Goal: Task Accomplishment & Management: Manage account settings

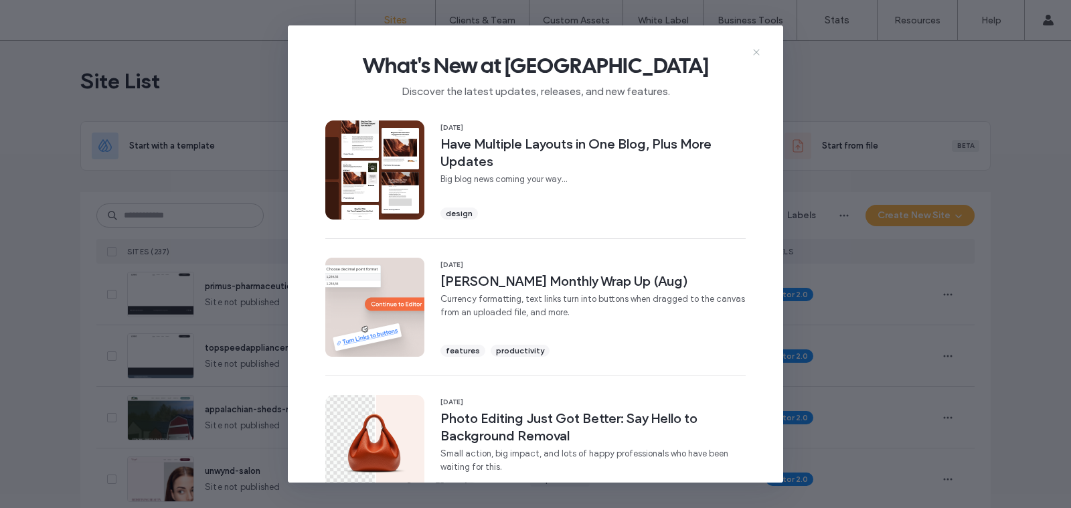
click at [761, 52] on icon at bounding box center [756, 52] width 11 height 11
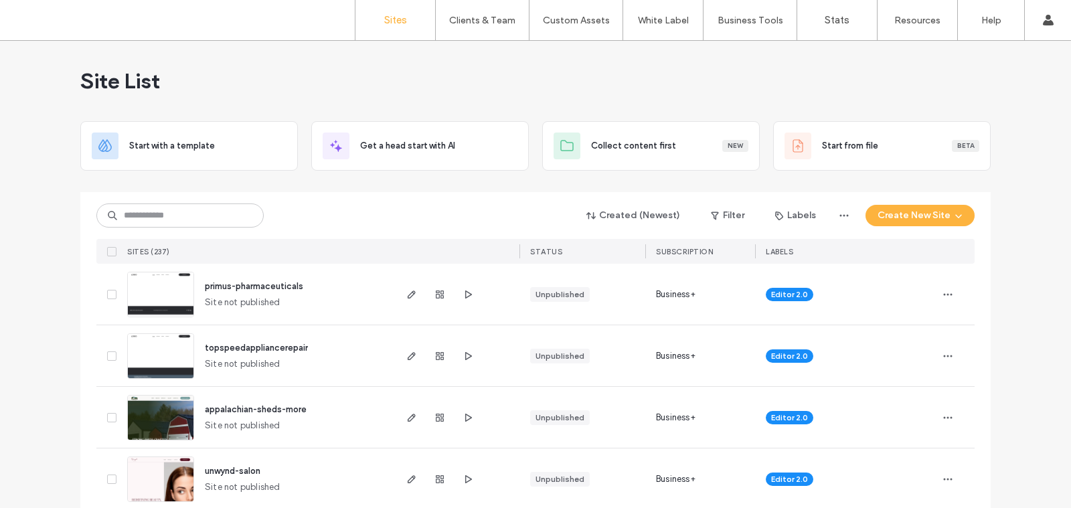
click at [202, 196] on div "Created (Newest) Filter Labels Create New Site SITES (237) STATUS SUBSCRIPTION …" at bounding box center [535, 228] width 879 height 72
click at [197, 210] on input at bounding box center [179, 216] width 167 height 24
type input "*"
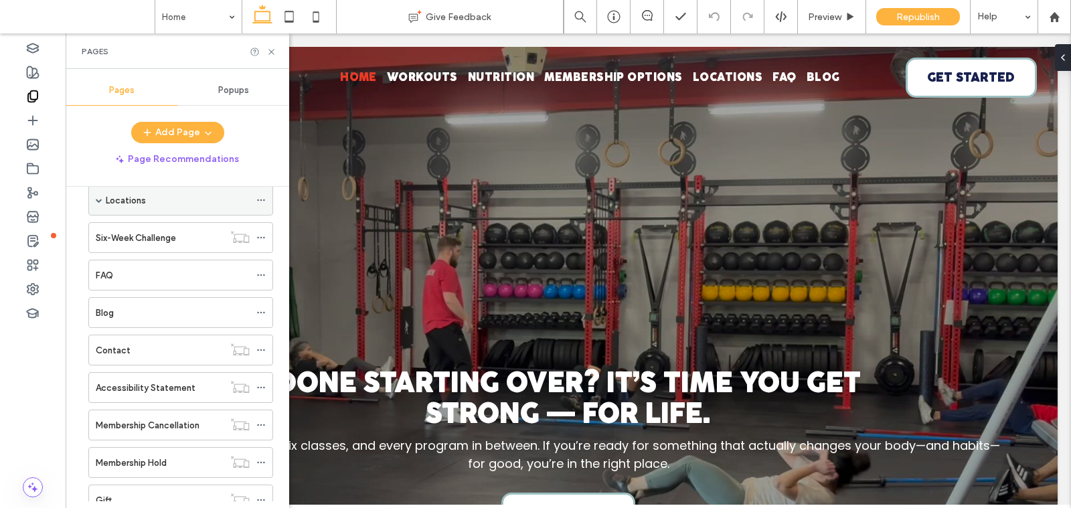
scroll to position [178, 0]
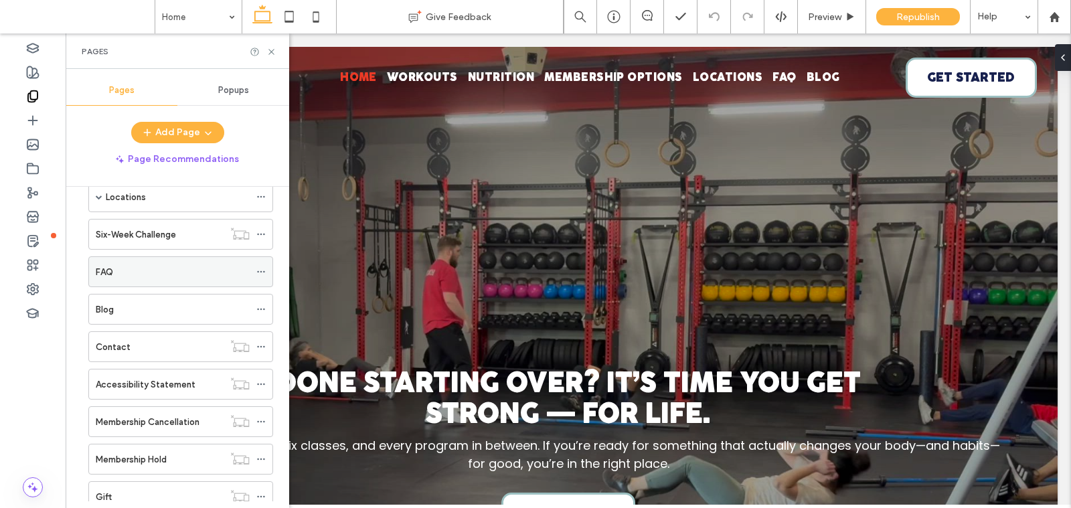
click at [116, 266] on div "FAQ" at bounding box center [173, 272] width 154 height 14
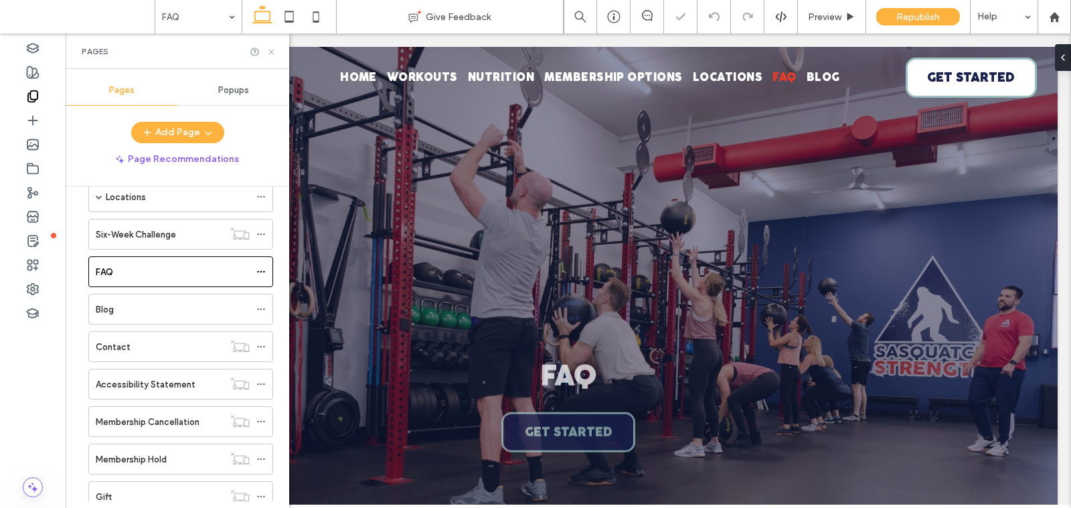
click at [271, 55] on icon at bounding box center [272, 52] width 10 height 10
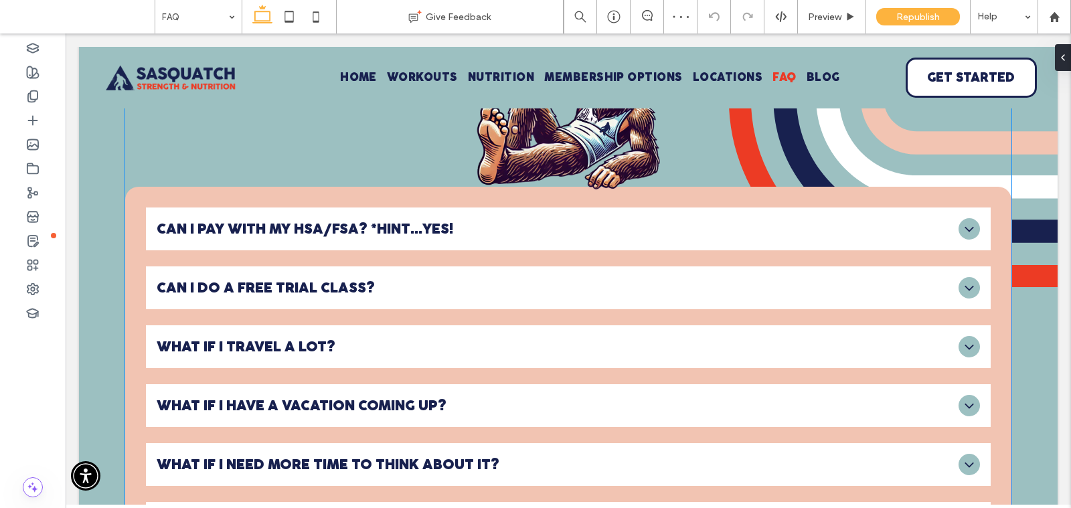
scroll to position [592, 0]
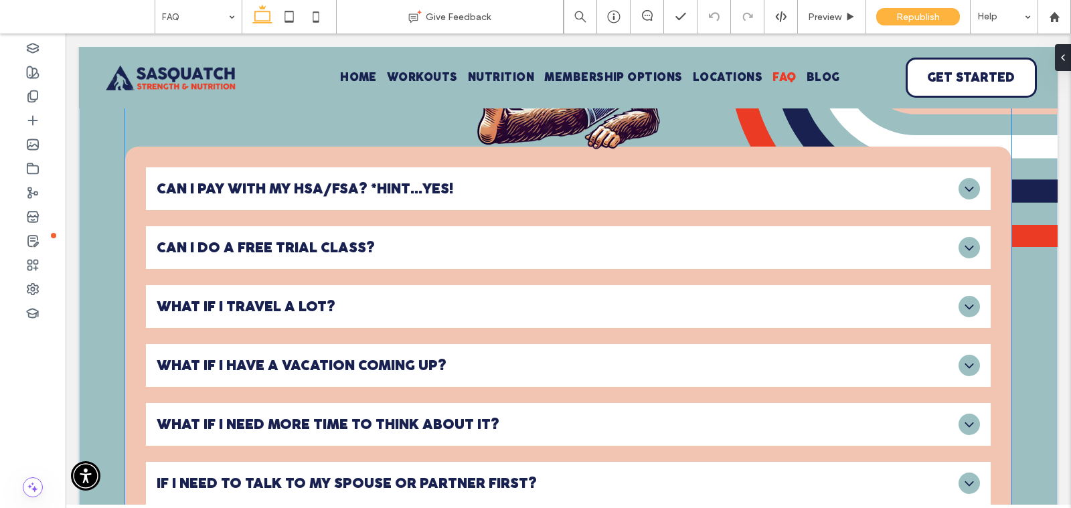
click at [380, 197] on span "CAN I PAY WITH MY HSA/FSA? *HINT...YES!" at bounding box center [555, 188] width 796 height 15
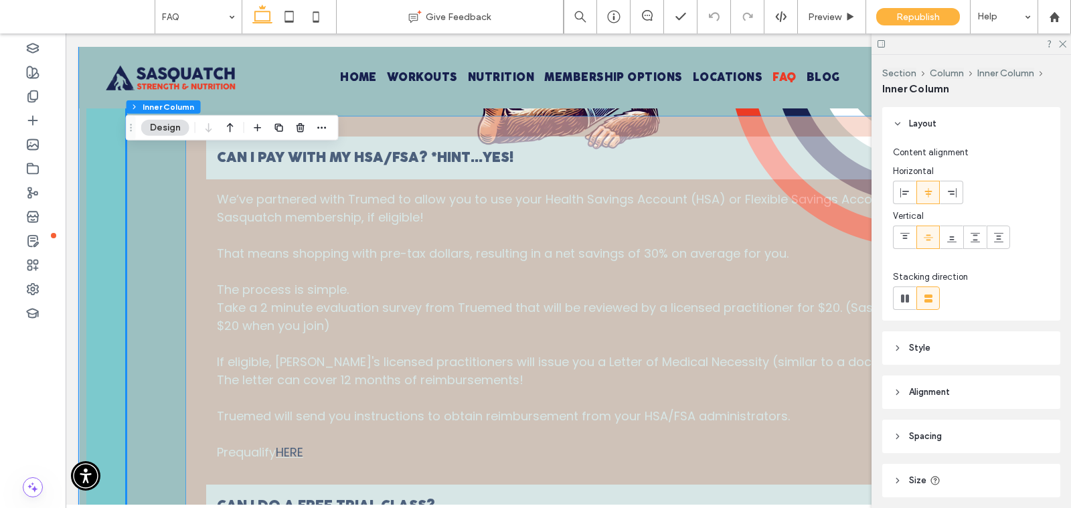
scroll to position [106, 0]
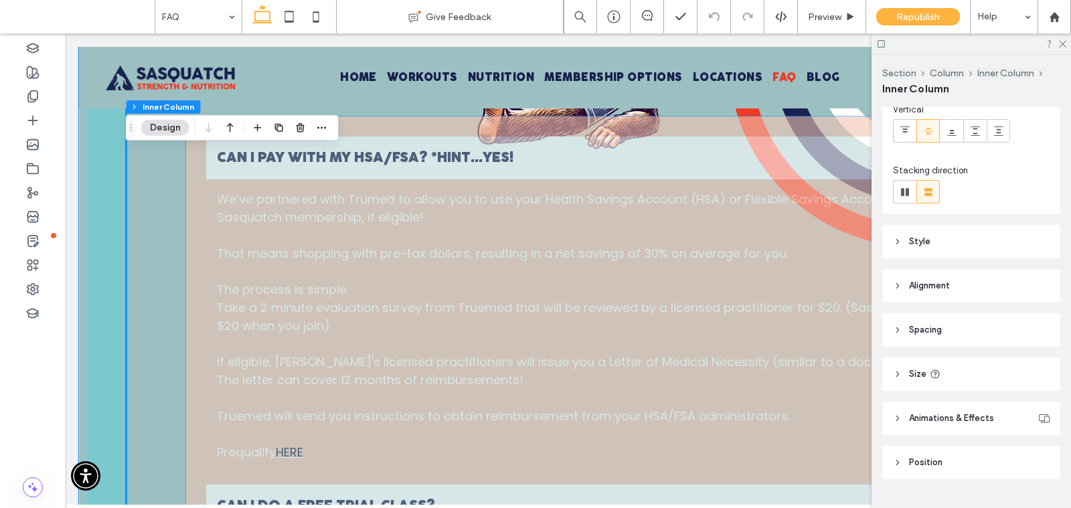
click at [783, 299] on p "The process is simple." at bounding box center [628, 290] width 823 height 18
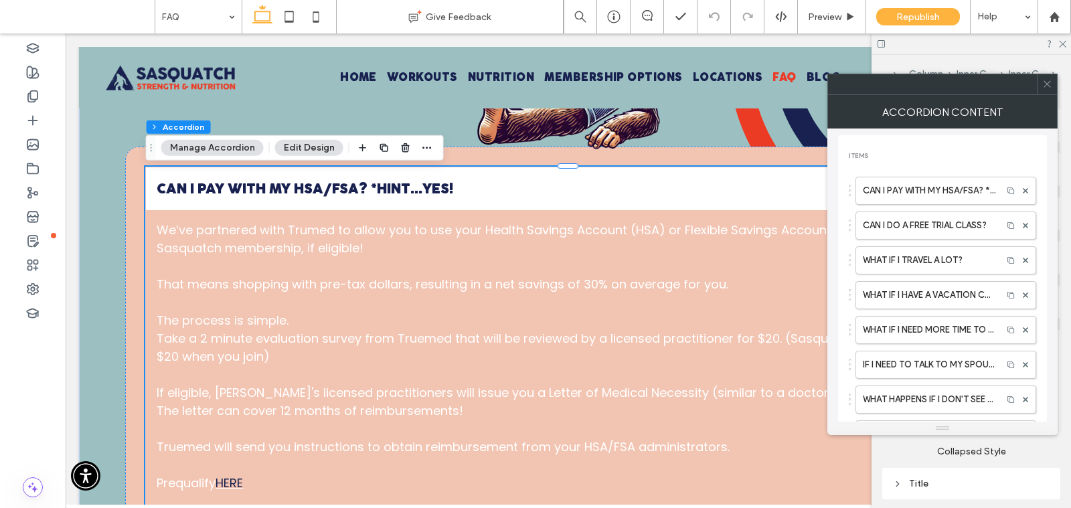
click at [1051, 92] on span at bounding box center [1048, 84] width 10 height 20
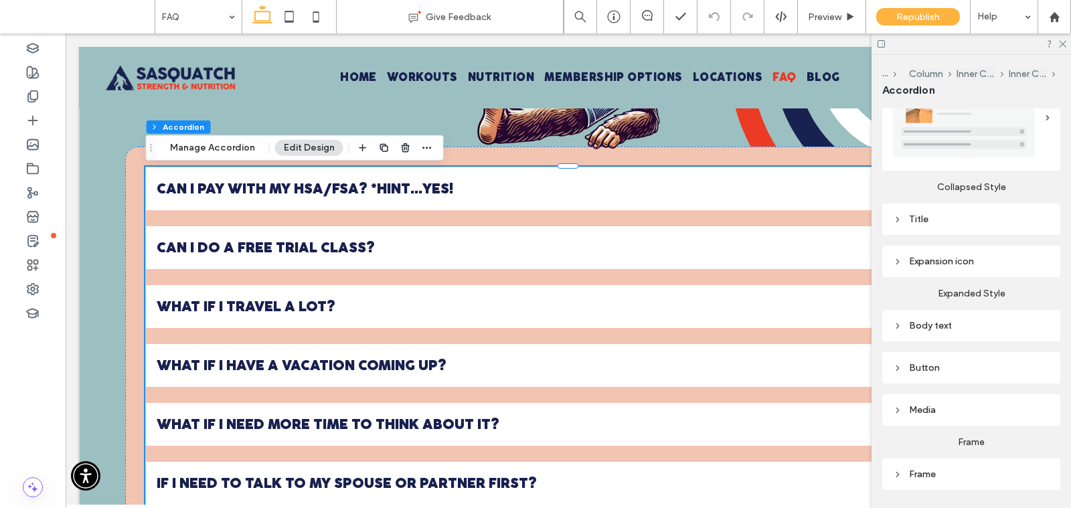
scroll to position [267, 0]
click at [947, 325] on div "Body text" at bounding box center [971, 323] width 157 height 11
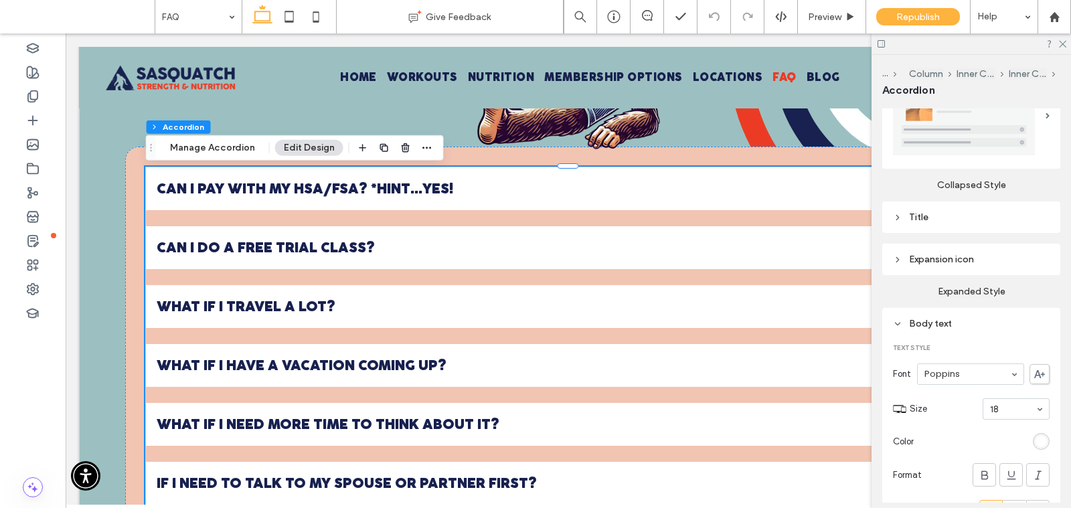
scroll to position [368, 0]
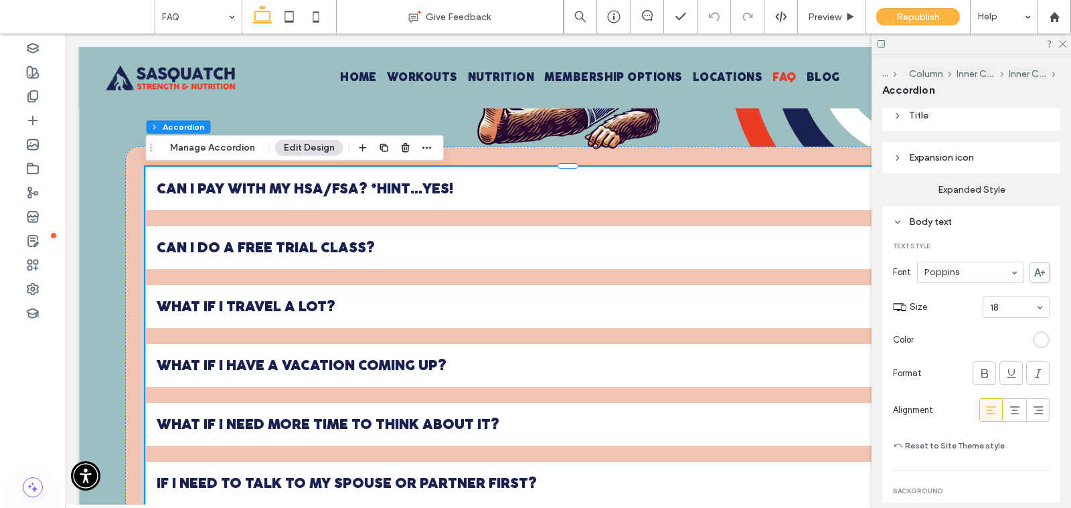
click at [1045, 337] on div "rgb(255, 255, 255)" at bounding box center [1041, 339] width 11 height 11
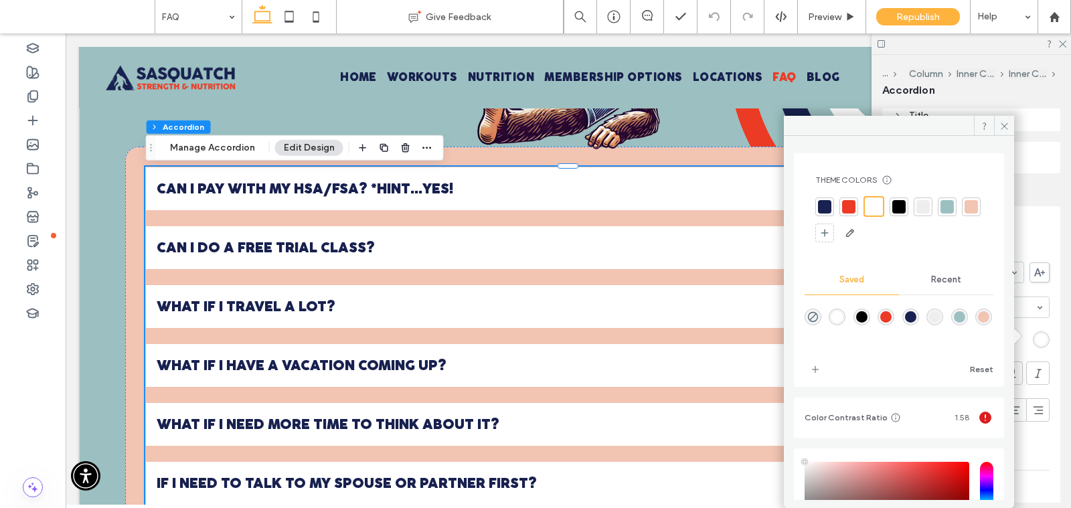
click at [917, 319] on div "rgba(24,33,79,1)" at bounding box center [910, 316] width 11 height 11
type input "*******"
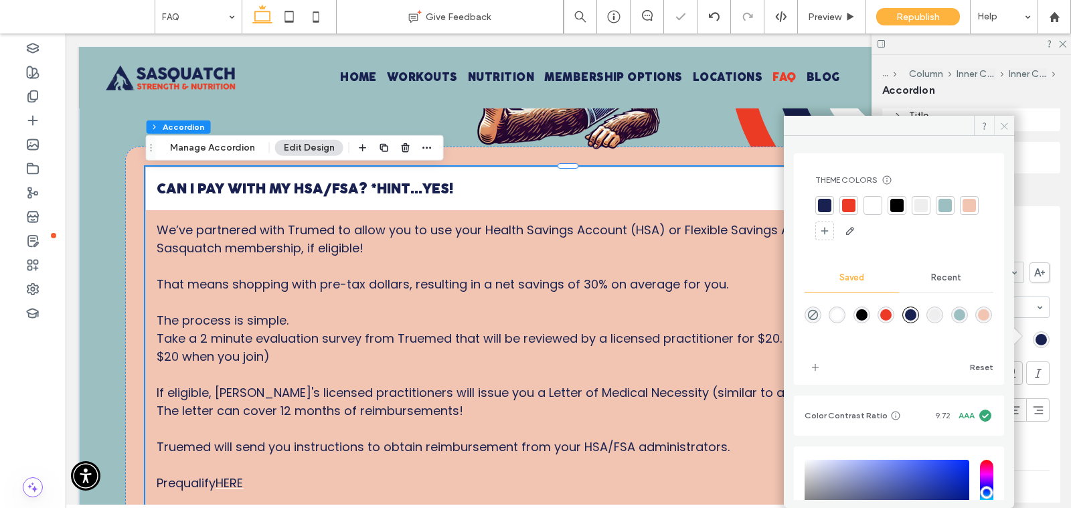
click at [1003, 124] on icon at bounding box center [1005, 126] width 10 height 10
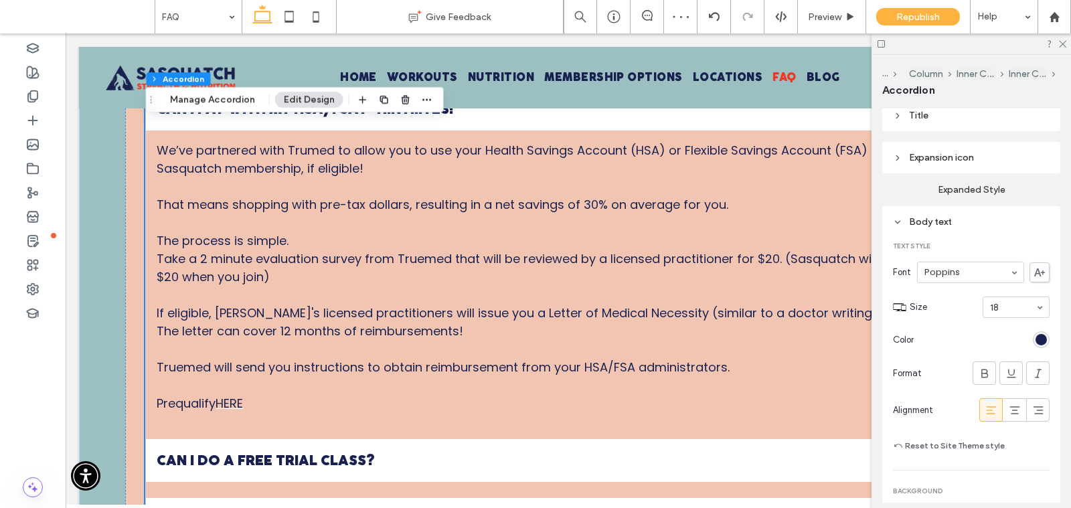
scroll to position [674, 0]
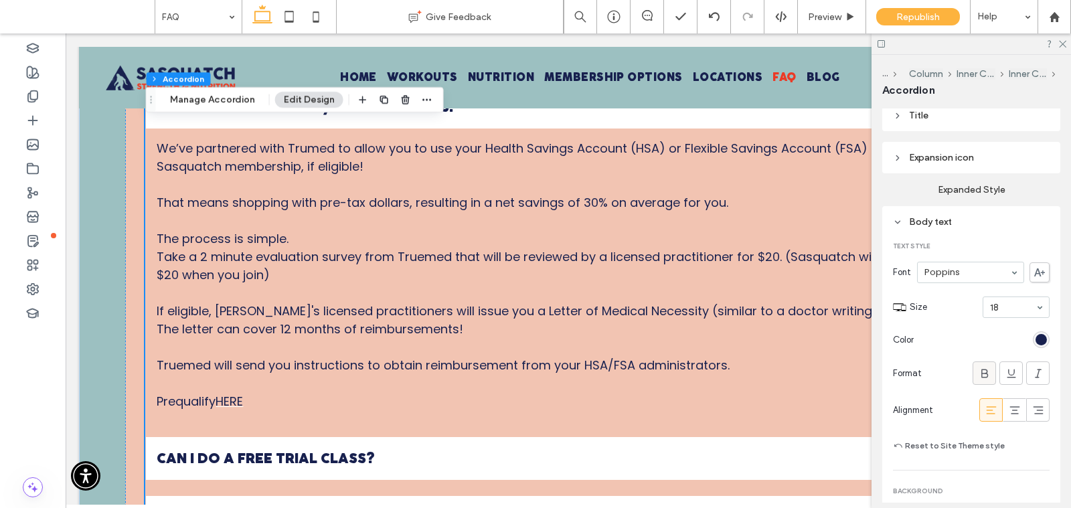
click at [987, 367] on icon at bounding box center [984, 373] width 13 height 13
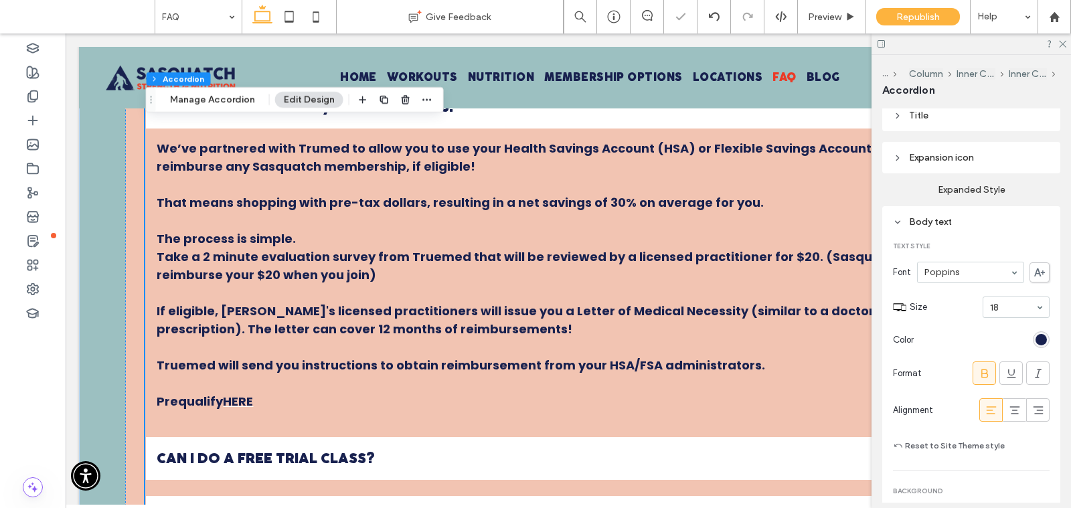
click at [987, 369] on use at bounding box center [985, 373] width 7 height 9
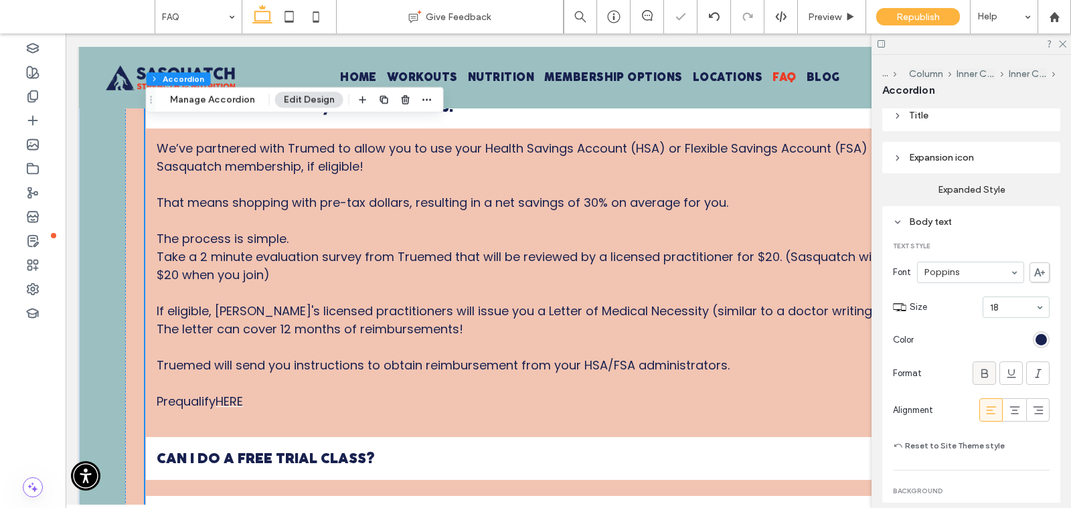
click at [987, 369] on use at bounding box center [985, 373] width 7 height 9
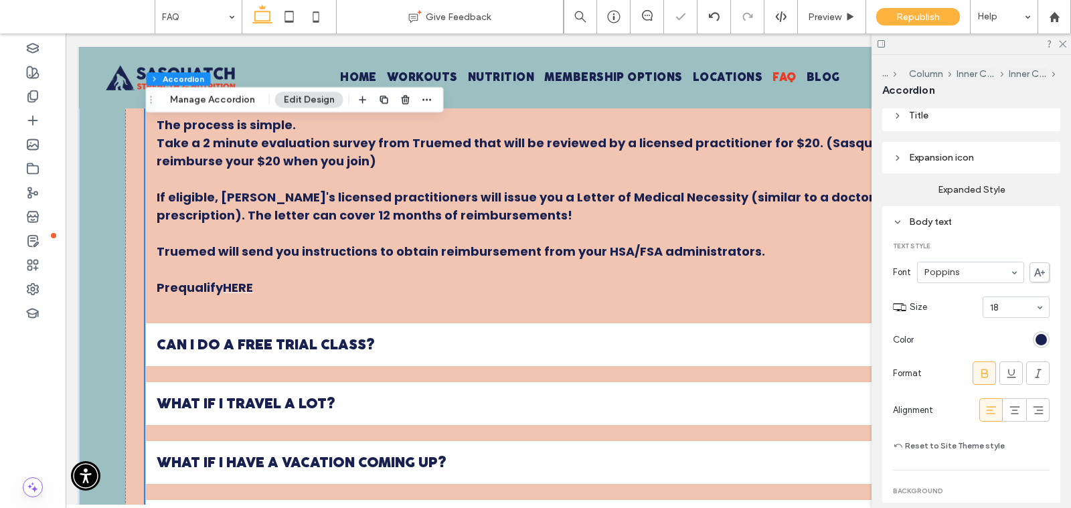
scroll to position [789, 0]
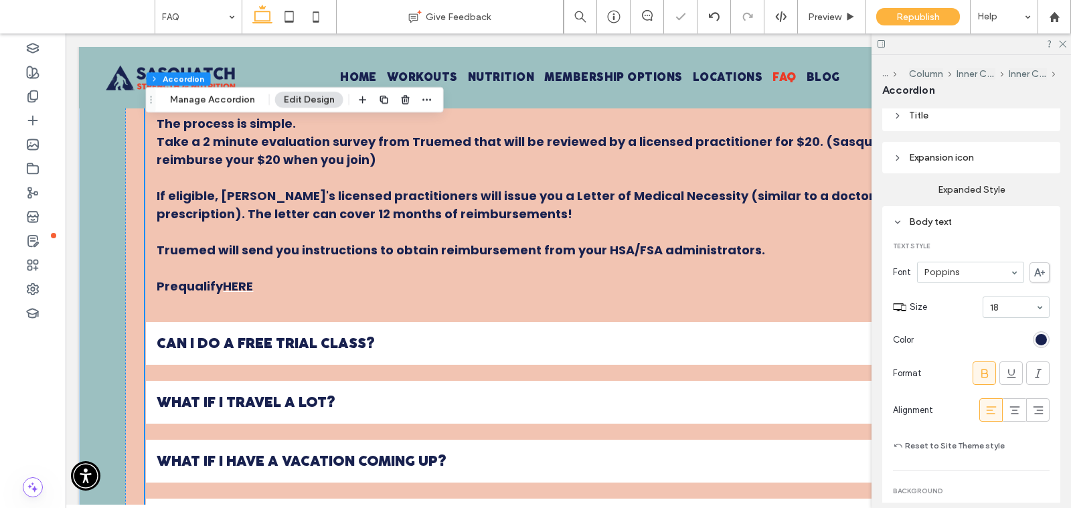
click at [728, 340] on span "CAN I DO A FREE TRIAL CLASS?" at bounding box center [555, 343] width 796 height 15
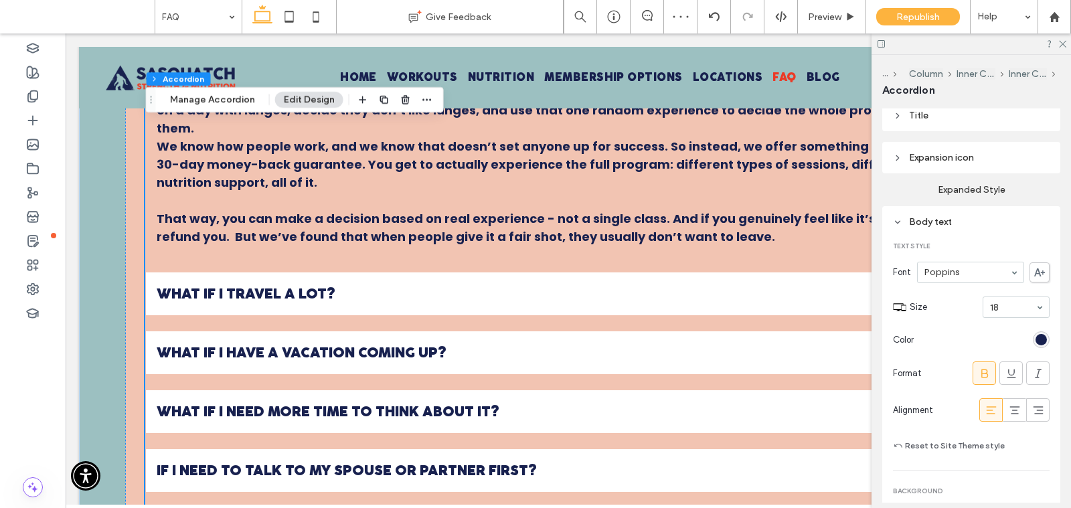
click at [728, 346] on span "WHAT IF I HAVE A VACATION COMING UP?" at bounding box center [555, 353] width 796 height 15
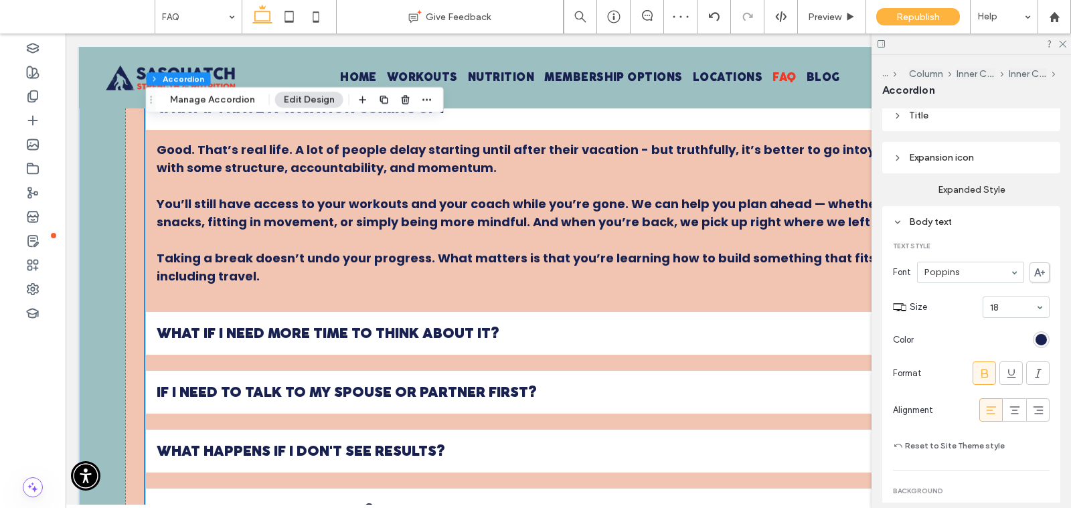
scroll to position [859, 0]
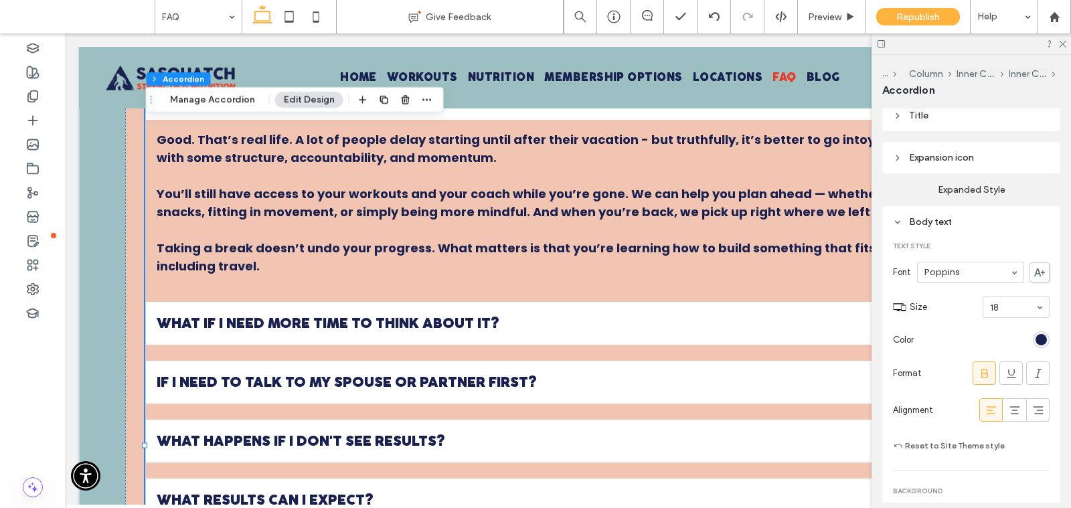
click at [707, 337] on div "WHAT IF I NEED MORE TIME TO THINK ABOUT IT?" at bounding box center [568, 323] width 844 height 43
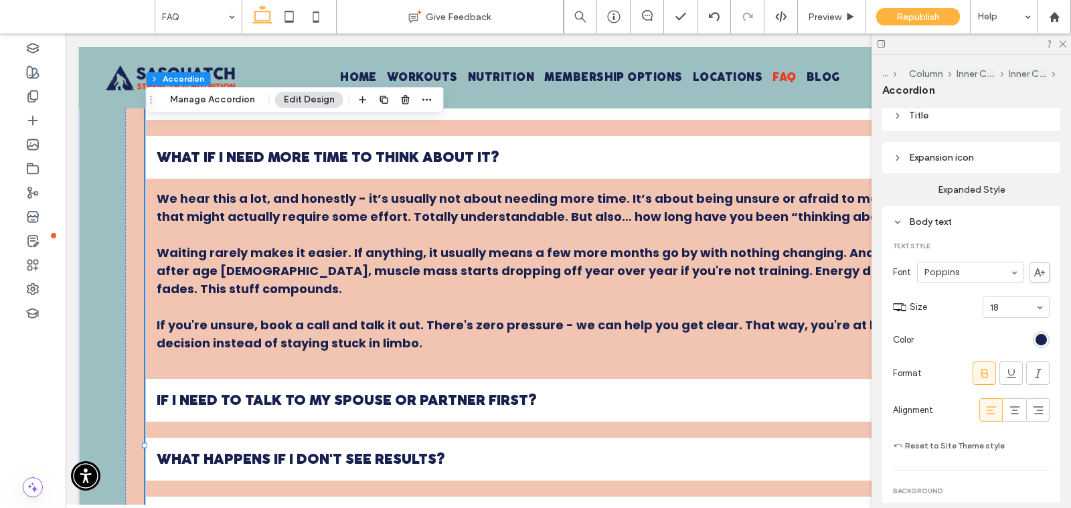
click at [619, 393] on span "IF I NEED TO TALK TO MY SPOUSE OR PARTNER FIRST?" at bounding box center [555, 400] width 796 height 15
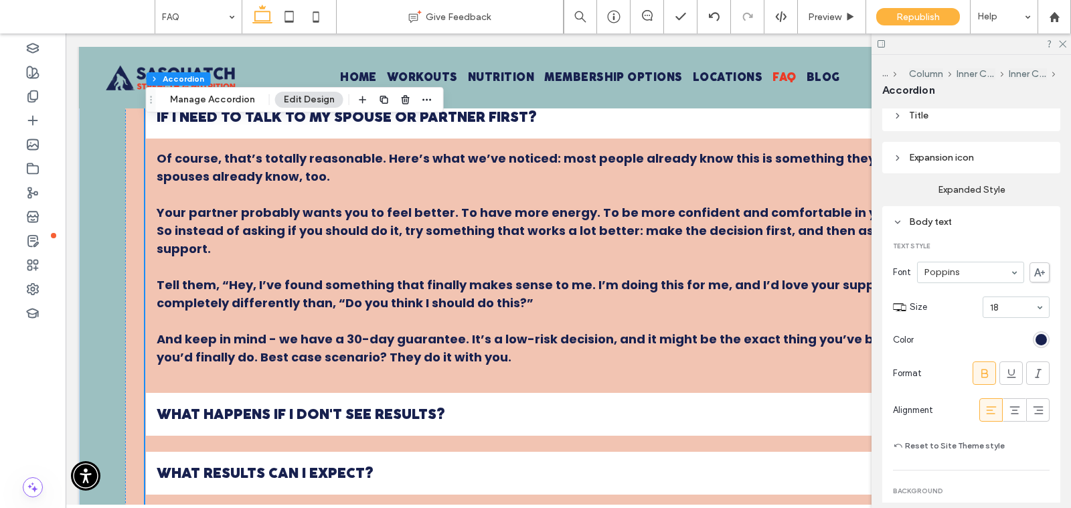
scroll to position [964, 0]
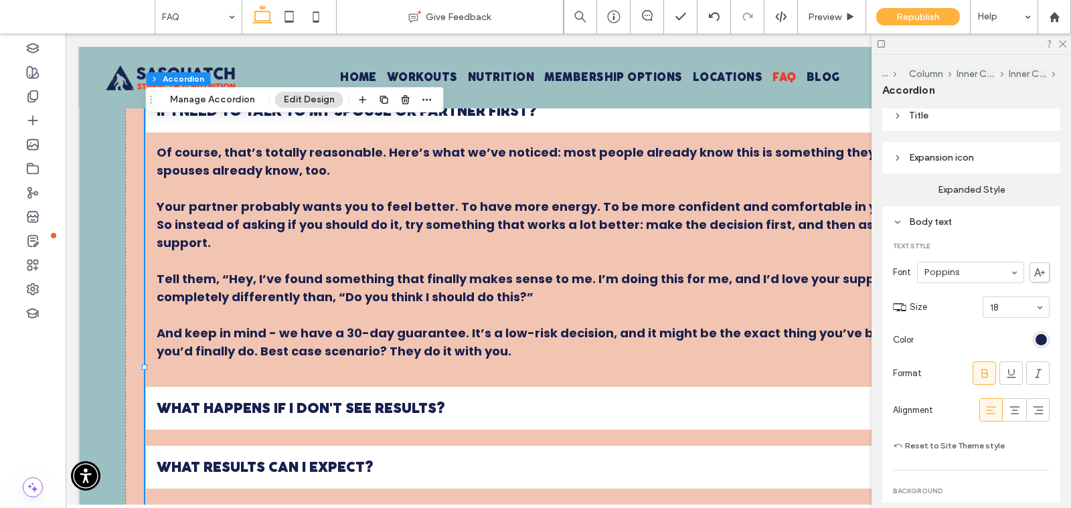
click at [617, 401] on span "WHAT HAPPENS IF I DON'T SEE RESULTS?" at bounding box center [555, 408] width 796 height 15
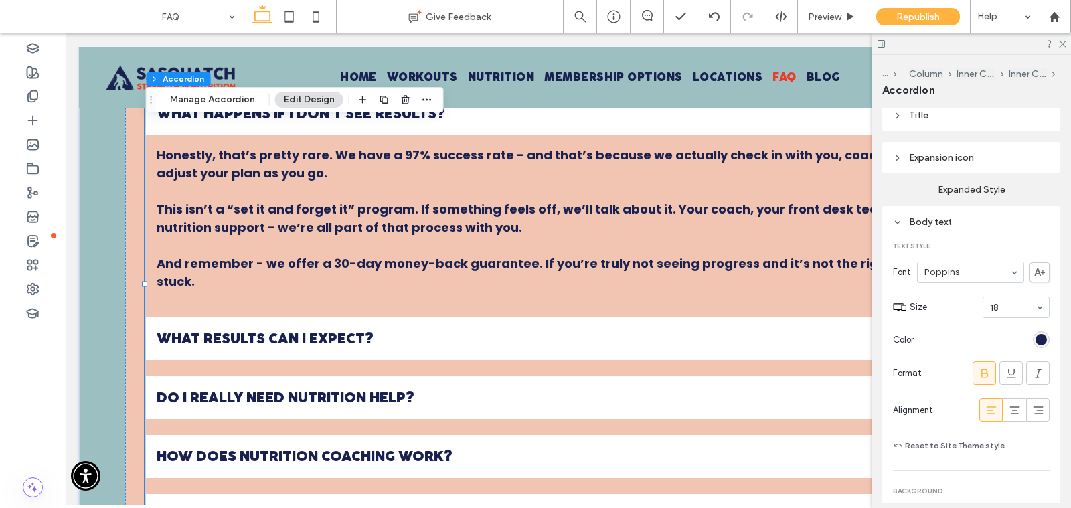
click at [615, 337] on span "WHAT RESULTS CAN I EXPECT?" at bounding box center [555, 338] width 796 height 15
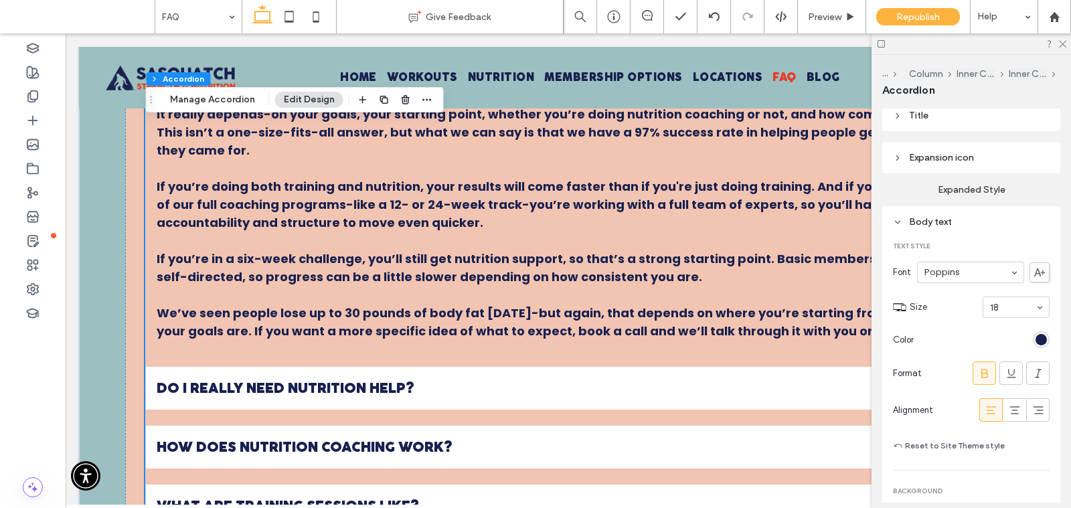
scroll to position [1122, 0]
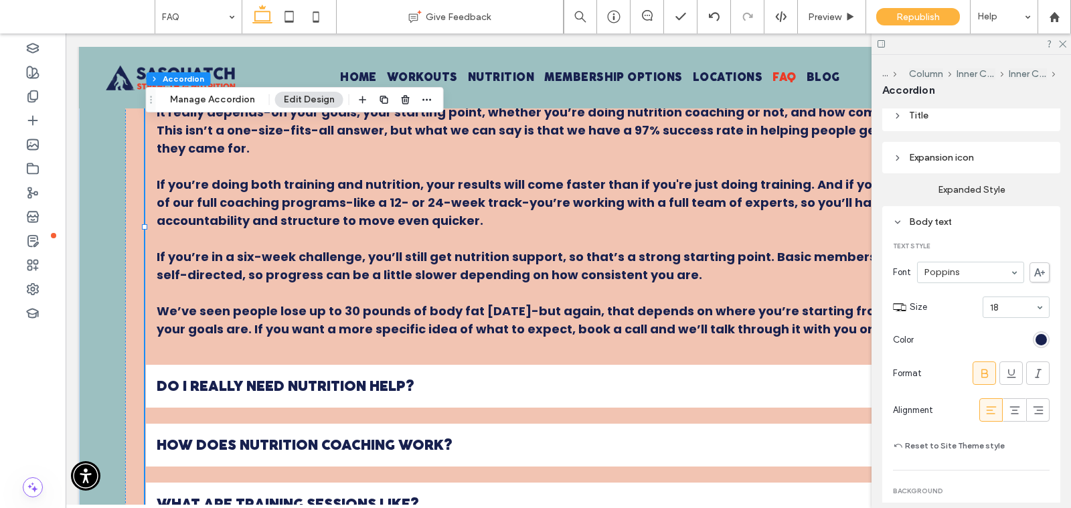
click at [591, 388] on span "DO I REALLY NEED NUTRITION HELP?" at bounding box center [555, 386] width 796 height 15
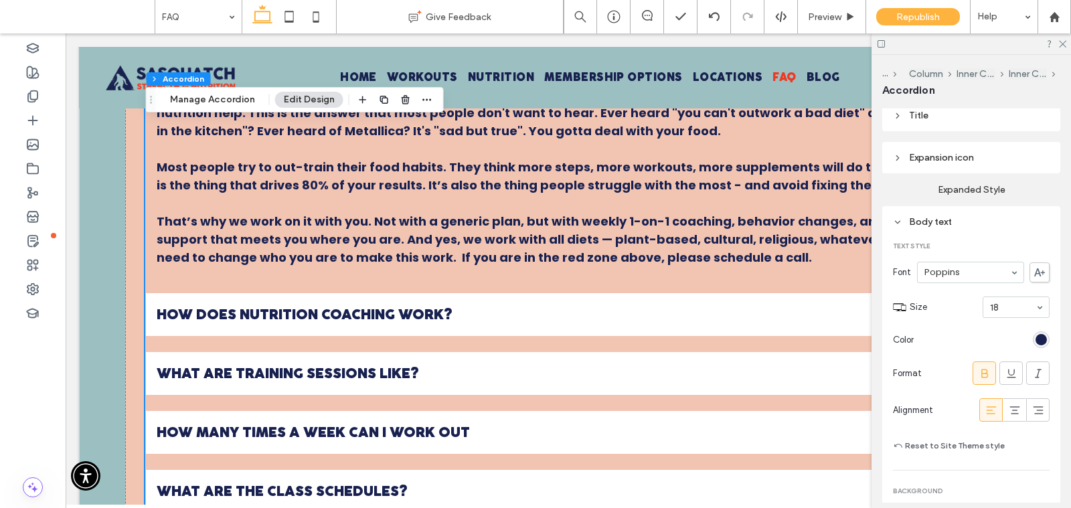
scroll to position [1244, 0]
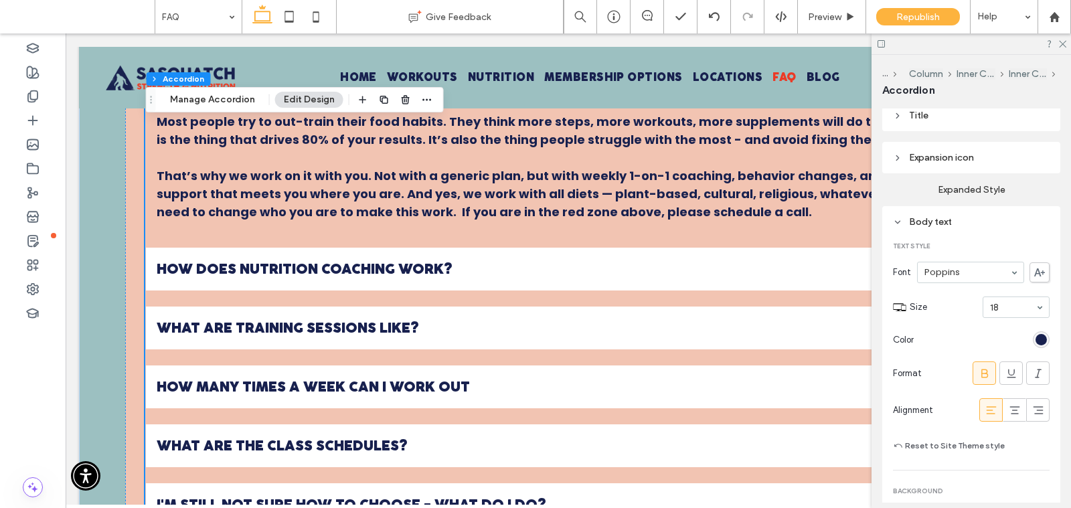
click at [576, 292] on ul "CAN I PAY WITH MY HSA/FSA? *HINT...YES! We’ve partnered with Trumed to allow yo…" at bounding box center [568, 80] width 846 height 1130
click at [573, 279] on div "HOW DOES NUTRITION COACHING WORK?" at bounding box center [568, 269] width 844 height 43
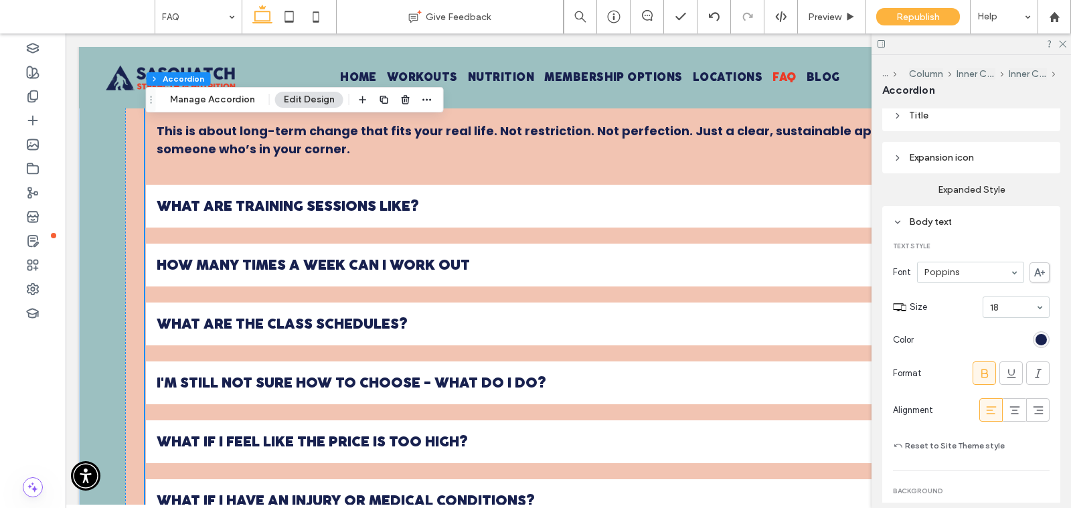
scroll to position [1424, 0]
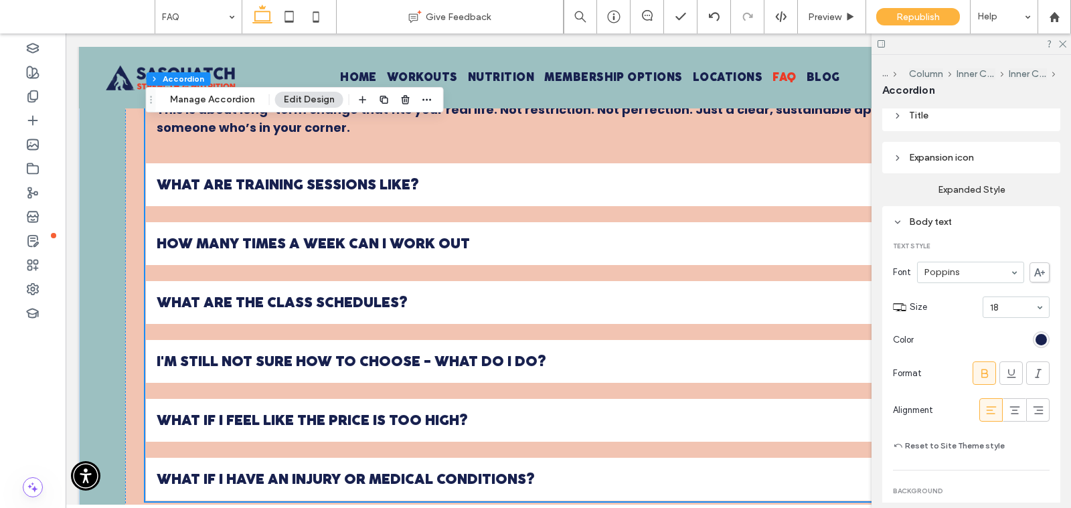
click at [563, 295] on span "WHAT ARE THE CLASS SCHEDULES?" at bounding box center [555, 302] width 796 height 15
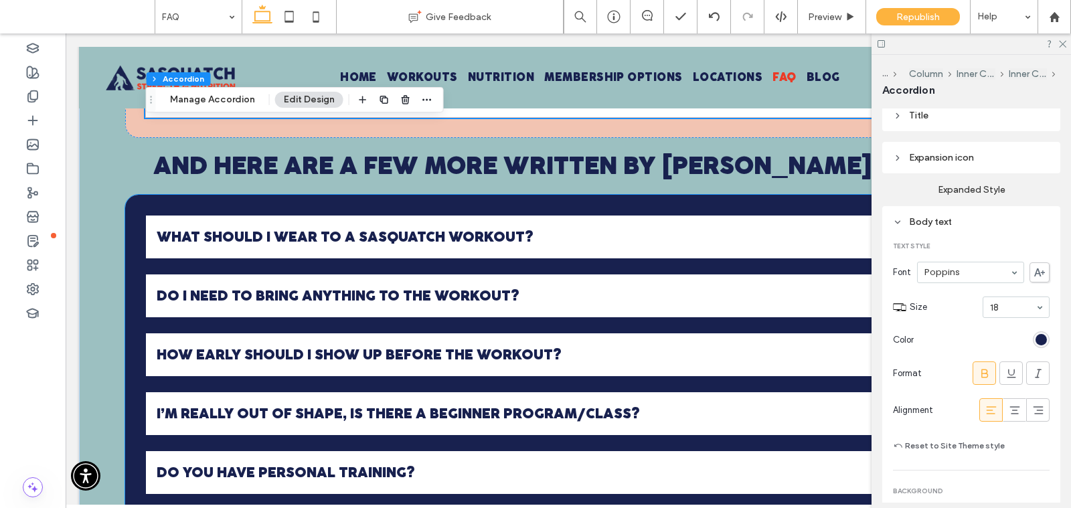
scroll to position [1736, 0]
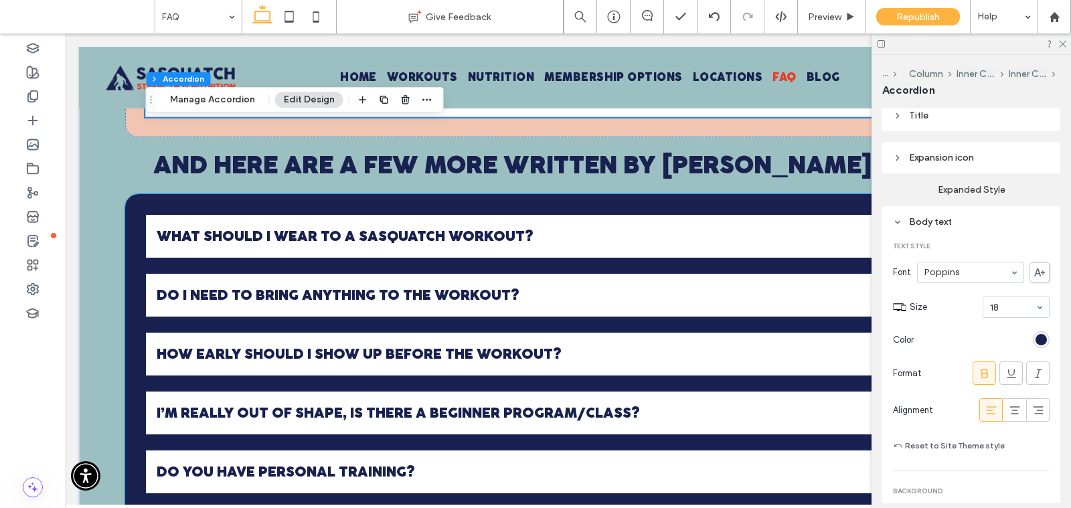
click at [556, 258] on div "WHAT SHOULD I WEAR TO A SASQUATCH WORKOUT?" at bounding box center [568, 236] width 844 height 43
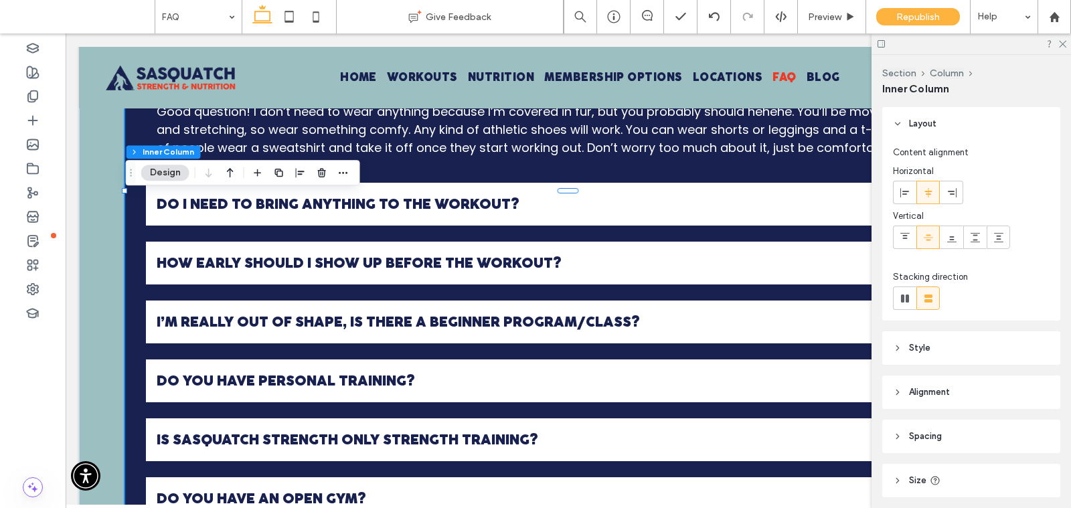
scroll to position [1572, 0]
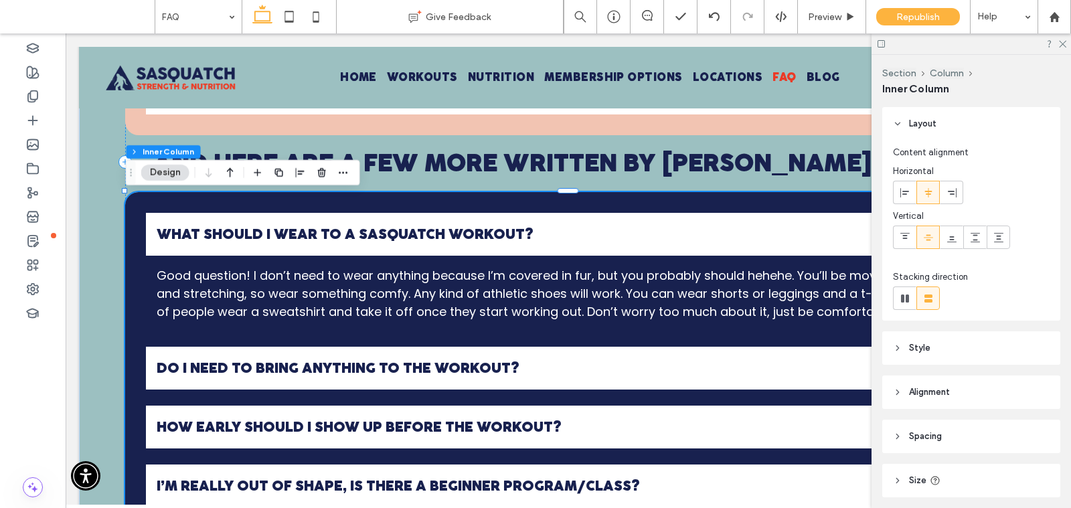
click at [556, 254] on div "WHAT SHOULD I WEAR TO A SASQUATCH WORKOUT?" at bounding box center [568, 234] width 844 height 43
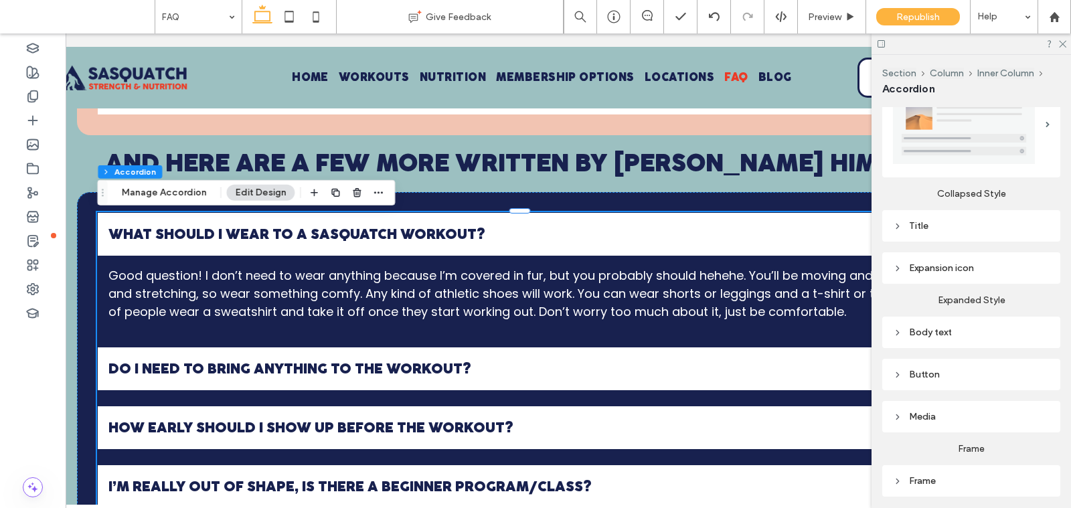
scroll to position [0, 49]
click at [931, 335] on div "Body text" at bounding box center [971, 332] width 157 height 11
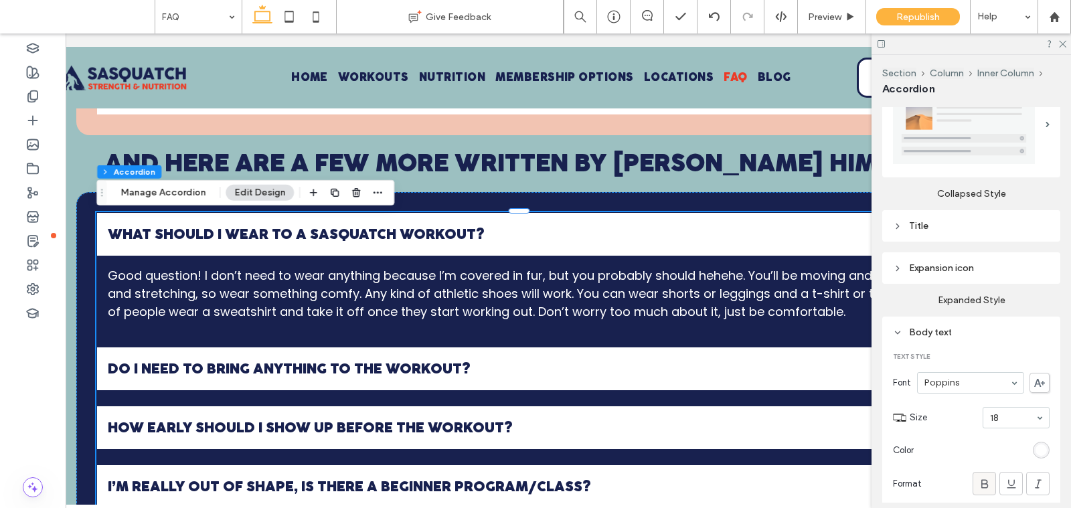
click at [975, 483] on div at bounding box center [985, 484] width 22 height 22
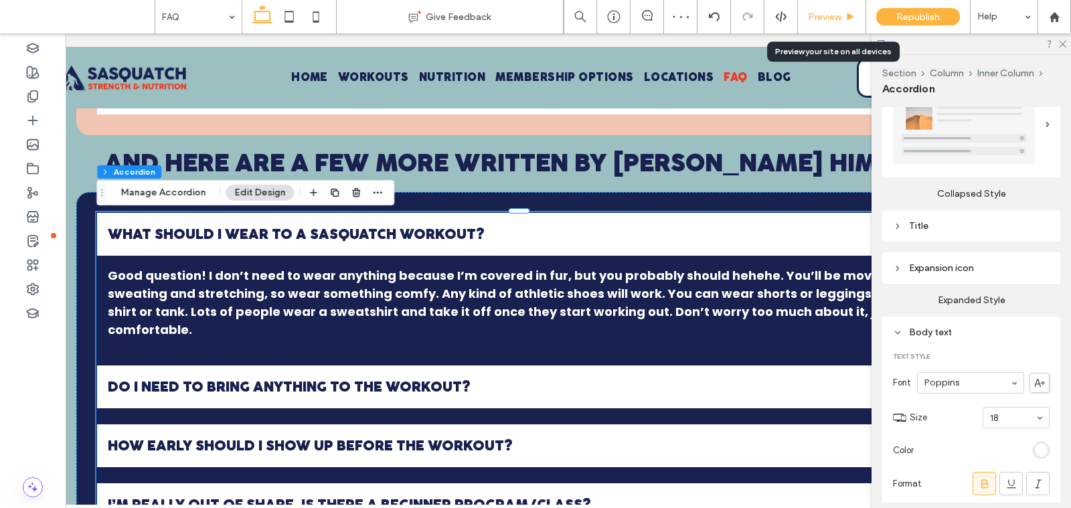
click at [831, 2] on div "Preview" at bounding box center [832, 16] width 68 height 33
click at [830, 11] on span "Preview" at bounding box center [824, 16] width 33 height 11
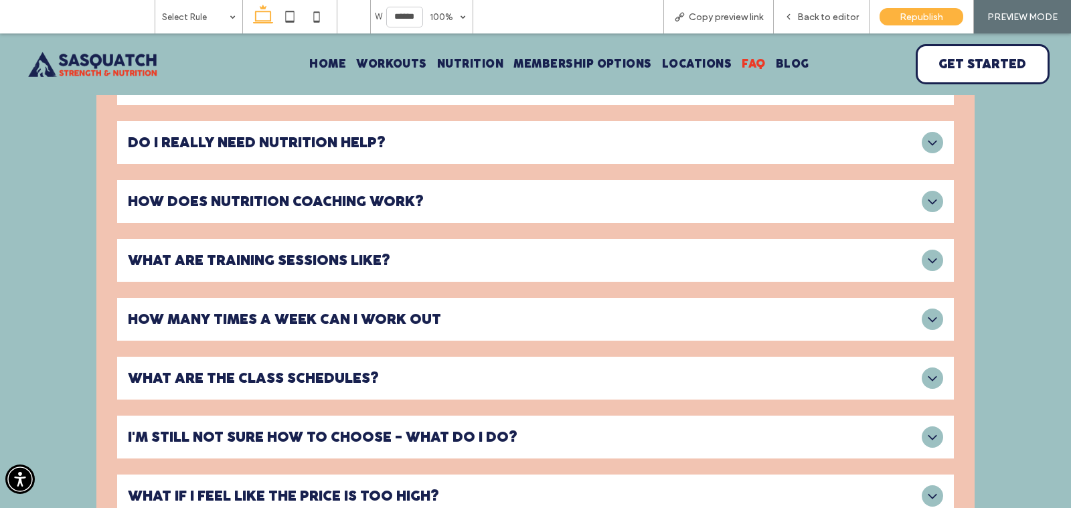
scroll to position [1136, 0]
click at [380, 220] on div "HOW DOES NUTRITION COACHING WORK?" at bounding box center [535, 202] width 837 height 43
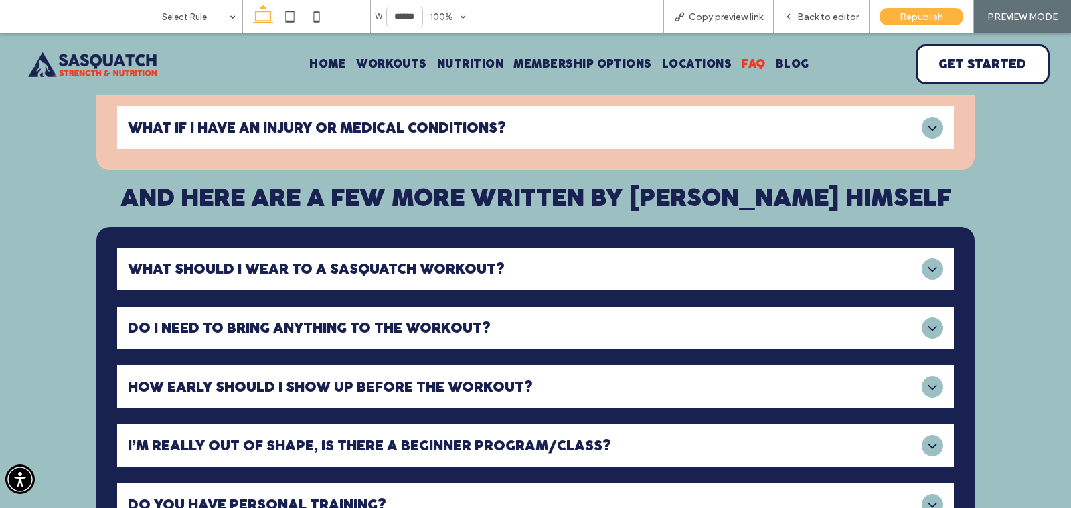
scroll to position [1803, 0]
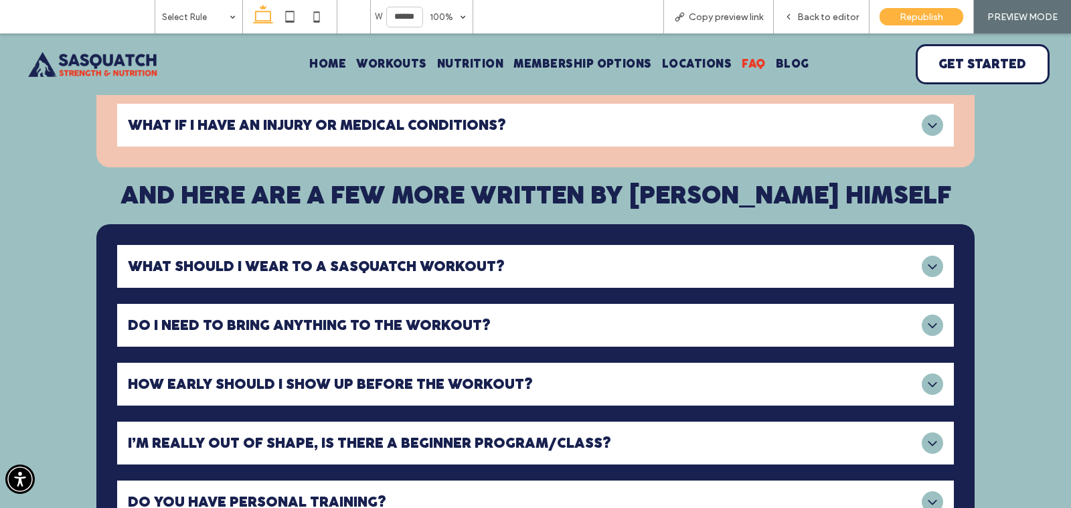
click at [366, 262] on span "WHAT SHOULD I WEAR TO A SASQUATCH WORKOUT?" at bounding box center [522, 266] width 789 height 15
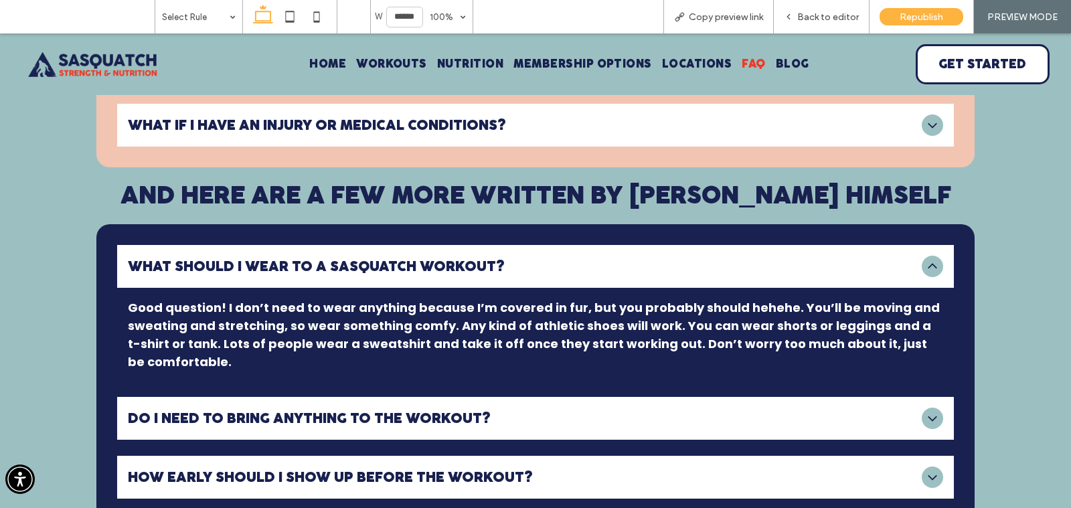
click at [366, 262] on span "WHAT SHOULD I WEAR TO A SASQUATCH WORKOUT?" at bounding box center [522, 266] width 789 height 15
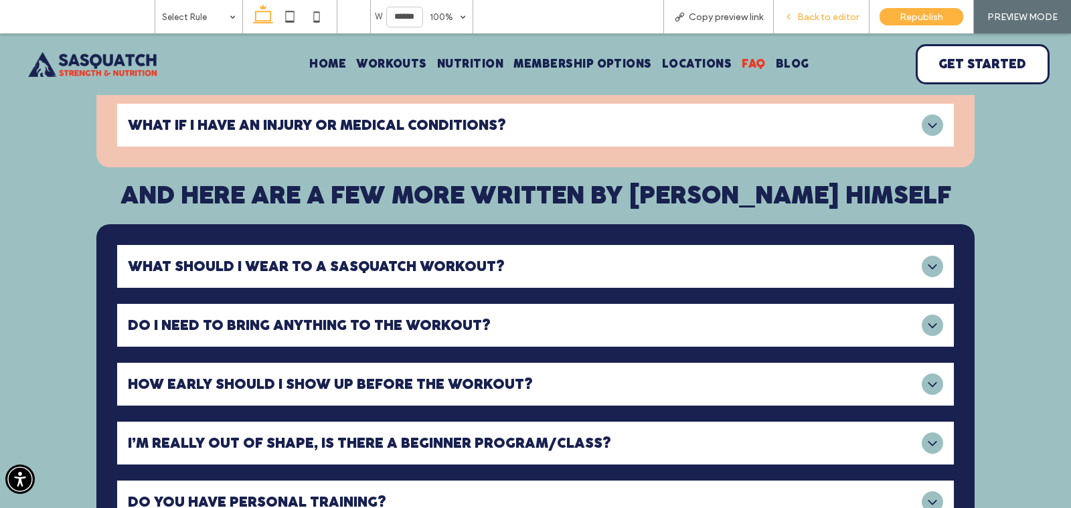
click at [807, 31] on div "Back to editor" at bounding box center [822, 16] width 96 height 33
click at [835, 18] on span "Back to editor" at bounding box center [829, 16] width 62 height 11
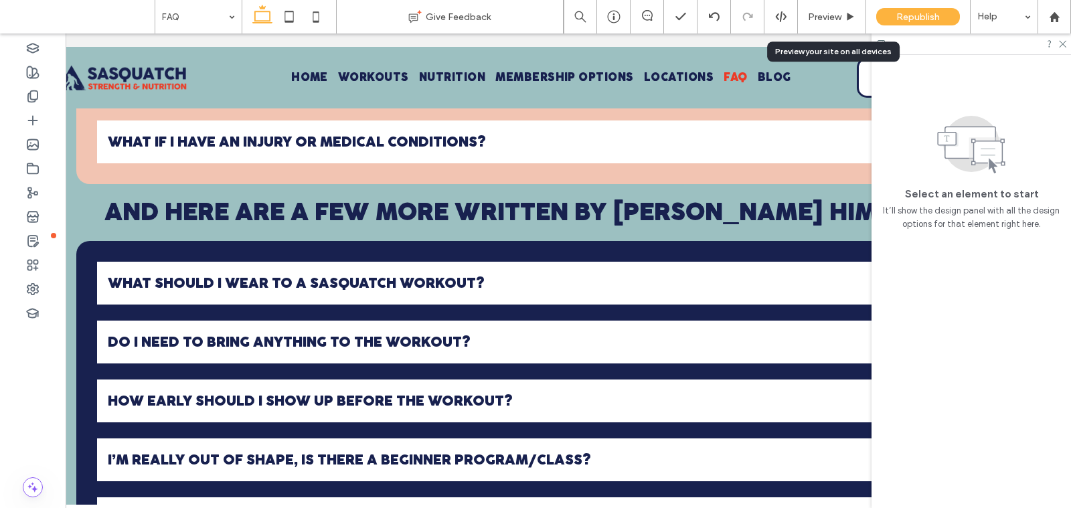
scroll to position [1758, 0]
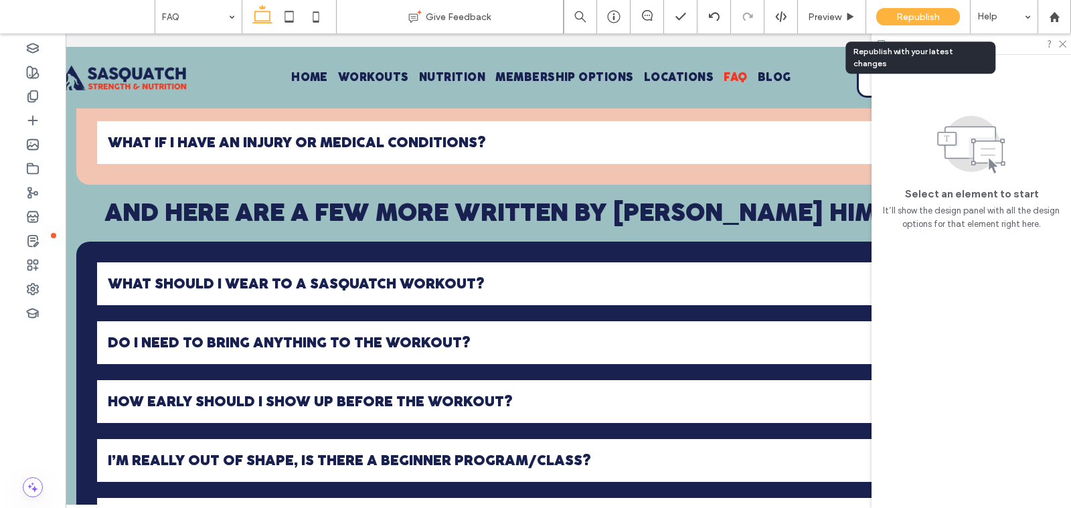
click at [891, 17] on div "Republish" at bounding box center [919, 16] width 84 height 17
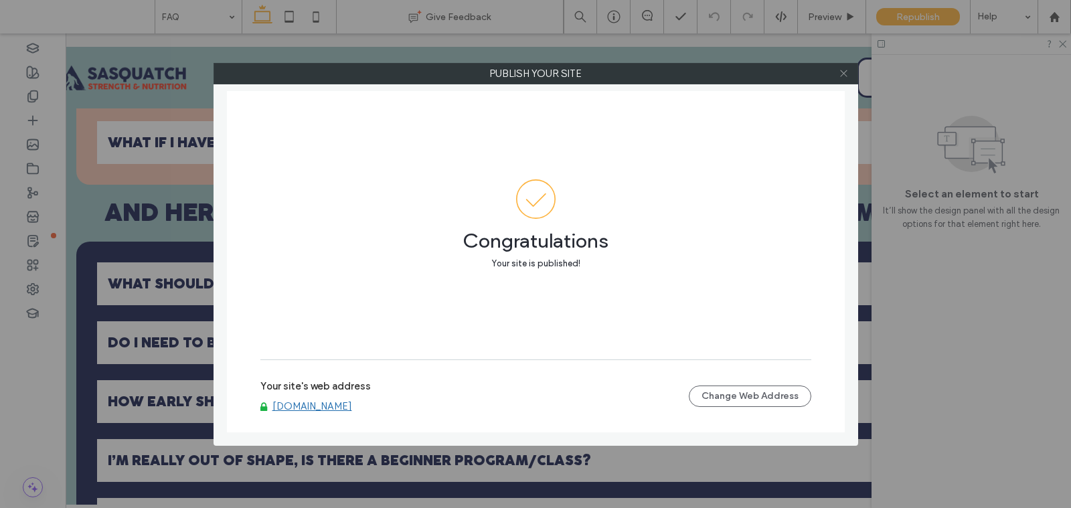
click at [840, 71] on icon at bounding box center [844, 73] width 10 height 10
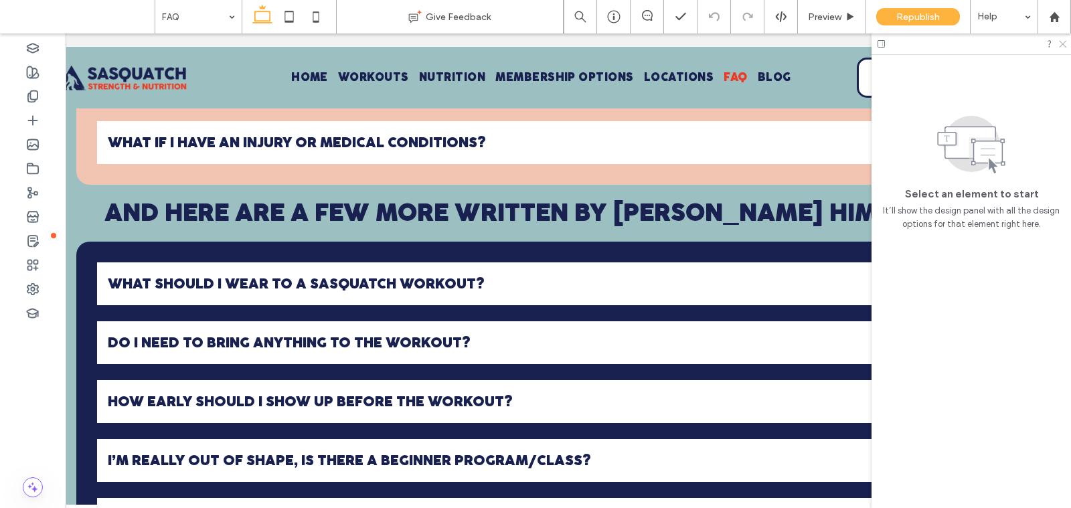
click at [1061, 39] on icon at bounding box center [1062, 43] width 9 height 9
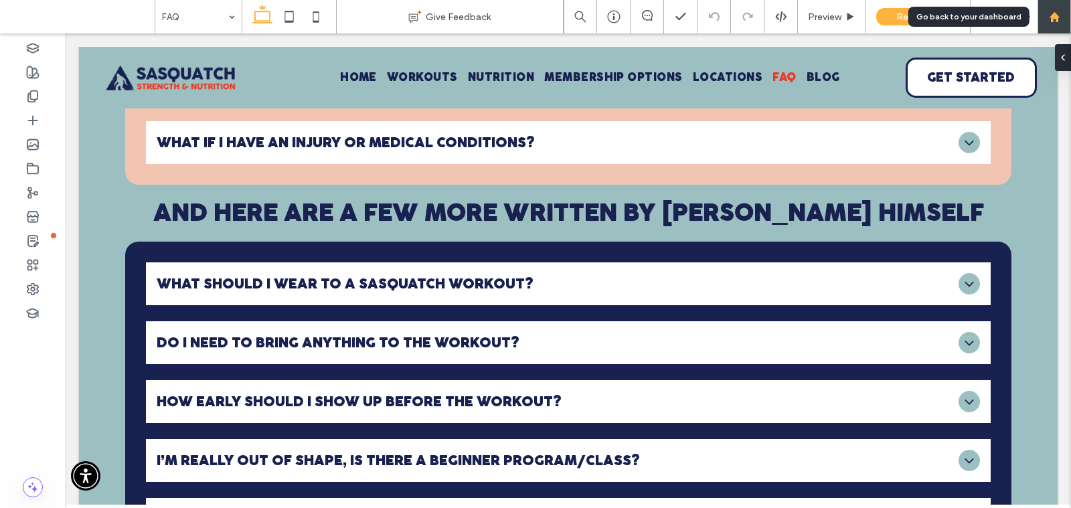
click at [1055, 9] on div at bounding box center [1054, 16] width 33 height 33
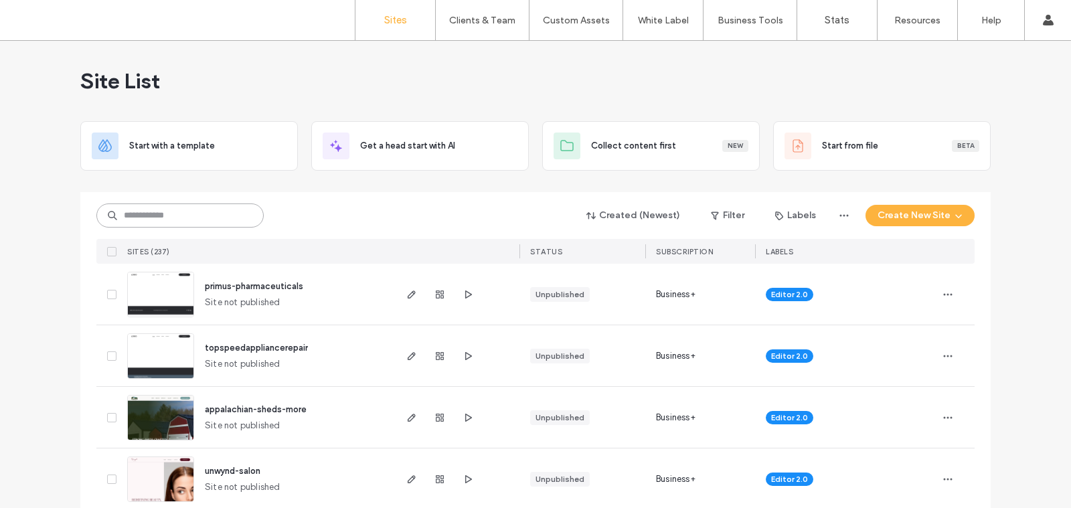
click at [168, 221] on input at bounding box center [179, 216] width 167 height 24
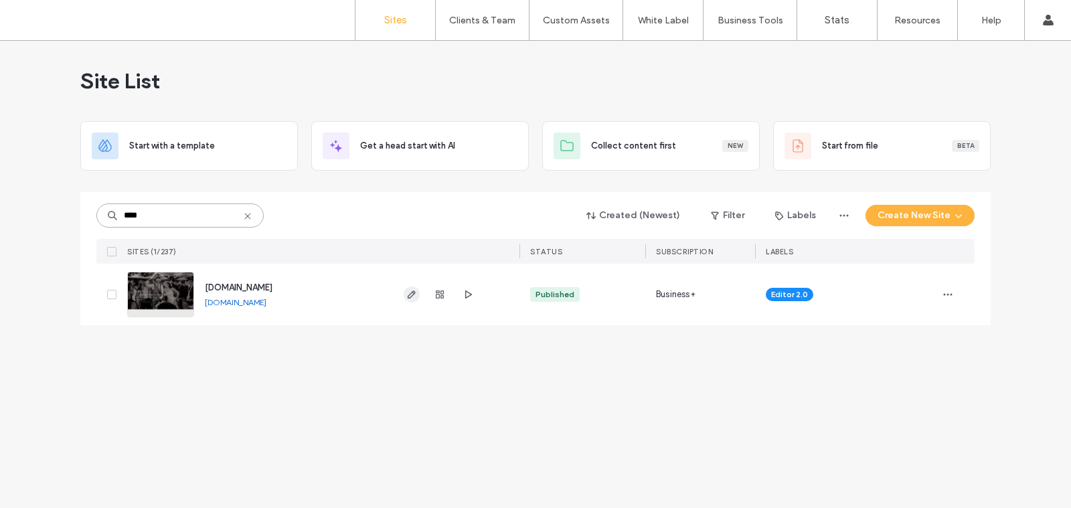
type input "****"
click at [404, 291] on span "button" at bounding box center [412, 295] width 16 height 16
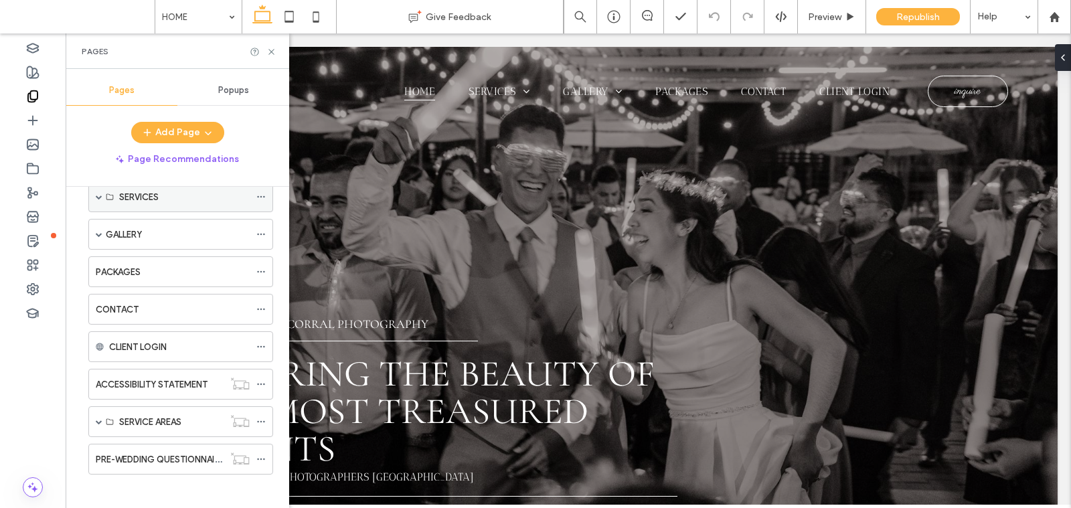
scroll to position [64, 0]
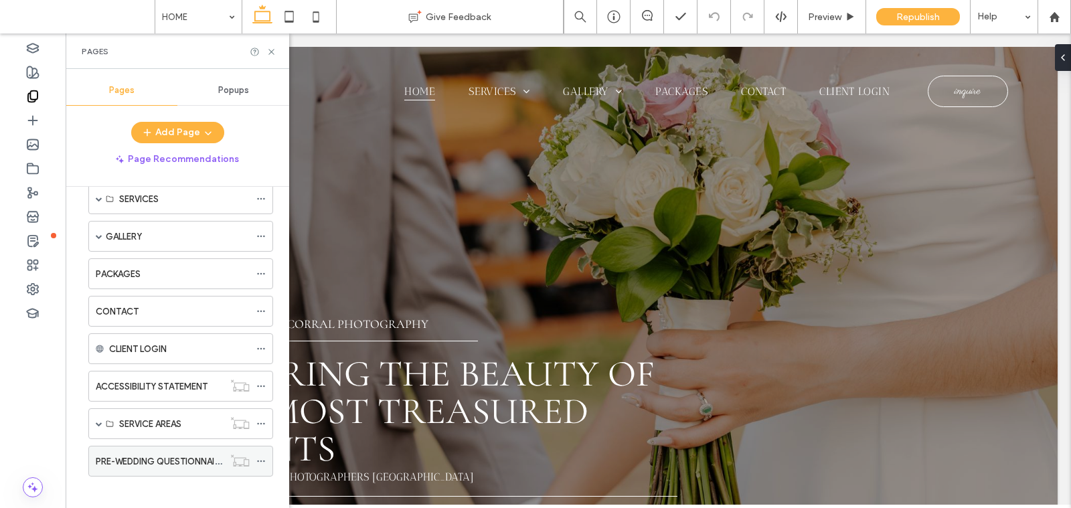
click at [131, 454] on label "PRE-WEDDING QUESTIONNAIRE" at bounding box center [160, 461] width 129 height 23
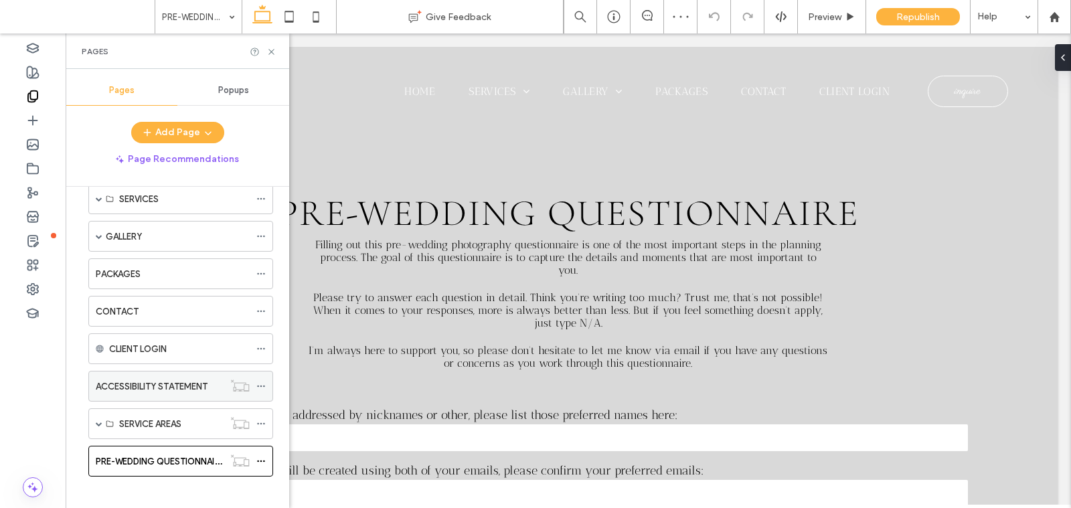
click at [129, 378] on label "ACCESSIBILITY STATEMENT" at bounding box center [152, 386] width 112 height 23
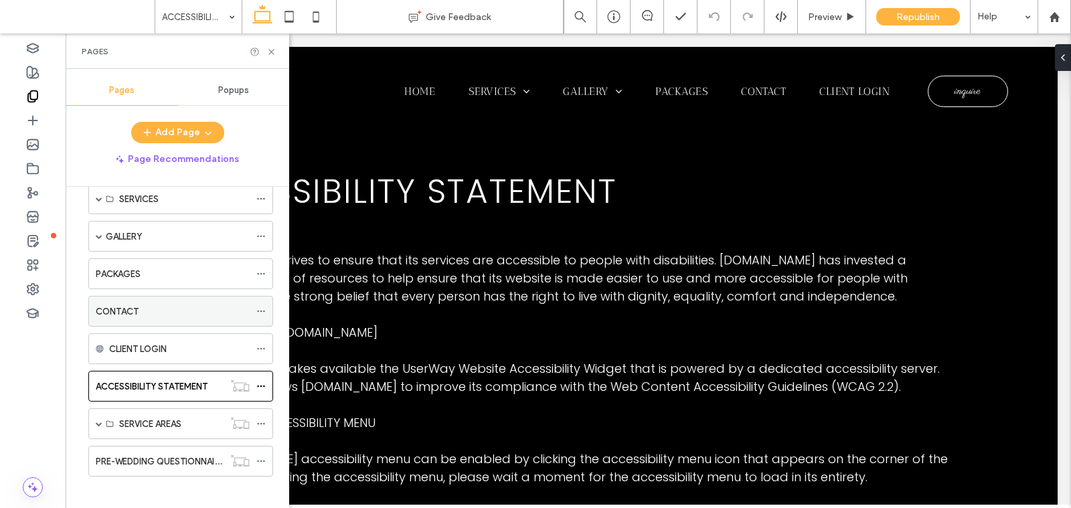
click at [131, 305] on label "CONTACT" at bounding box center [117, 311] width 43 height 23
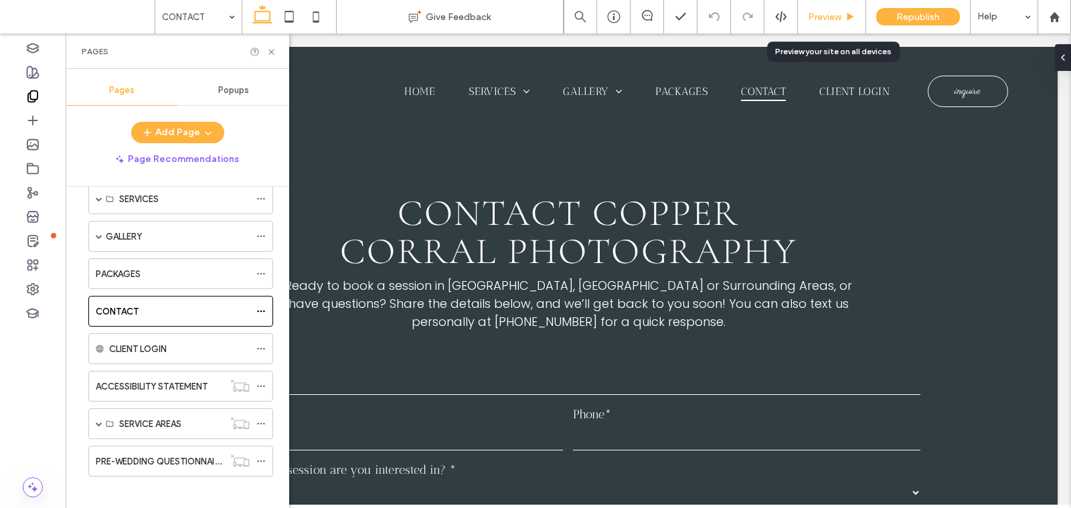
click at [830, 16] on span "Preview" at bounding box center [824, 16] width 33 height 11
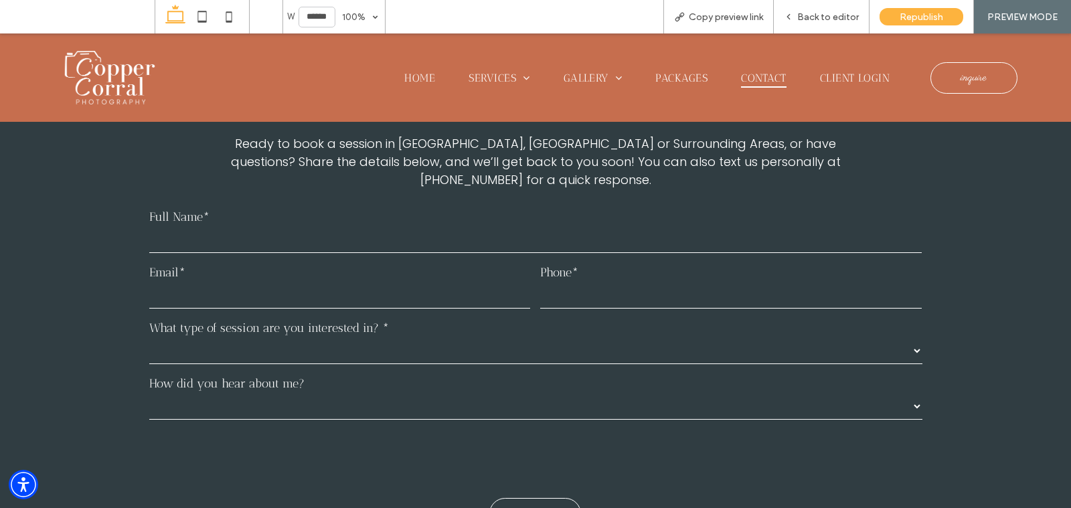
scroll to position [177, 0]
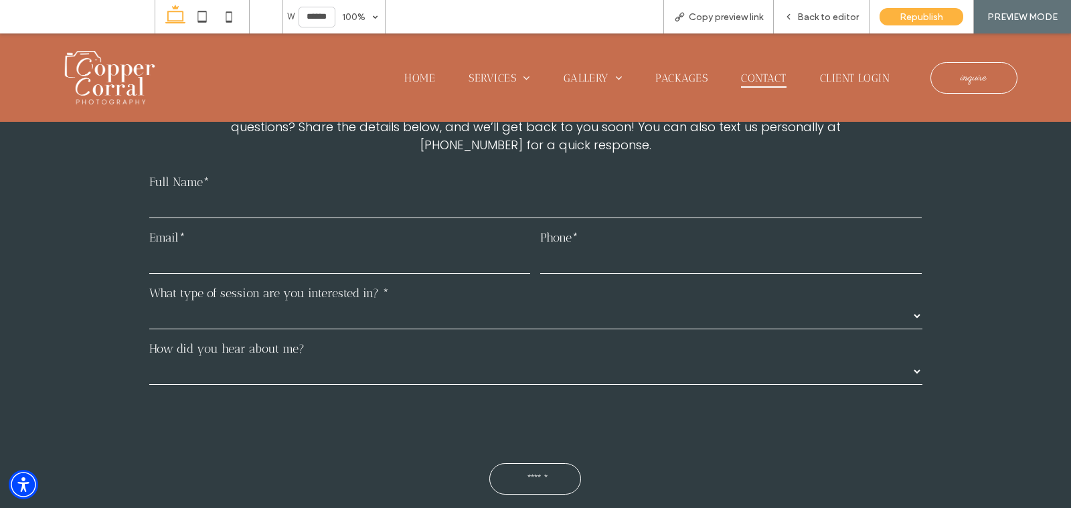
click at [479, 303] on select "**********" at bounding box center [535, 316] width 773 height 27
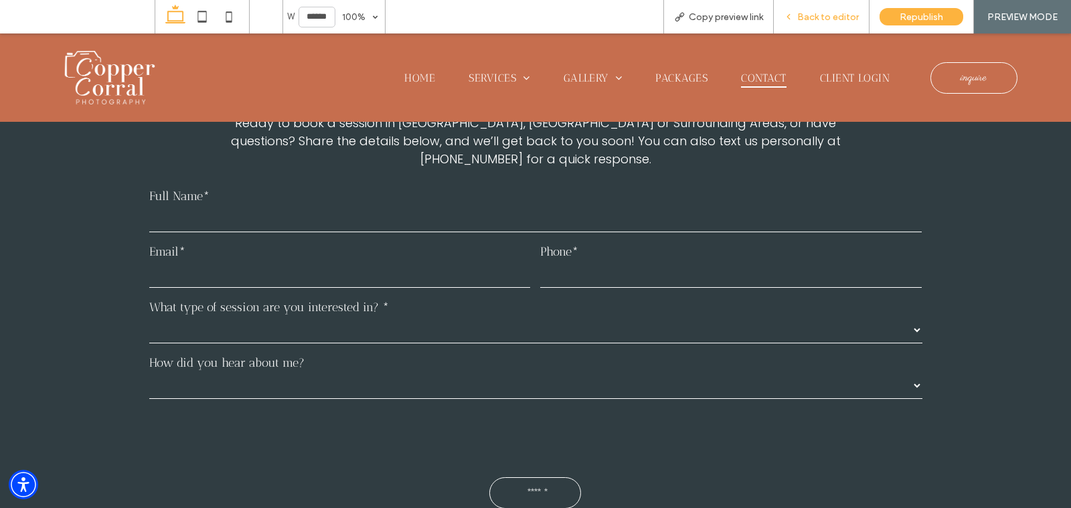
click at [808, 15] on span "Back to editor" at bounding box center [829, 16] width 62 height 11
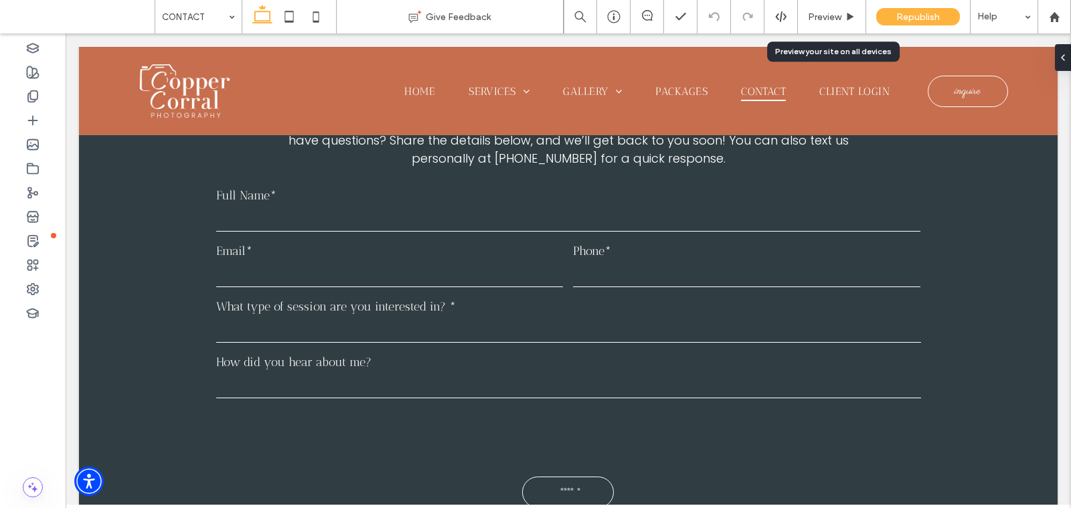
scroll to position [177, 0]
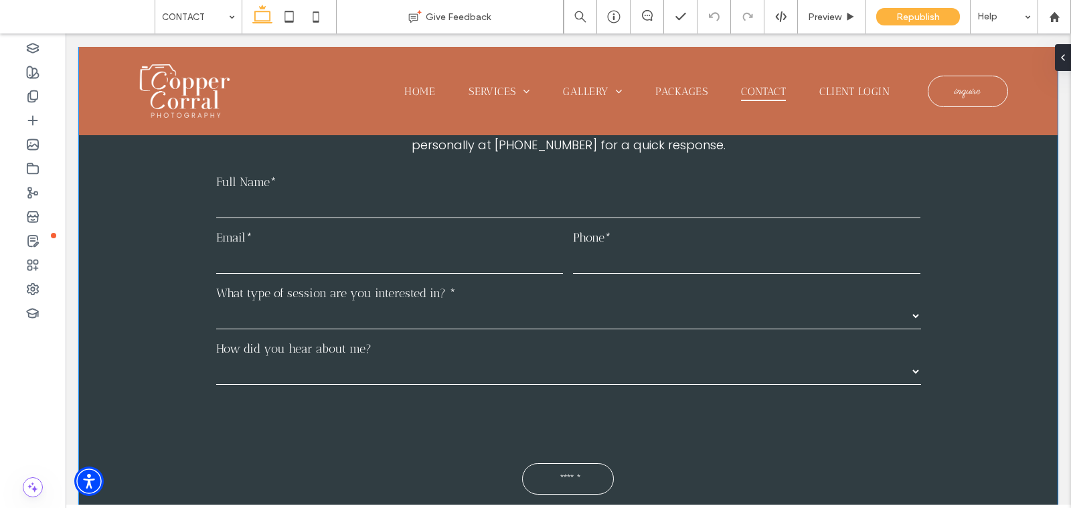
click at [99, 270] on div "**********" at bounding box center [568, 236] width 979 height 733
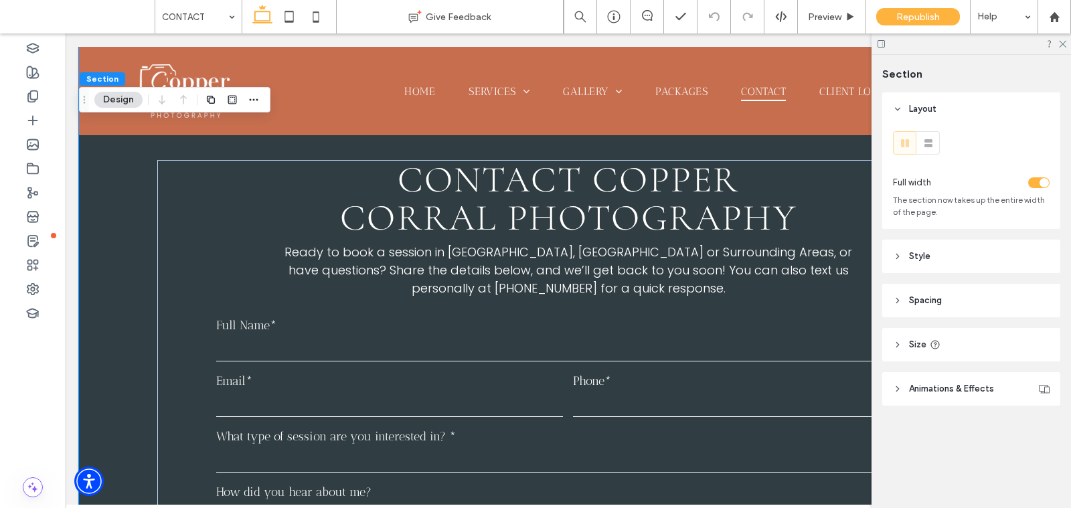
scroll to position [31, 0]
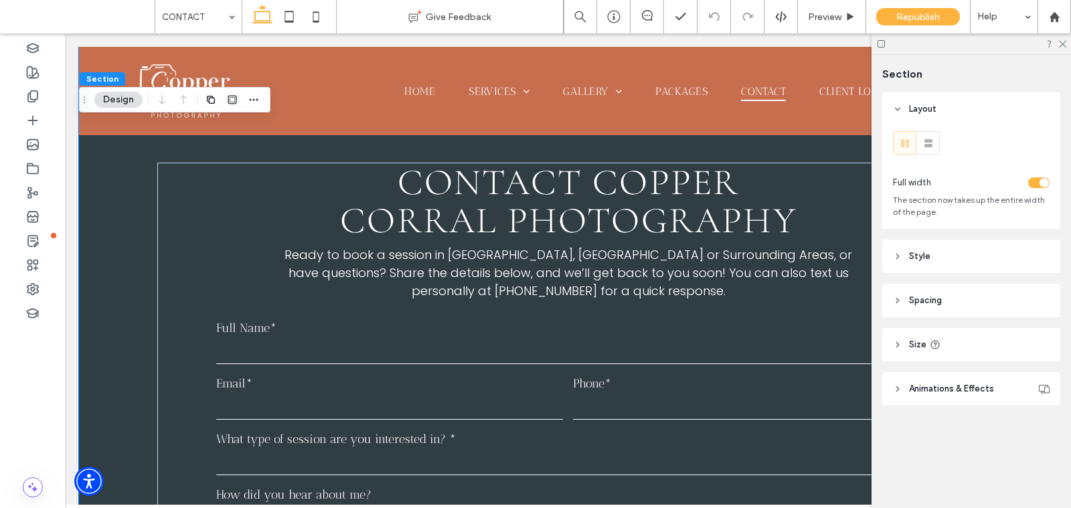
click at [129, 311] on div "**********" at bounding box center [568, 382] width 979 height 733
click at [978, 350] on header "Size" at bounding box center [972, 344] width 178 height 33
click at [939, 305] on span "Spacing" at bounding box center [925, 300] width 33 height 13
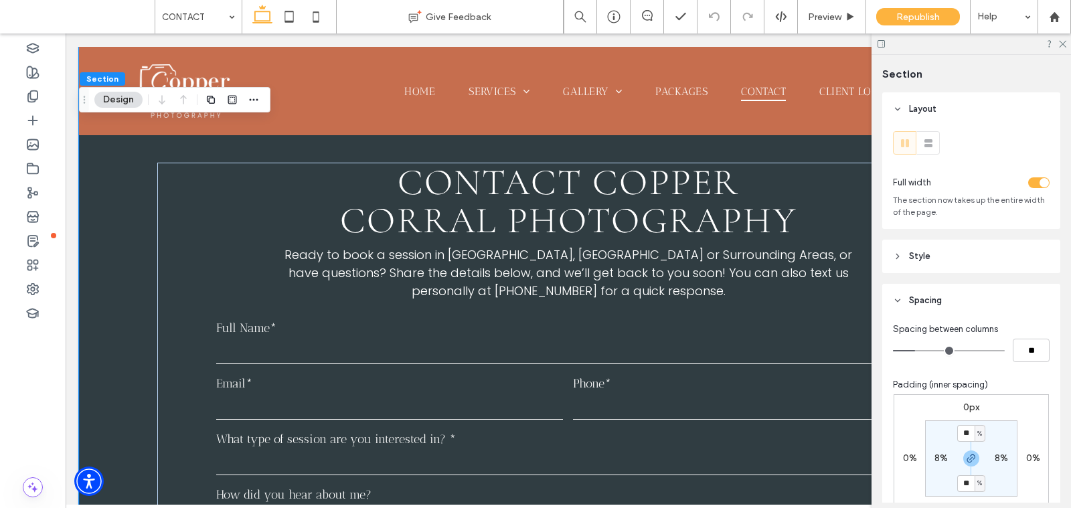
click at [939, 305] on span "Spacing" at bounding box center [925, 300] width 33 height 13
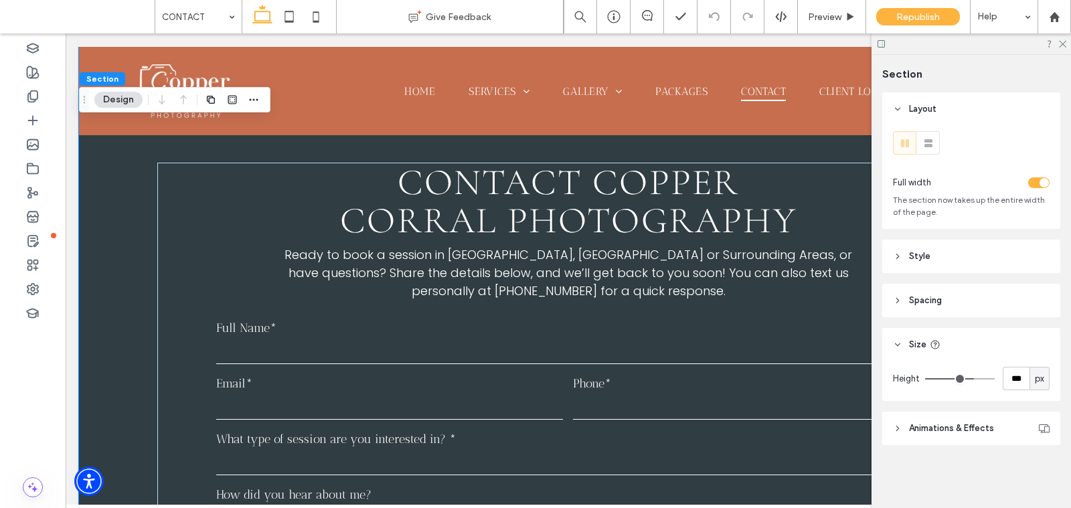
click at [943, 427] on span "Animations & Effects" at bounding box center [951, 428] width 85 height 13
click at [943, 253] on header "Style" at bounding box center [972, 256] width 178 height 33
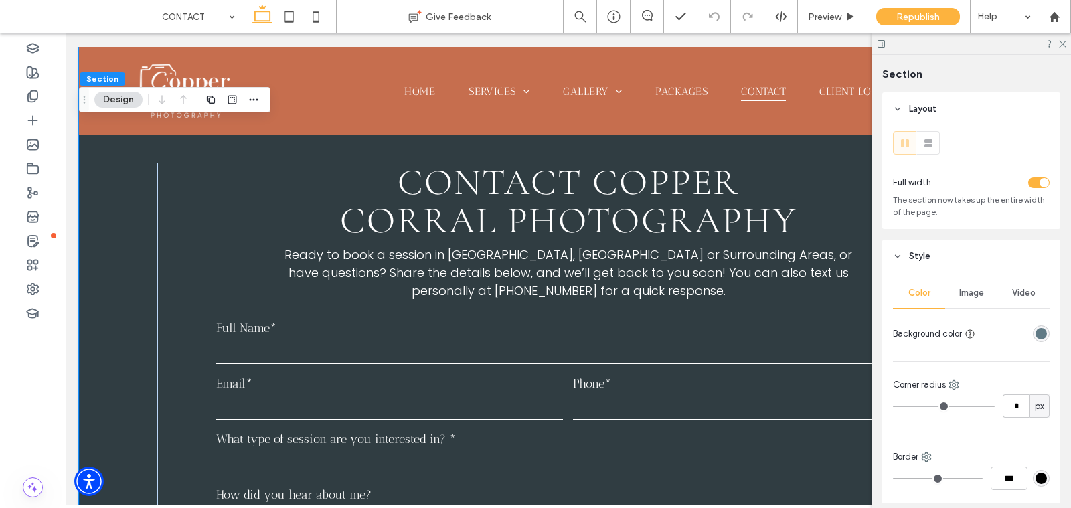
click at [1043, 329] on div "rgba(96,122,133,1)" at bounding box center [1041, 333] width 11 height 11
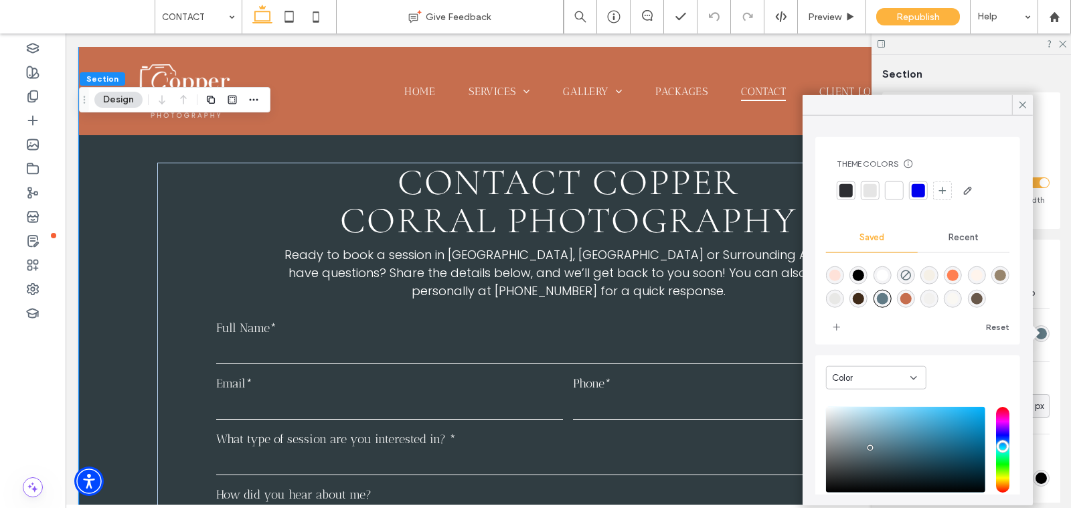
click at [903, 297] on div "rgba(198,110,78,1)" at bounding box center [906, 298] width 11 height 11
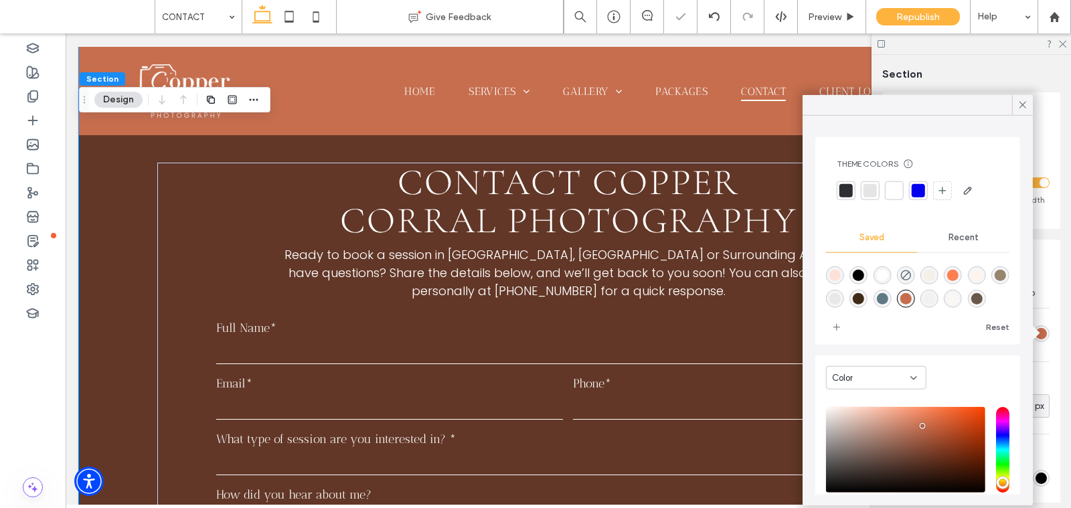
click at [952, 274] on div "rgba(255,127,81,1)" at bounding box center [953, 275] width 11 height 11
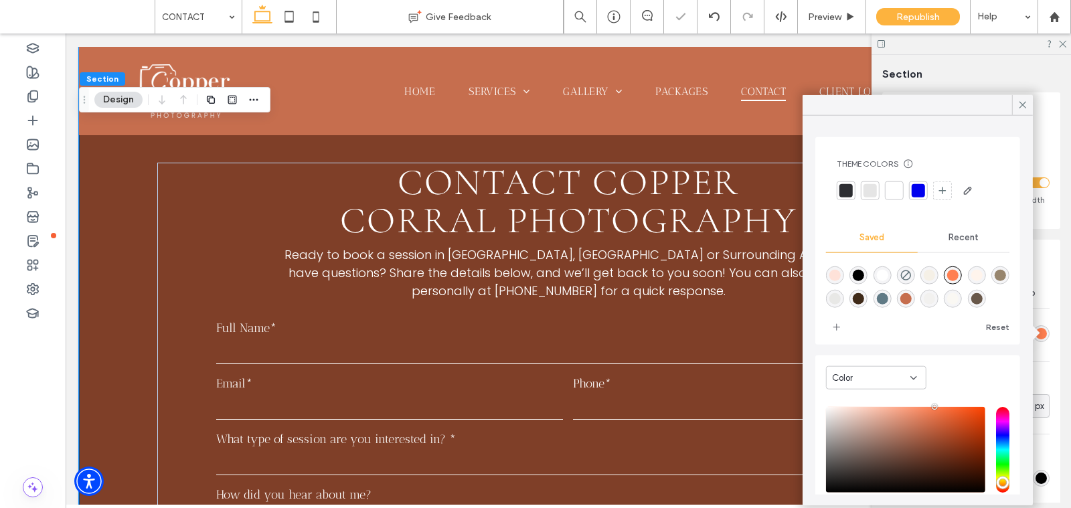
click at [903, 299] on div "rgba(198,110,78,1)" at bounding box center [906, 298] width 11 height 11
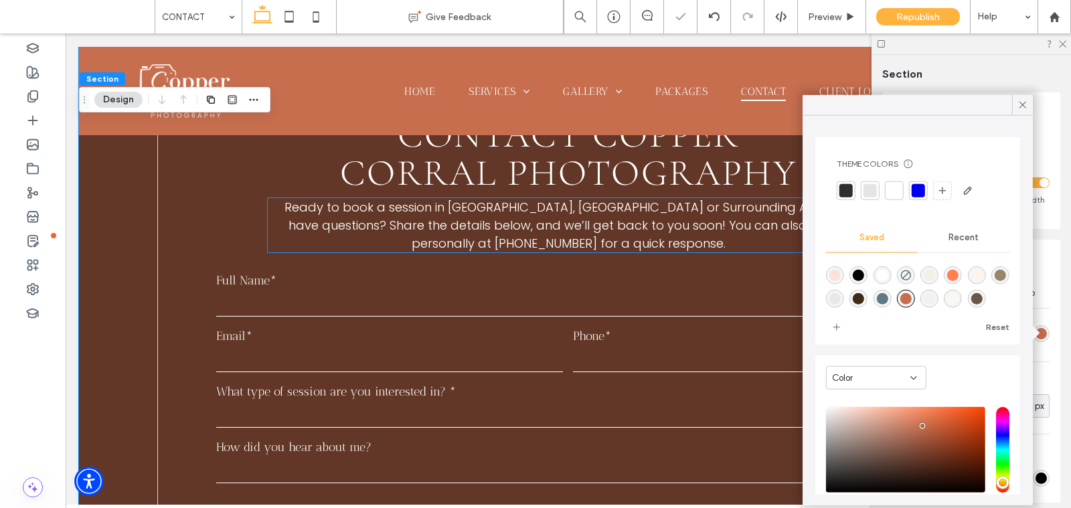
scroll to position [90, 0]
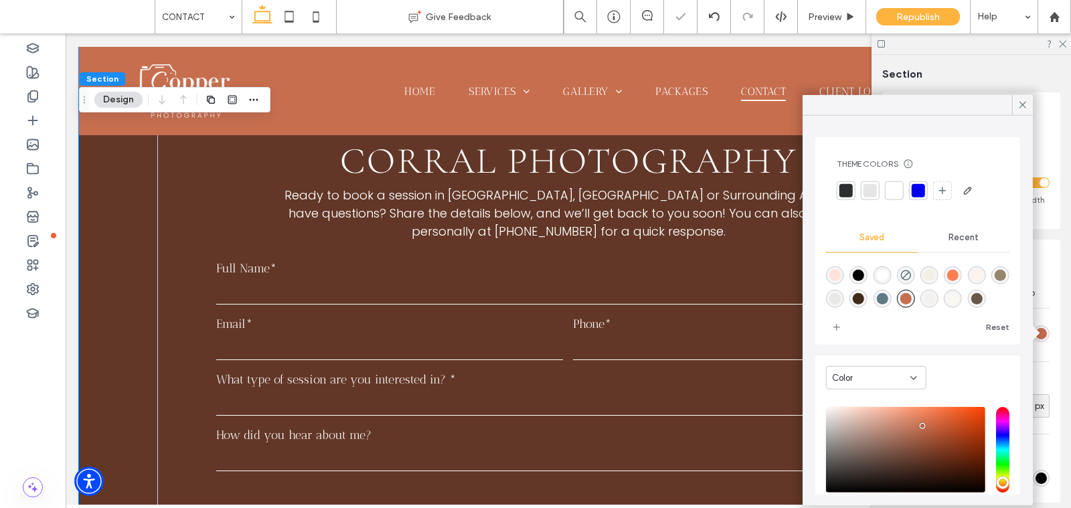
click at [956, 246] on div "Recent" at bounding box center [964, 237] width 92 height 29
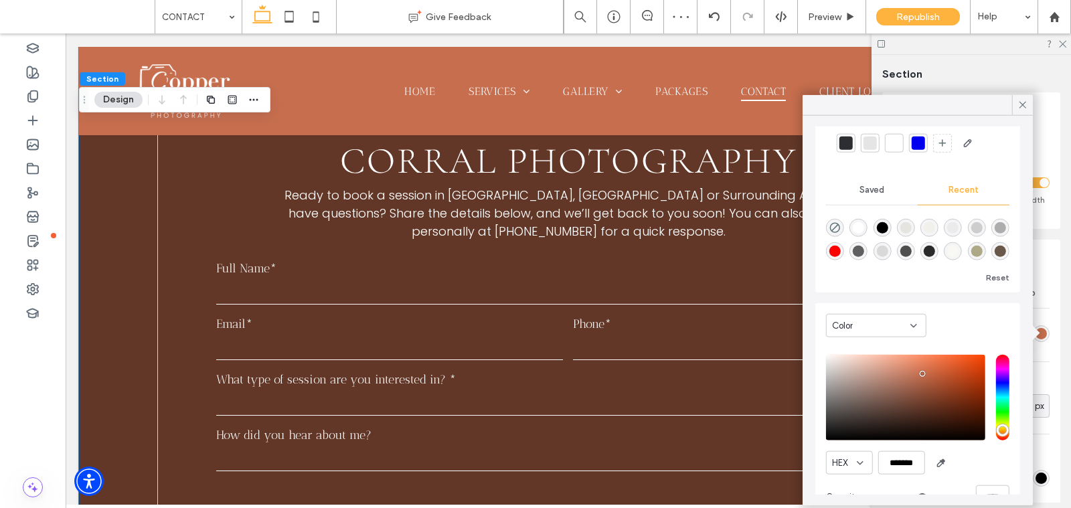
scroll to position [64, 0]
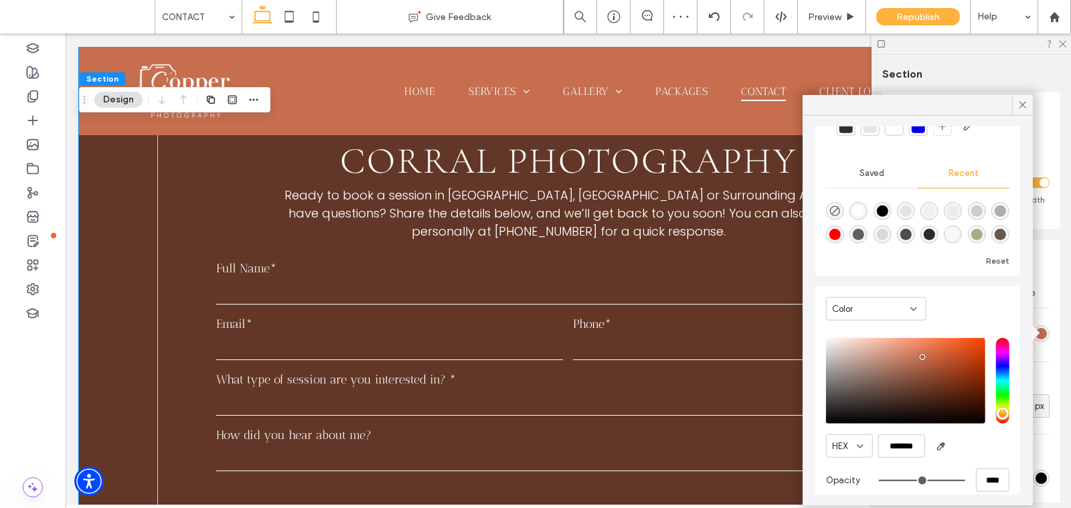
click at [870, 168] on span "Saved" at bounding box center [872, 173] width 25 height 11
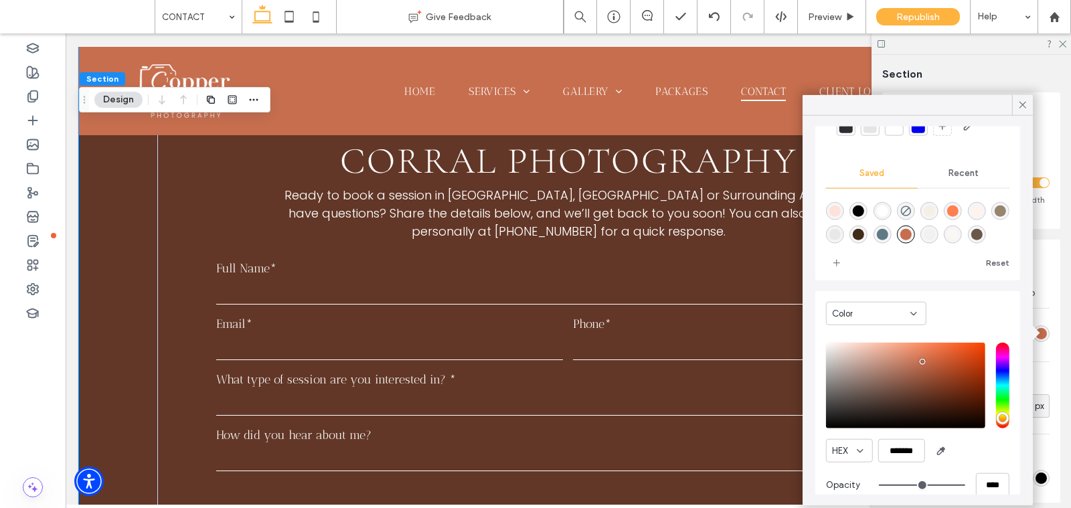
click at [857, 206] on div "rgba(0,0,0,1)" at bounding box center [858, 211] width 11 height 11
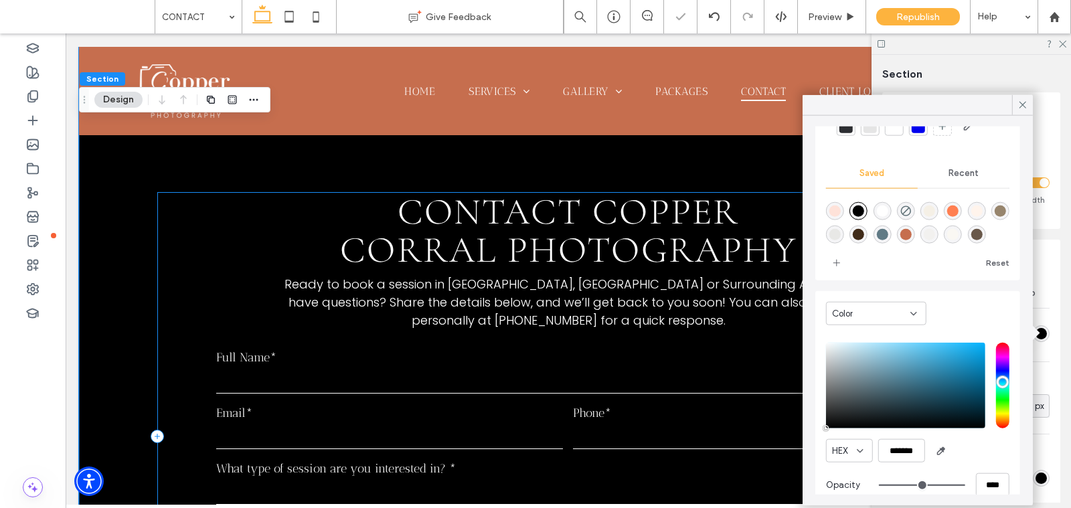
scroll to position [0, 0]
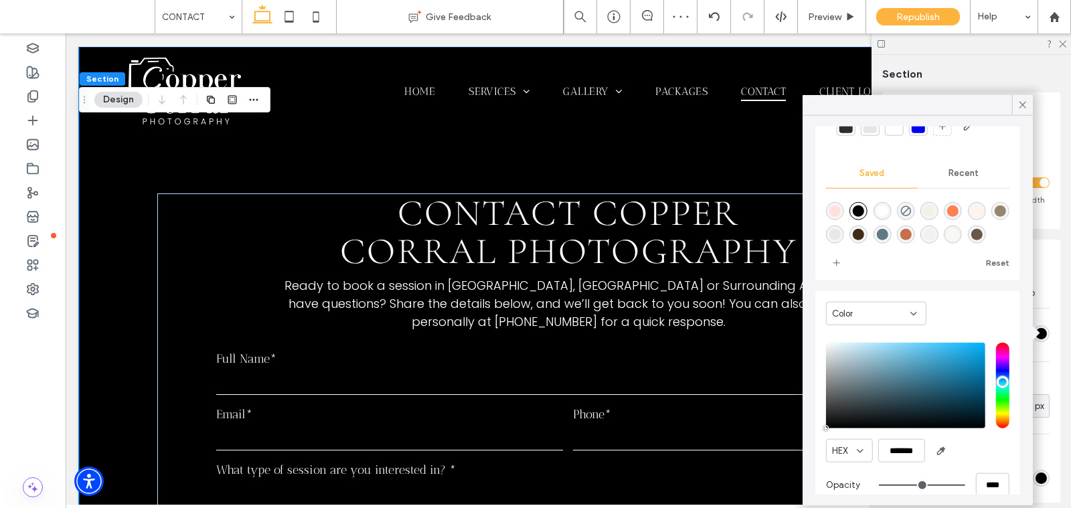
click at [915, 234] on div at bounding box center [917, 221] width 183 height 50
click at [910, 234] on div "rgba(198,110,78,1)" at bounding box center [906, 234] width 11 height 11
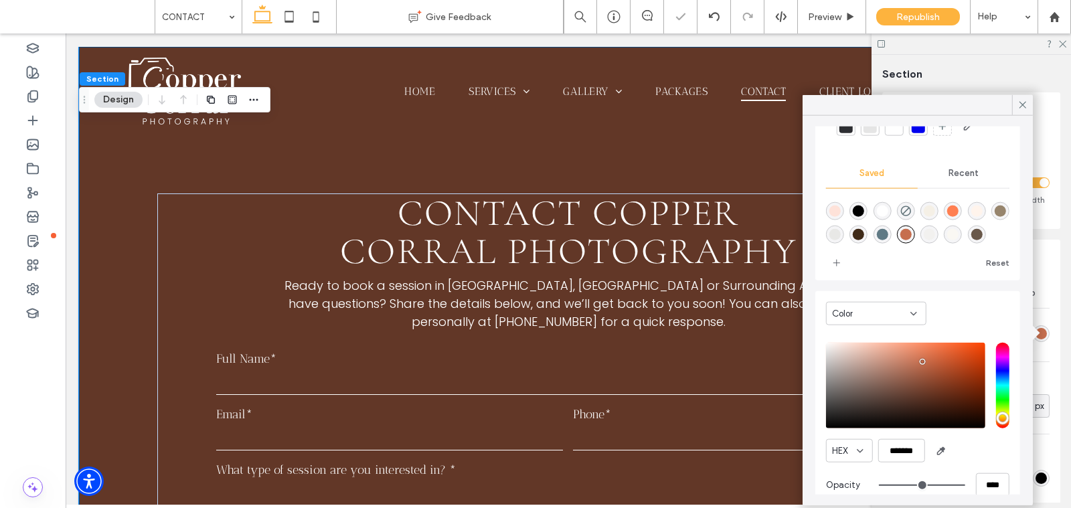
click at [952, 234] on div "rgba(250,248,243,1)" at bounding box center [953, 234] width 11 height 11
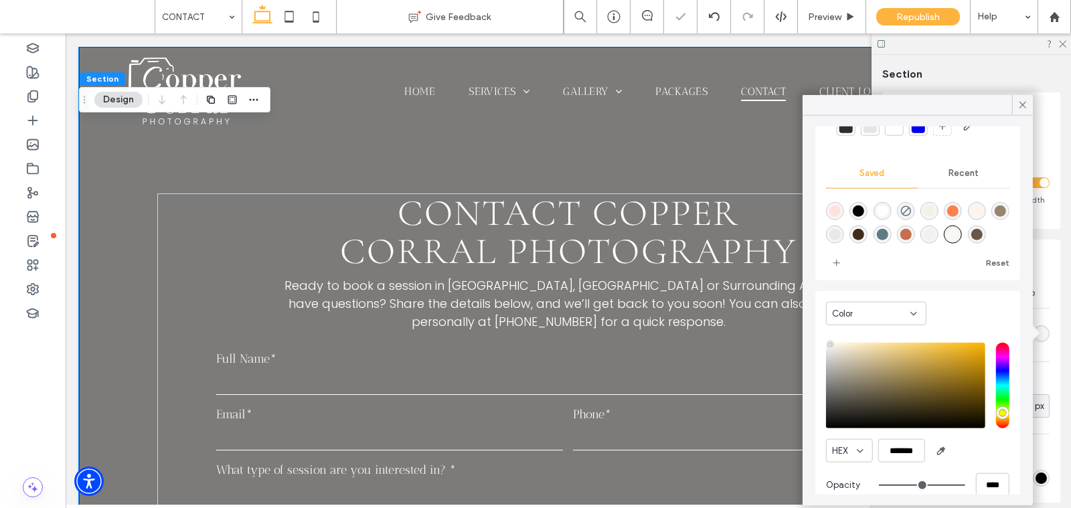
click at [935, 233] on div "rgba(242,241,239,1)" at bounding box center [930, 235] width 18 height 18
type input "*******"
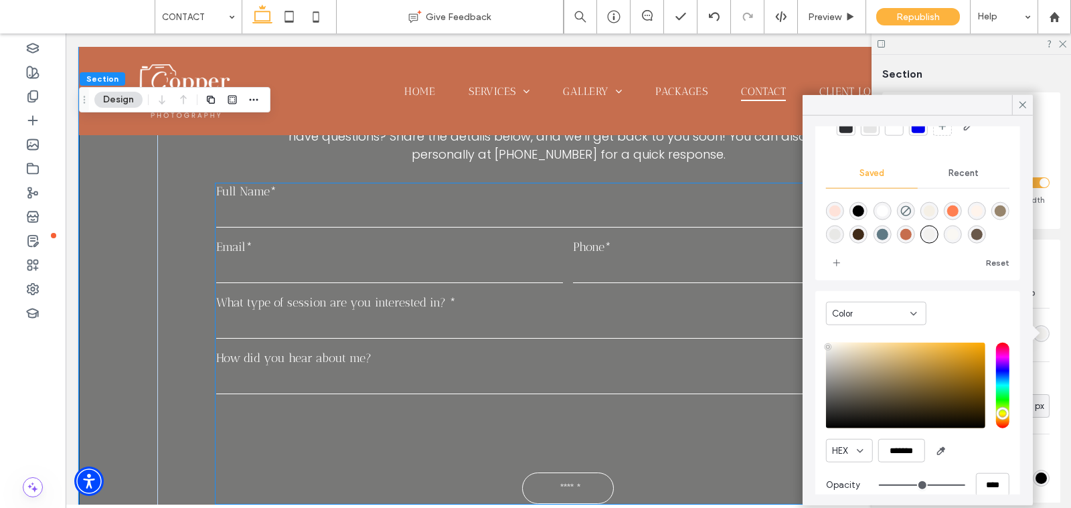
scroll to position [171, 0]
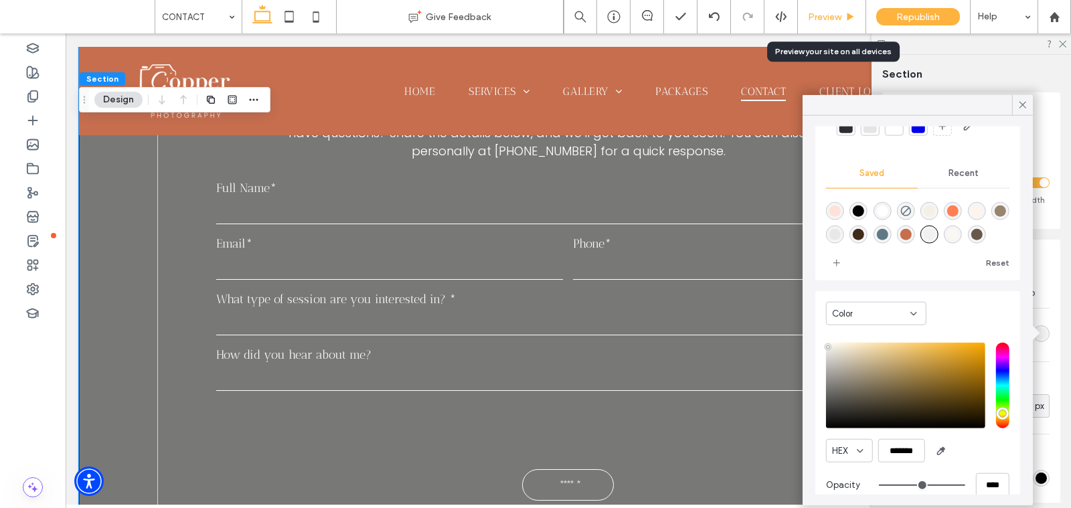
click at [821, 17] on span "Preview" at bounding box center [824, 16] width 33 height 11
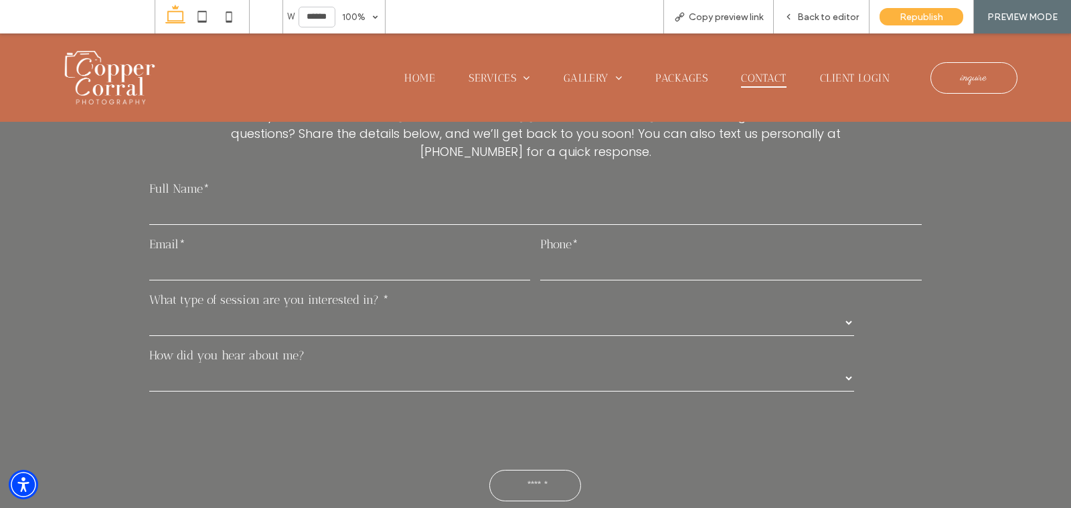
scroll to position [157, 0]
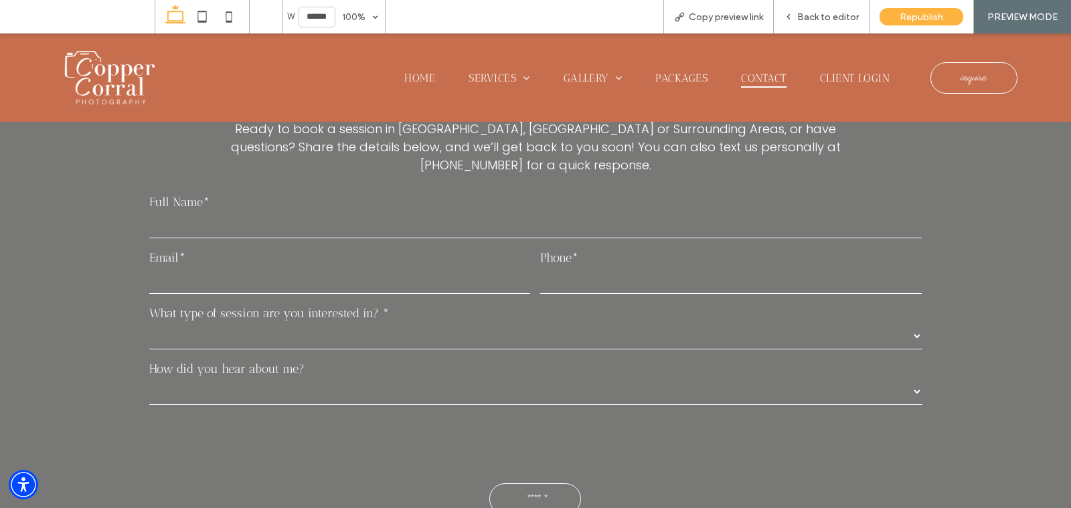
click at [417, 323] on select "**********" at bounding box center [535, 336] width 773 height 27
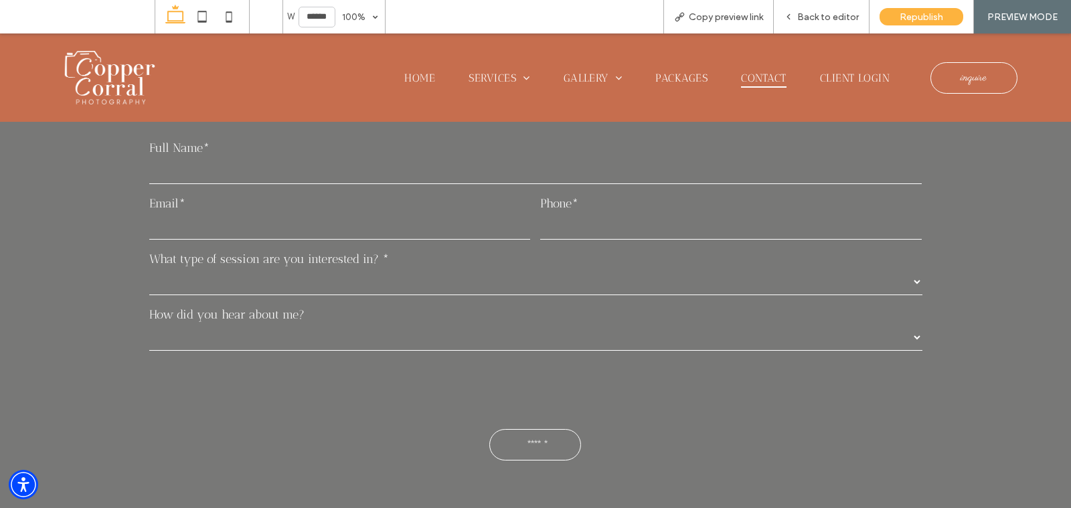
scroll to position [210, 0]
click at [247, 270] on select "**********" at bounding box center [535, 283] width 773 height 27
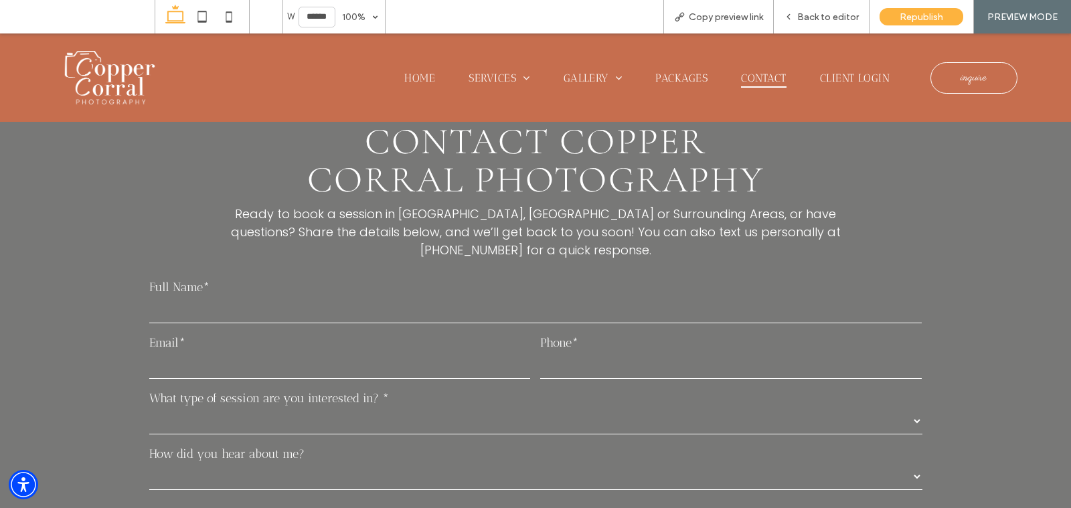
scroll to position [63, 0]
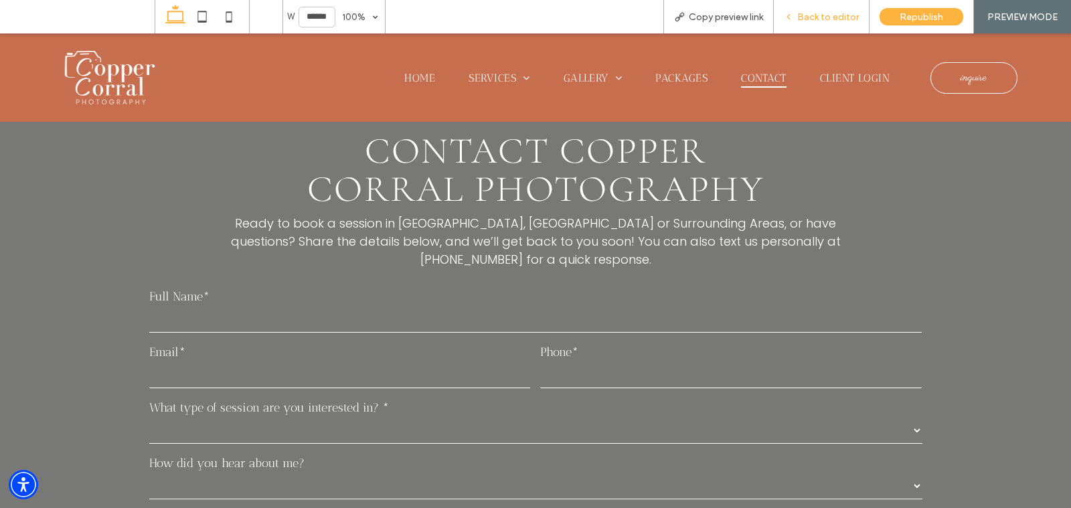
click at [803, 2] on div "Back to editor" at bounding box center [822, 16] width 96 height 33
click at [807, 5] on div "Back to editor" at bounding box center [822, 16] width 96 height 33
click at [824, 17] on span "Back to editor" at bounding box center [829, 16] width 62 height 11
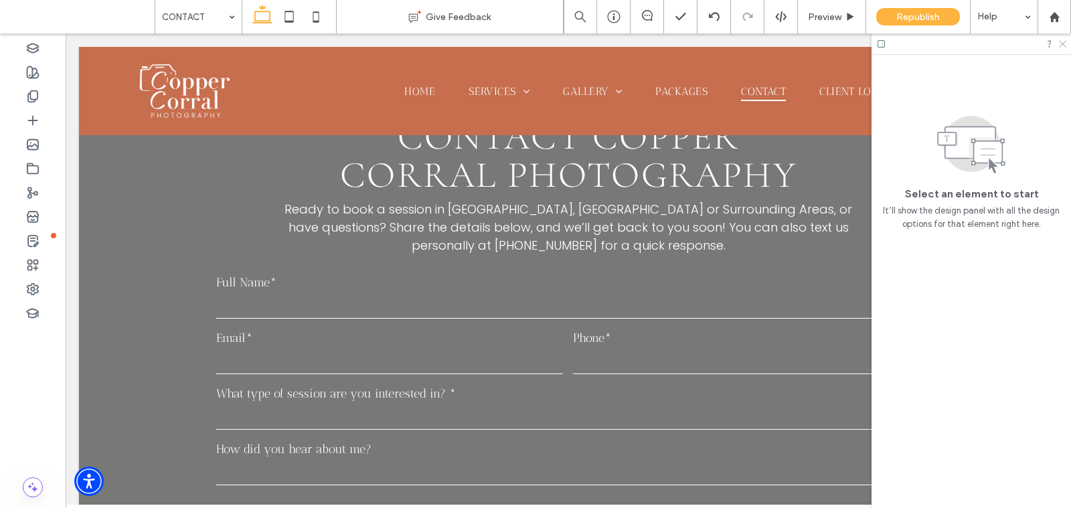
click at [1062, 40] on icon at bounding box center [1062, 43] width 9 height 9
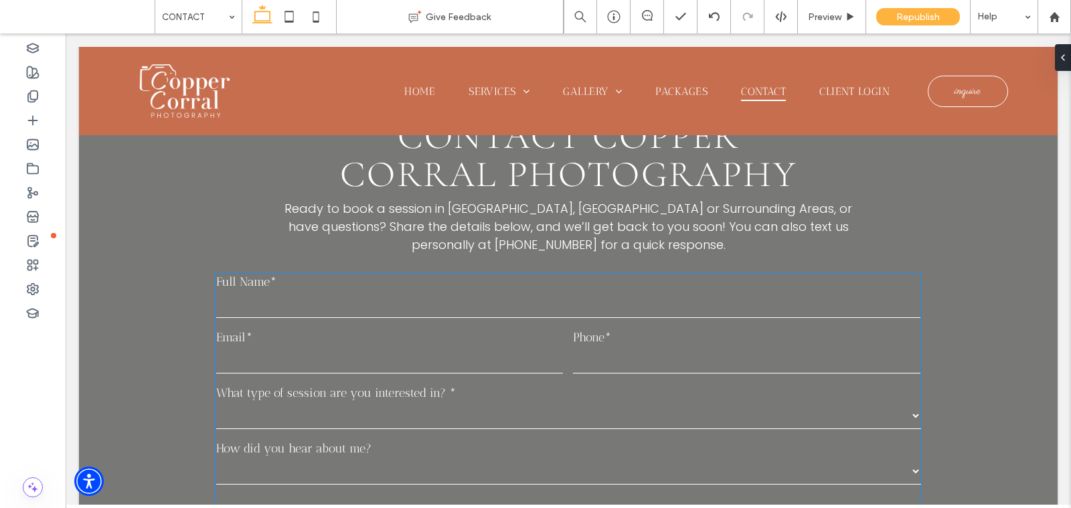
scroll to position [60, 0]
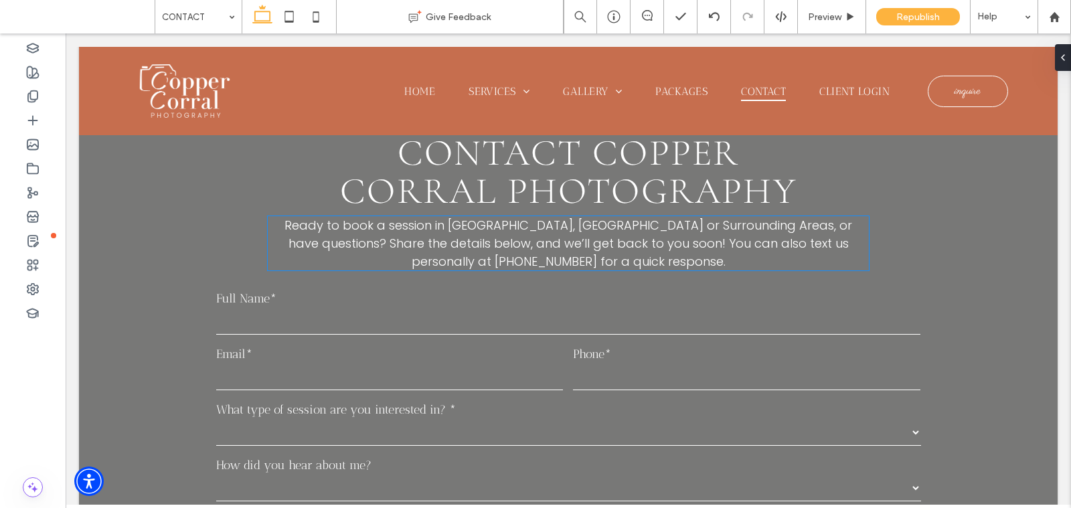
click at [726, 253] on span "for a quick response." at bounding box center [663, 261] width 125 height 17
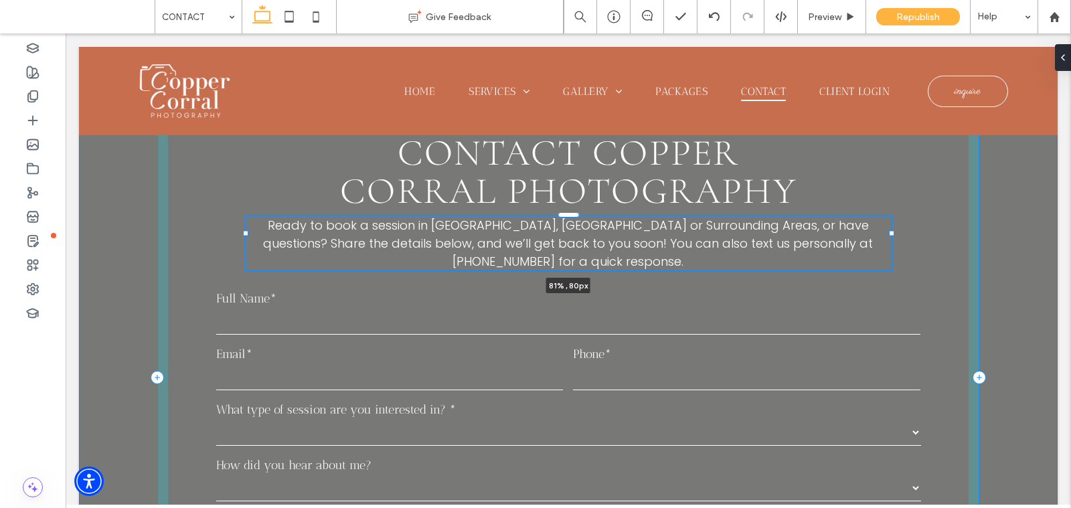
drag, startPoint x: 871, startPoint y: 242, endPoint x: 893, endPoint y: 247, distance: 22.7
click at [893, 247] on div "**********" at bounding box center [568, 353] width 979 height 733
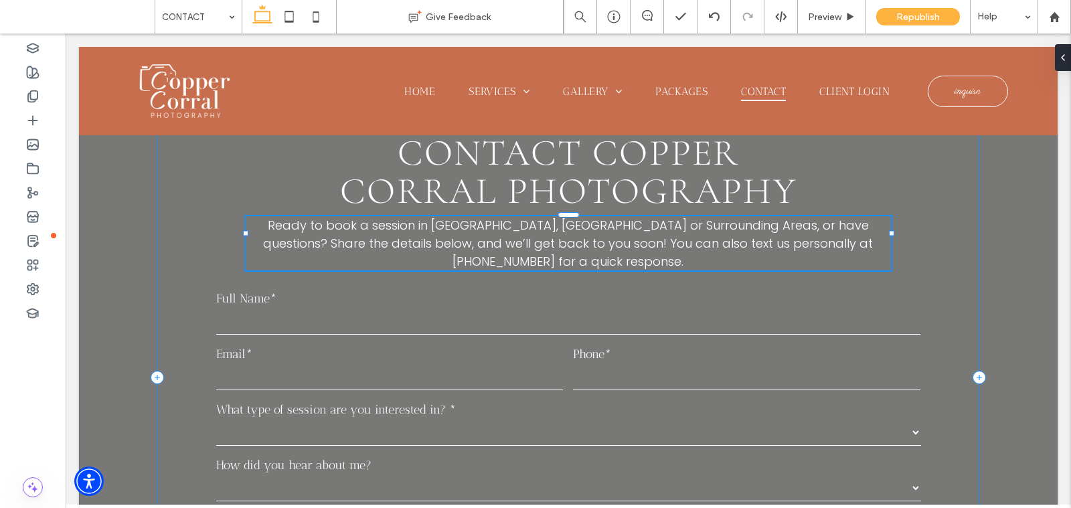
type input "**"
type input "****"
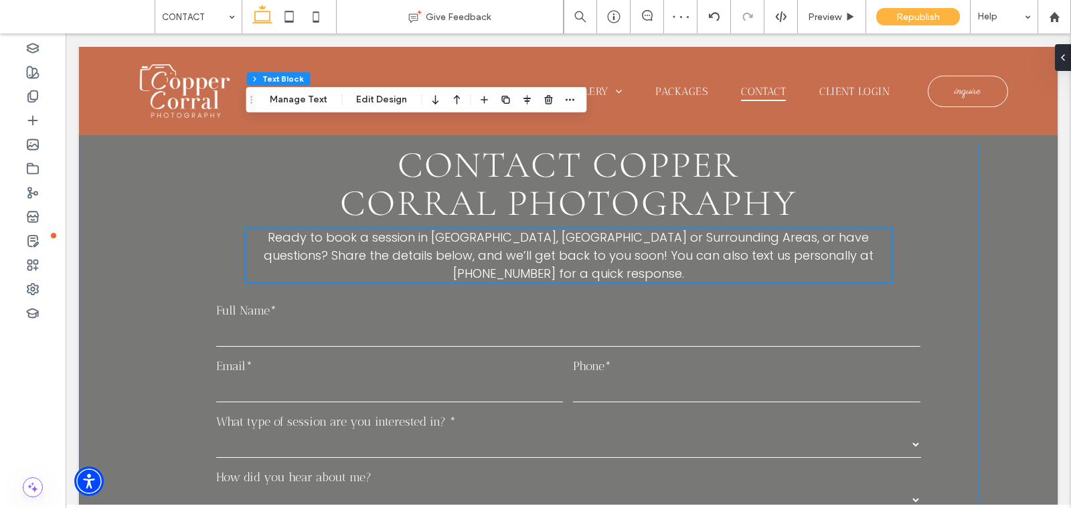
scroll to position [0, 0]
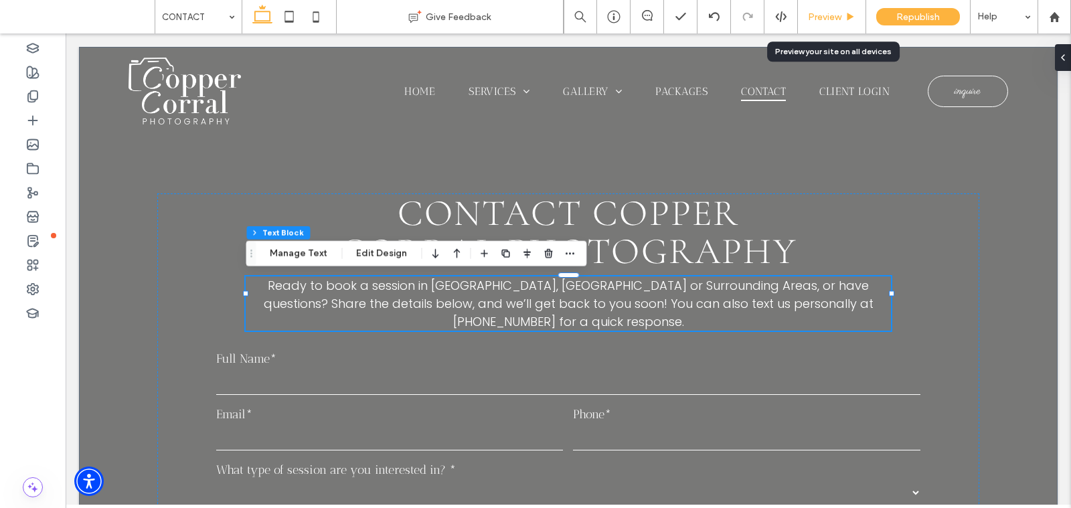
click at [844, 26] on div "Preview" at bounding box center [832, 16] width 68 height 33
click at [842, 21] on div "Preview" at bounding box center [832, 16] width 68 height 11
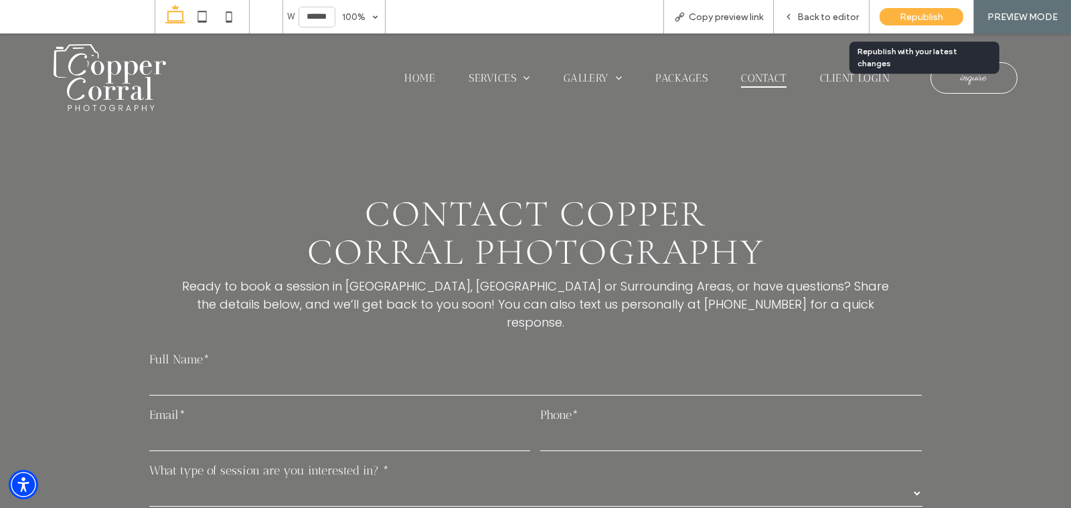
click at [899, 15] on div "Republish" at bounding box center [922, 16] width 84 height 17
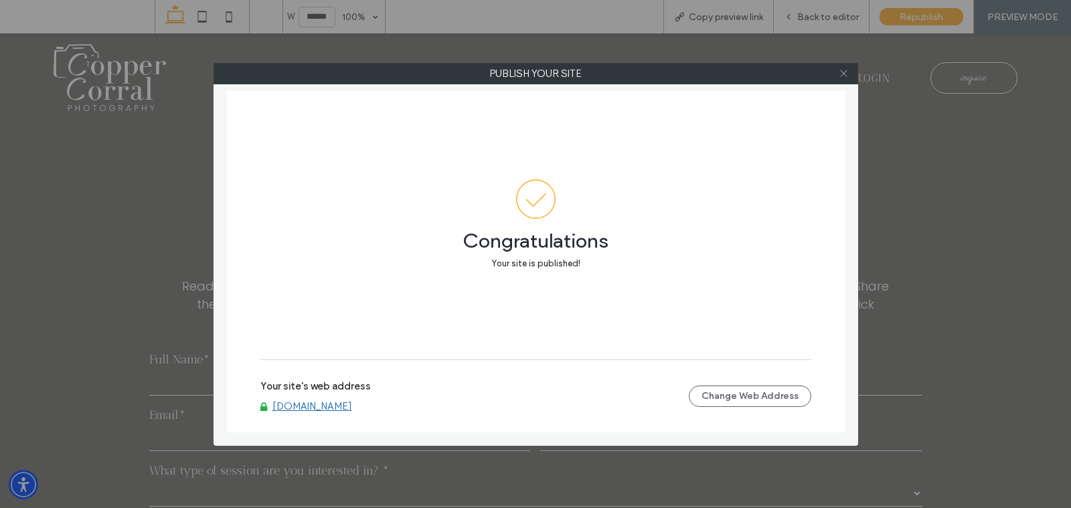
click at [840, 69] on icon at bounding box center [844, 73] width 10 height 10
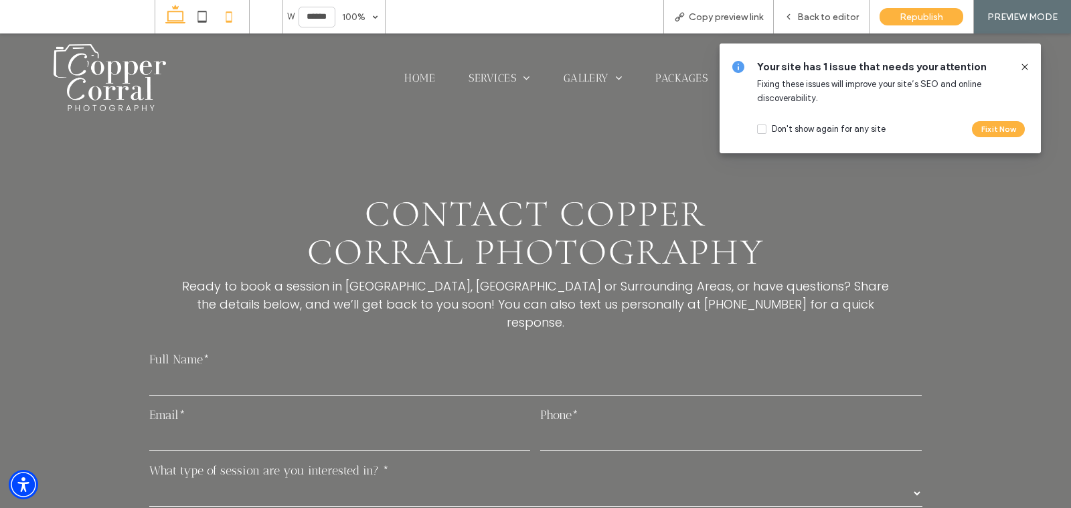
click at [230, 19] on icon at bounding box center [229, 16] width 27 height 27
type input "*****"
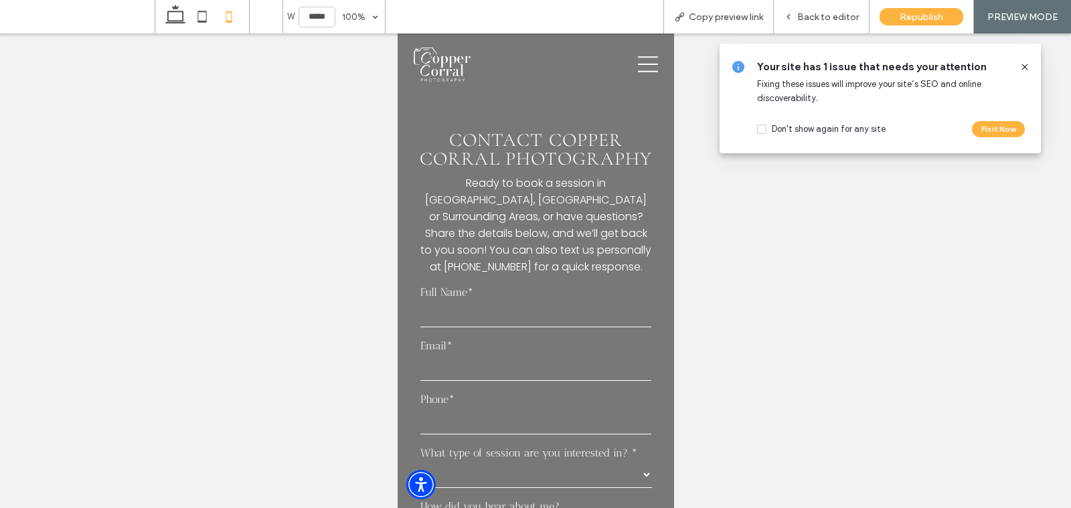
click at [792, 96] on span "Fixing these issues will improve your site’s SEO and online discoverability." at bounding box center [869, 91] width 224 height 24
click at [983, 125] on button "Fix it Now" at bounding box center [998, 129] width 53 height 16
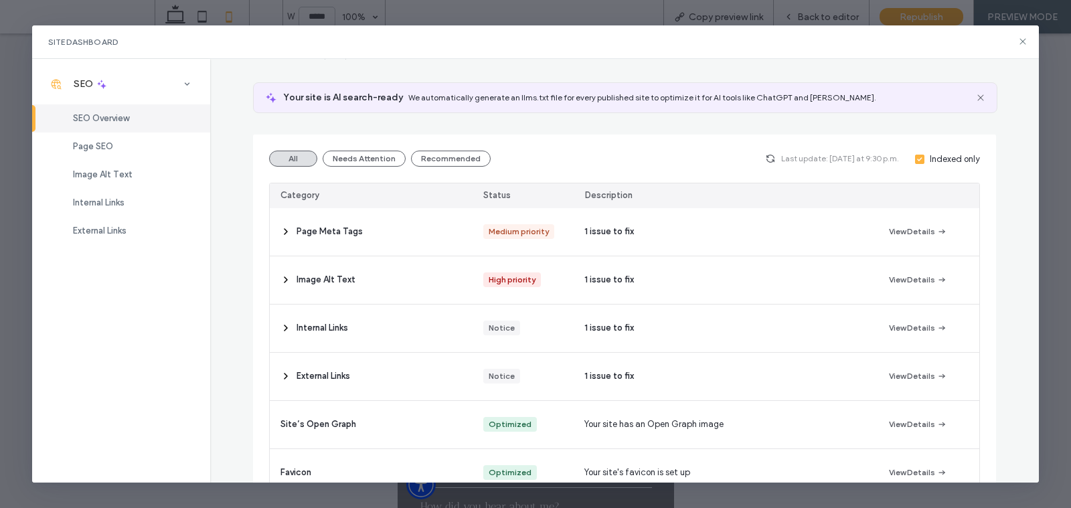
scroll to position [71, 0]
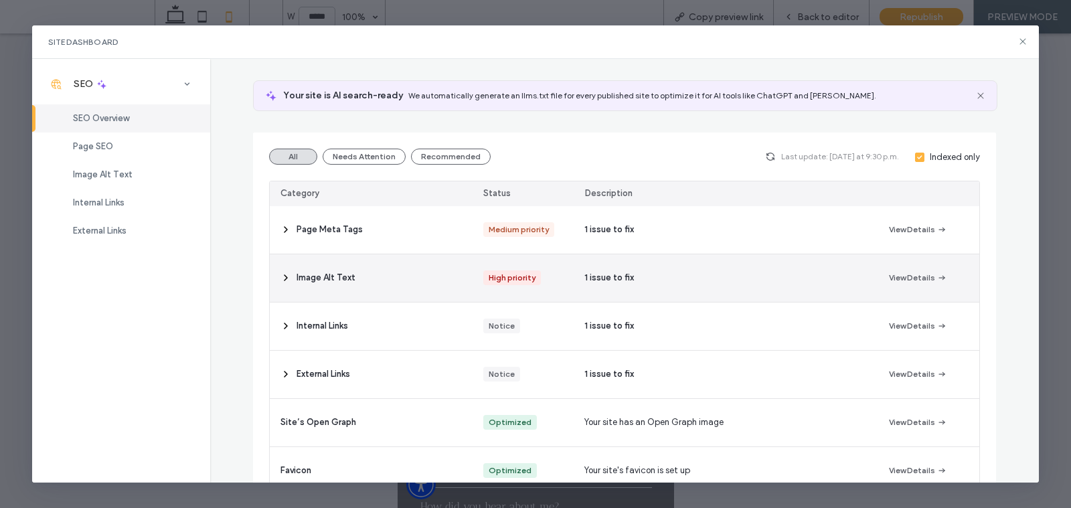
click at [287, 276] on use at bounding box center [286, 277] width 3 height 5
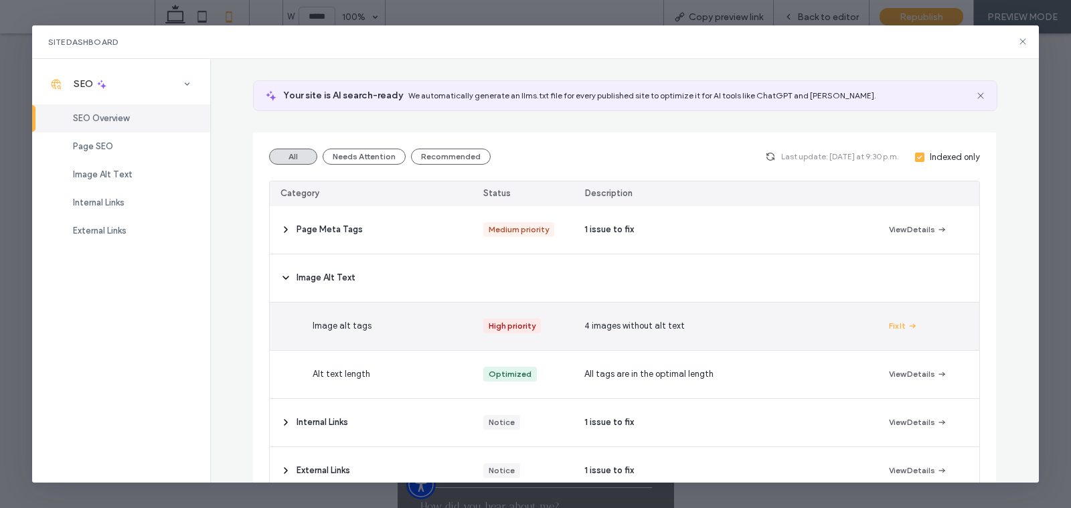
click at [340, 316] on div "Image alt tags" at bounding box center [403, 327] width 203 height 48
click at [526, 331] on div "High priority" at bounding box center [512, 326] width 47 height 15
click at [898, 324] on button "Fix It" at bounding box center [903, 326] width 29 height 16
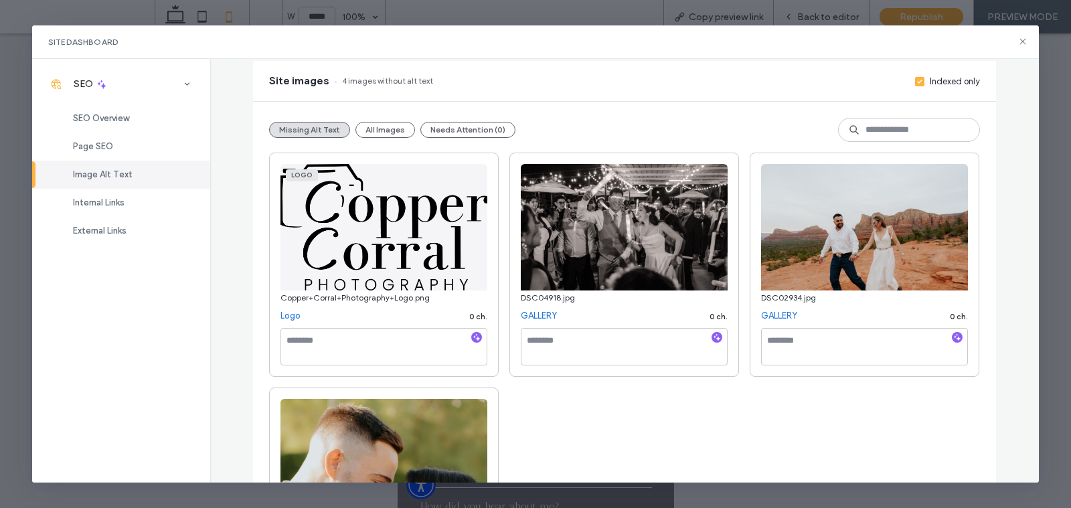
scroll to position [117, 0]
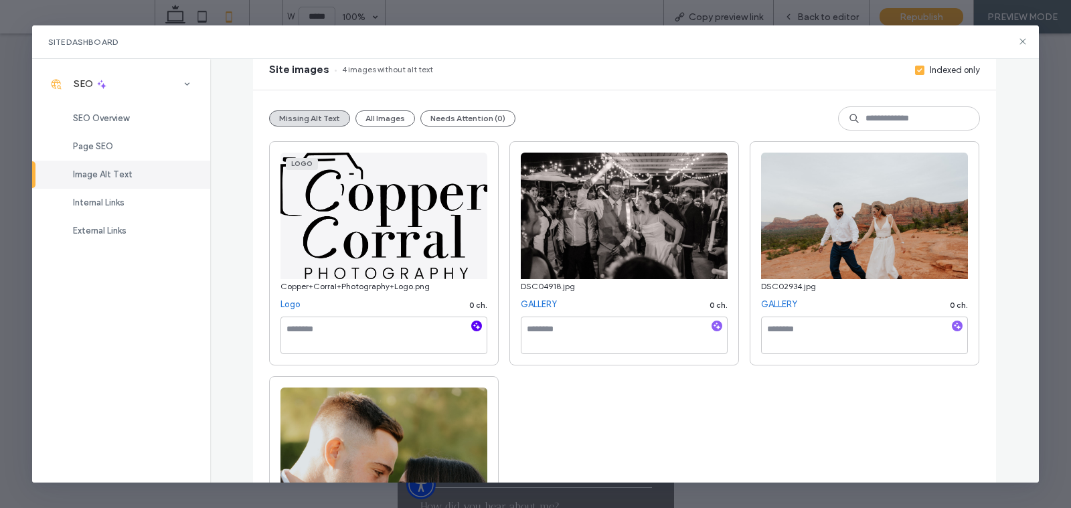
click at [477, 325] on icon "button" at bounding box center [476, 325] width 9 height 9
type textarea "**********"
click at [719, 327] on use "button" at bounding box center [717, 326] width 7 height 7
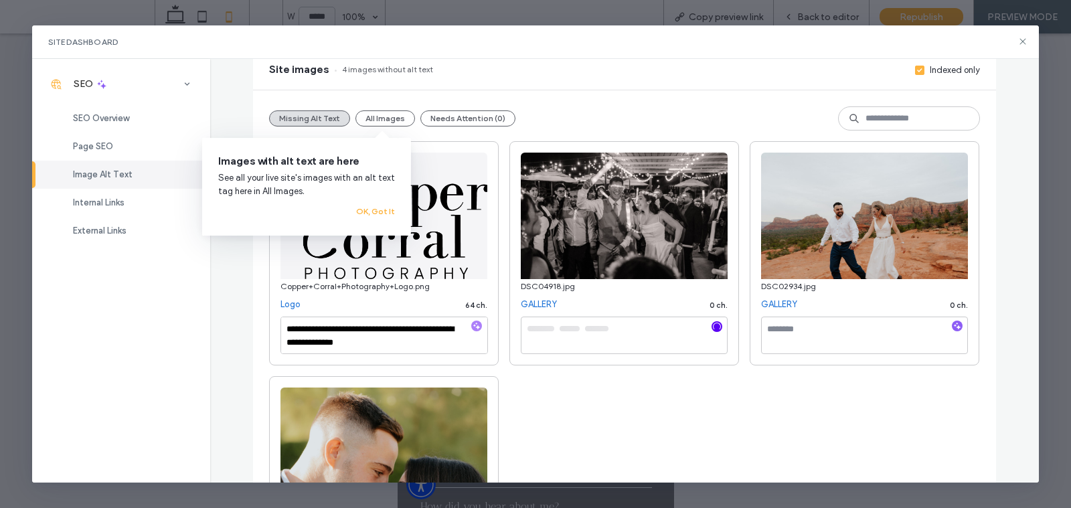
scroll to position [15, 0]
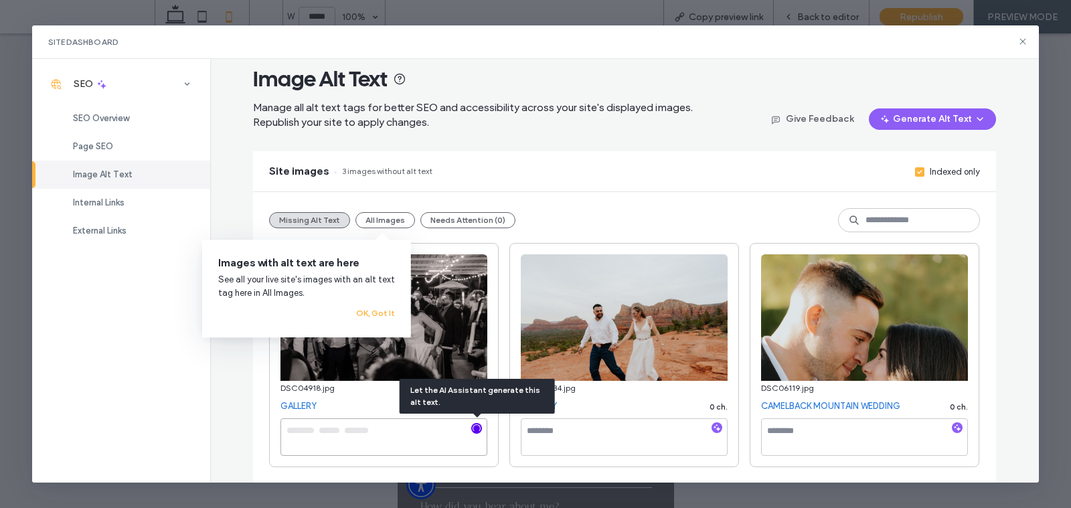
type textarea "**********"
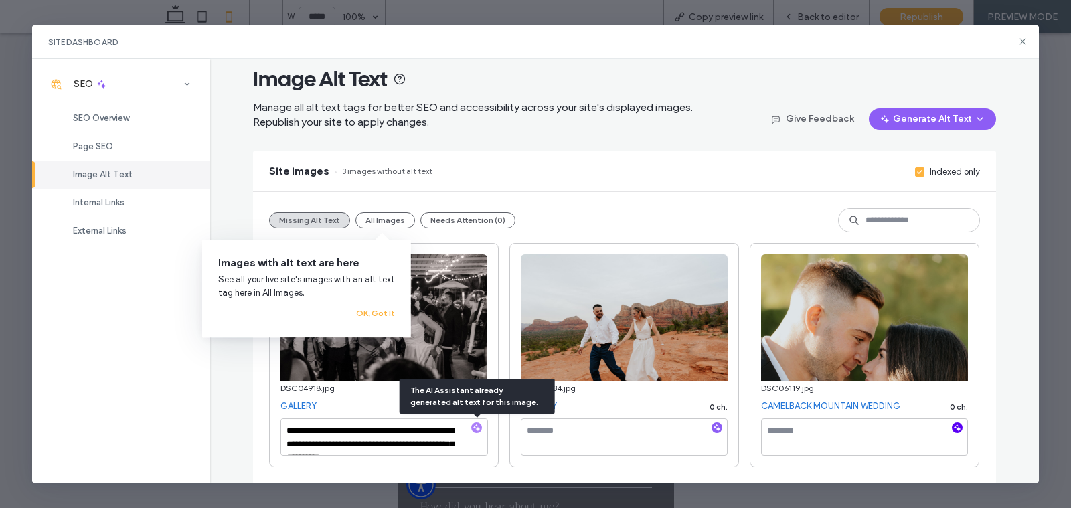
click at [962, 425] on icon "button" at bounding box center [957, 427] width 9 height 9
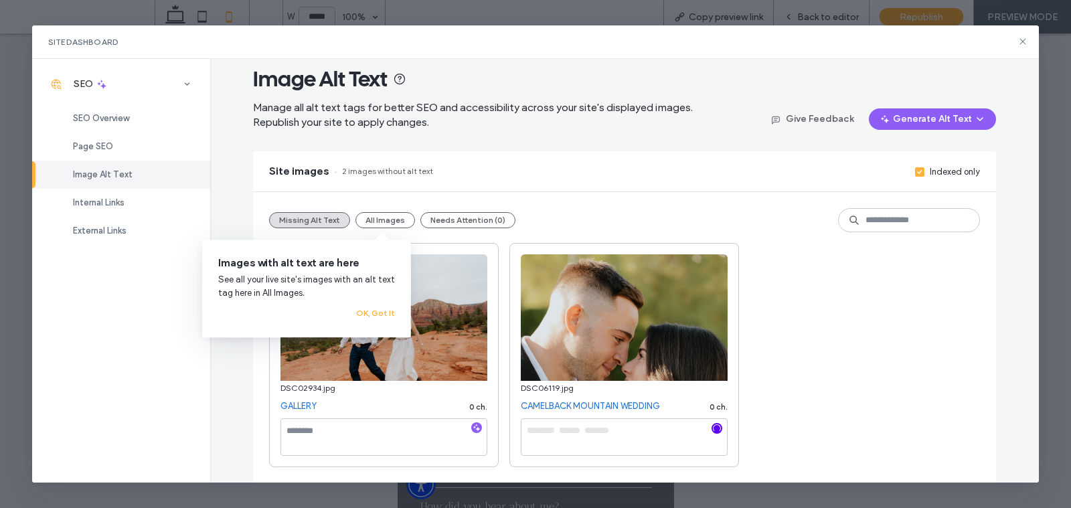
scroll to position [14, 0]
type textarea "**********"
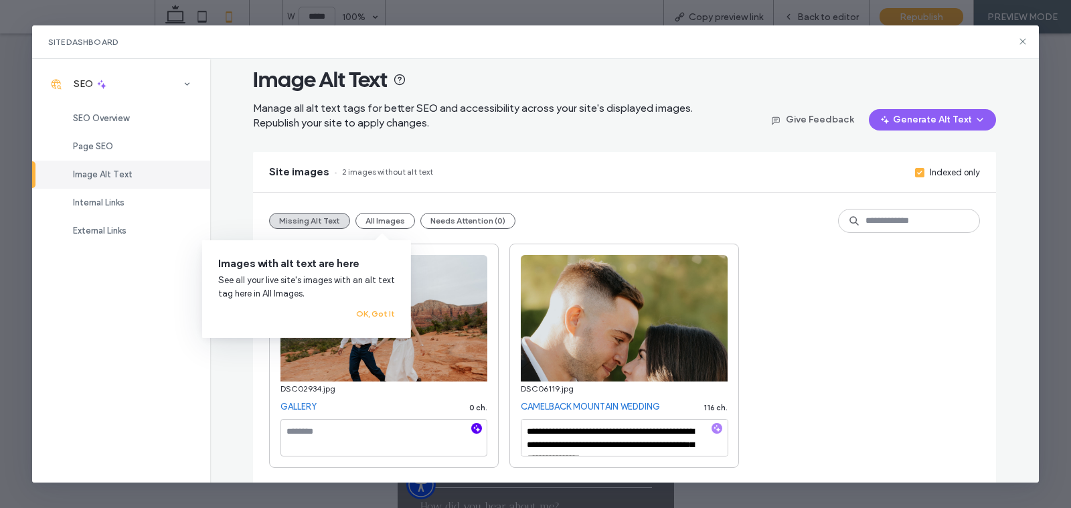
click at [480, 424] on icon "button" at bounding box center [476, 428] width 9 height 9
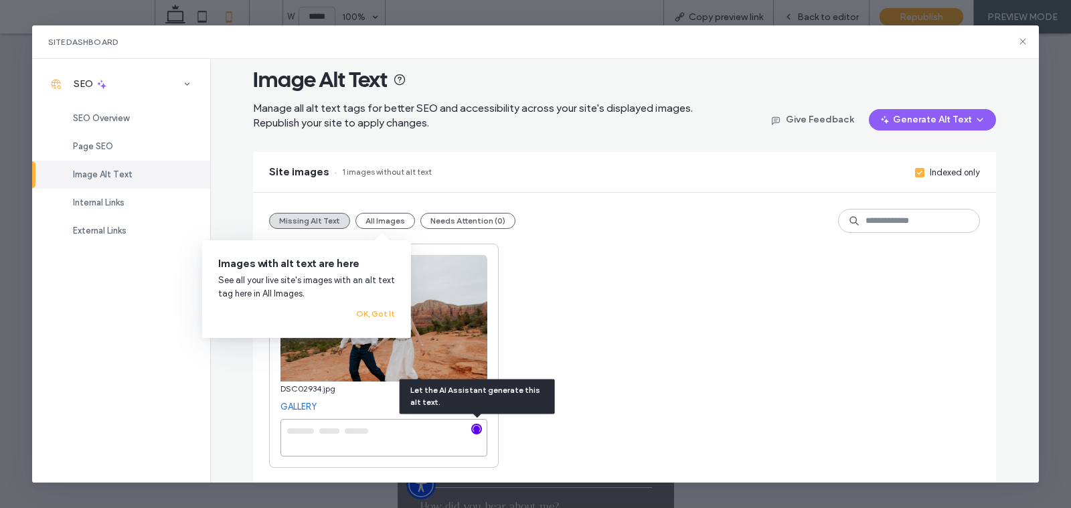
type textarea "**********"
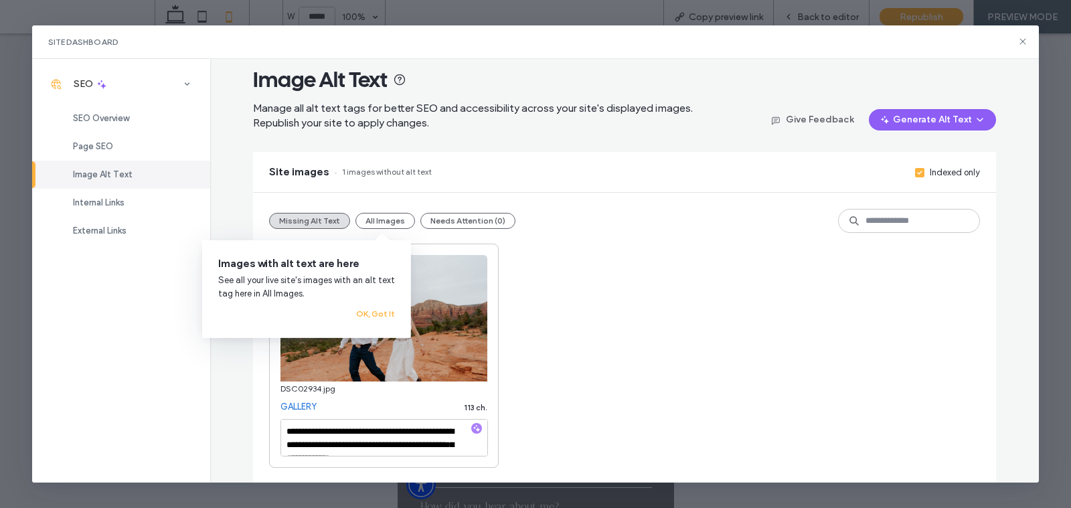
click at [738, 256] on div "**********" at bounding box center [624, 356] width 711 height 224
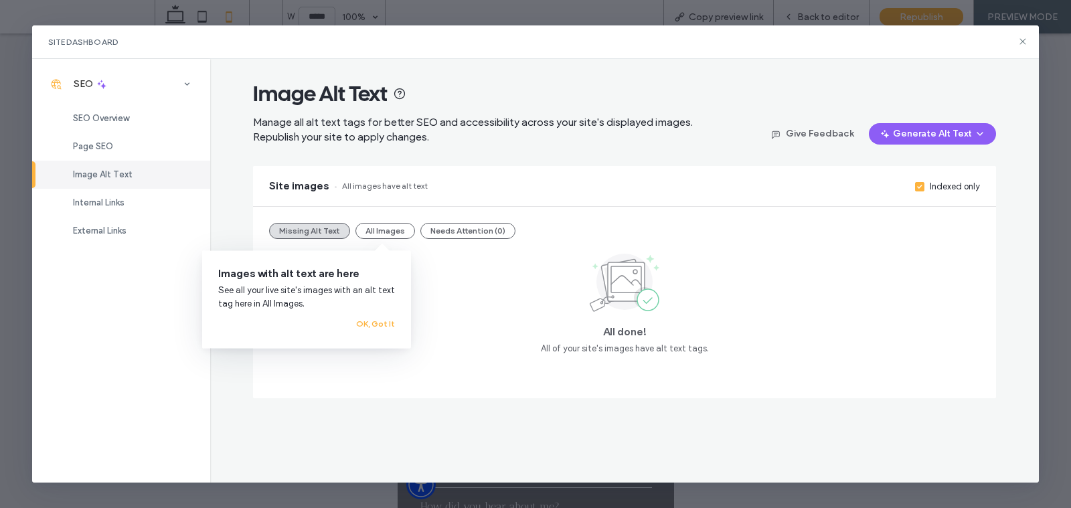
scroll to position [0, 0]
click at [1029, 43] on div "Site Dashboard" at bounding box center [535, 41] width 1007 height 33
click at [1021, 42] on icon at bounding box center [1023, 41] width 11 height 11
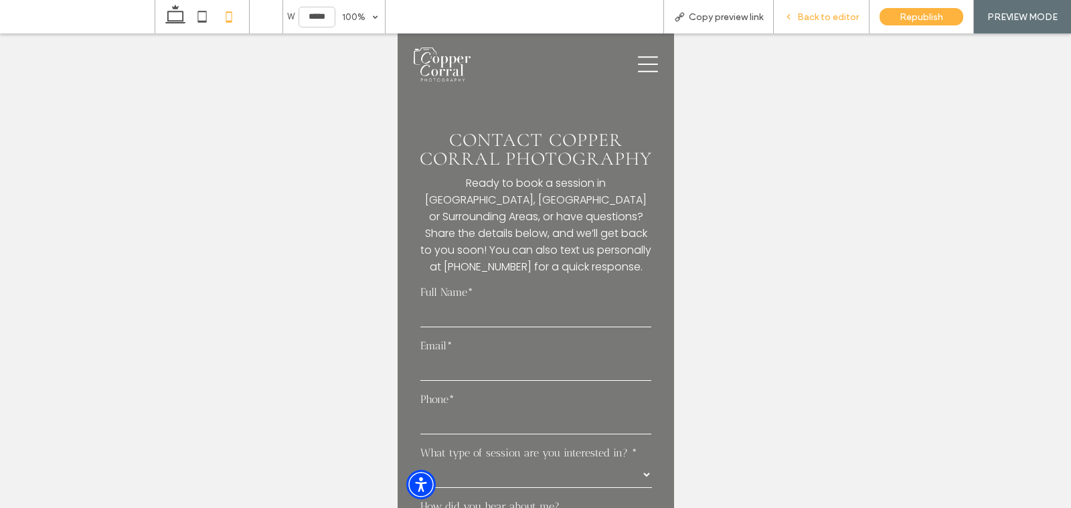
click at [826, 29] on div "Back to editor" at bounding box center [822, 16] width 96 height 33
click at [817, 21] on span "Back to editor" at bounding box center [829, 16] width 62 height 11
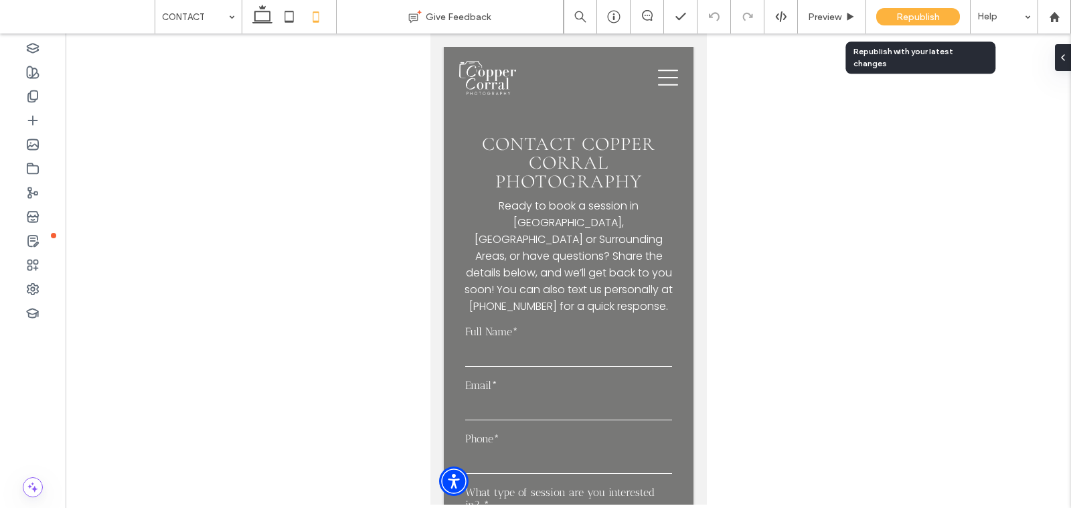
click at [895, 15] on div "Republish" at bounding box center [919, 16] width 84 height 17
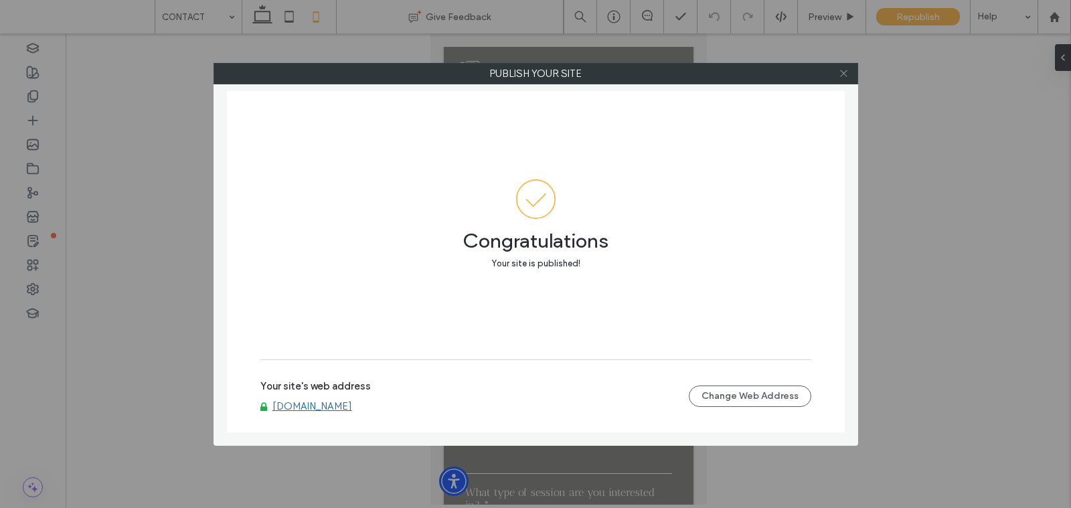
click at [847, 74] on icon at bounding box center [844, 73] width 10 height 10
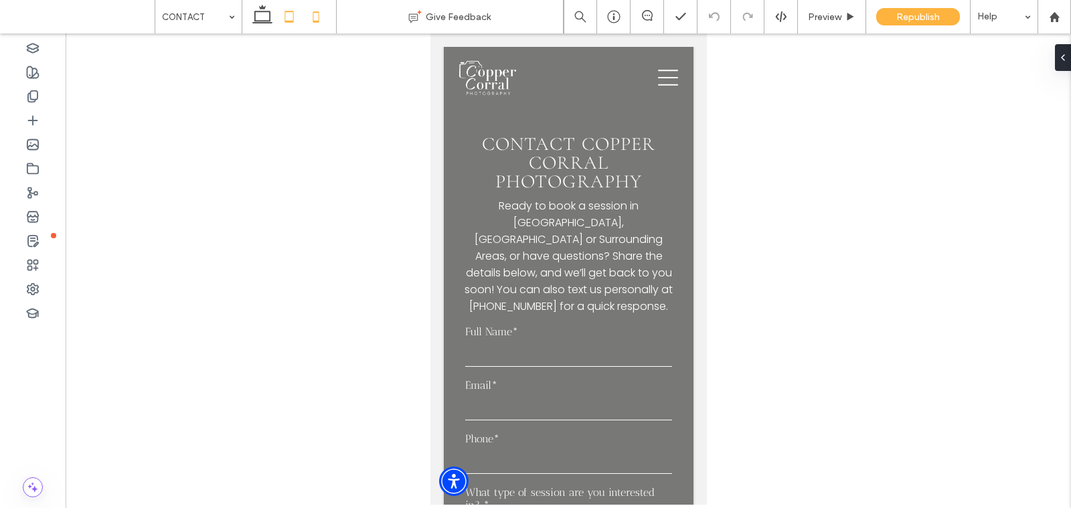
click at [293, 15] on use at bounding box center [289, 16] width 9 height 11
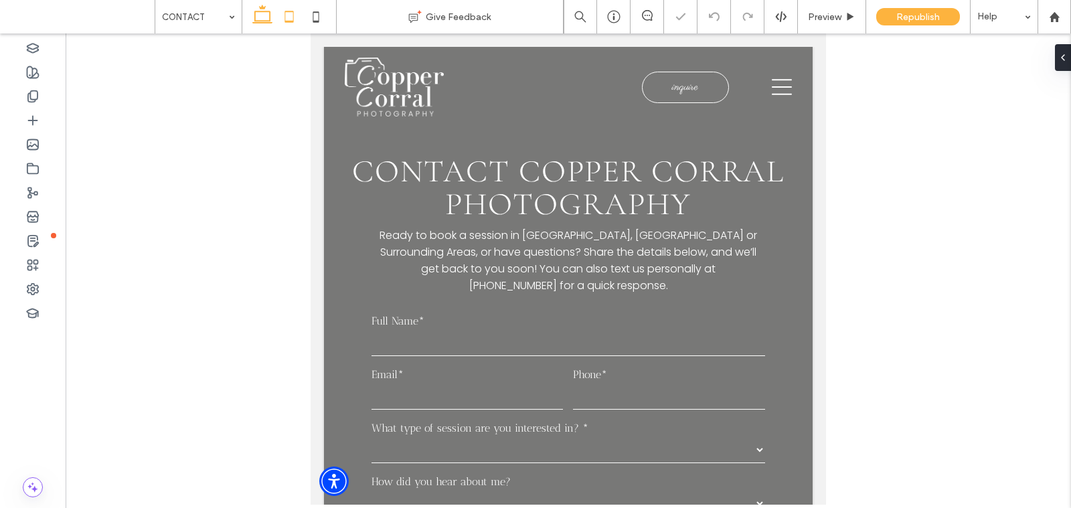
click at [257, 14] on icon at bounding box center [262, 16] width 27 height 27
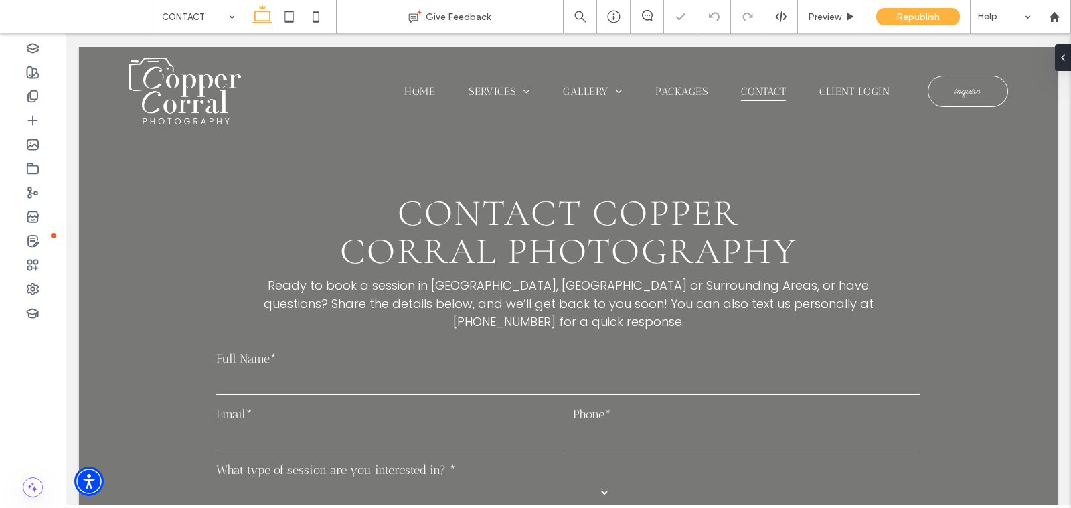
scroll to position [25, 0]
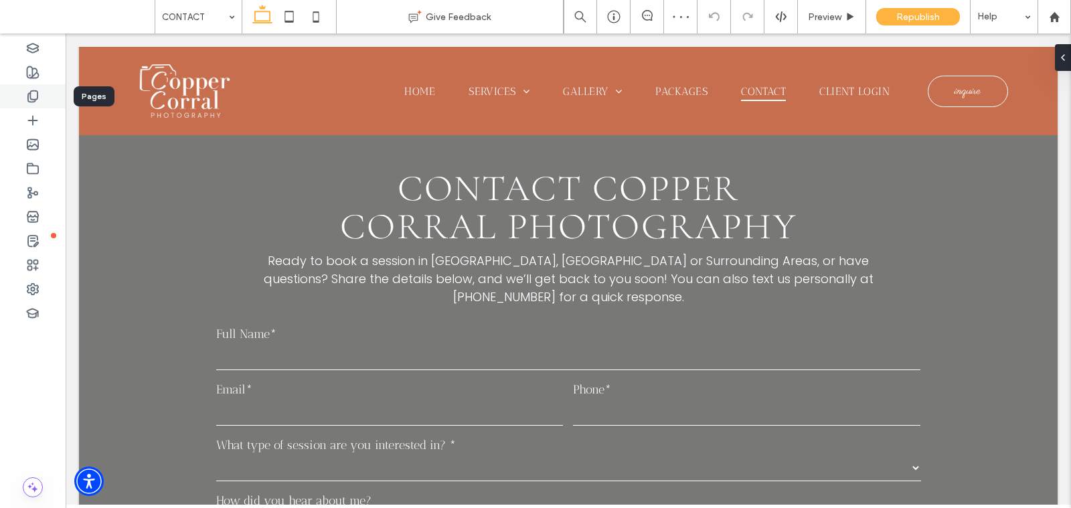
click at [27, 100] on icon at bounding box center [32, 96] width 13 height 13
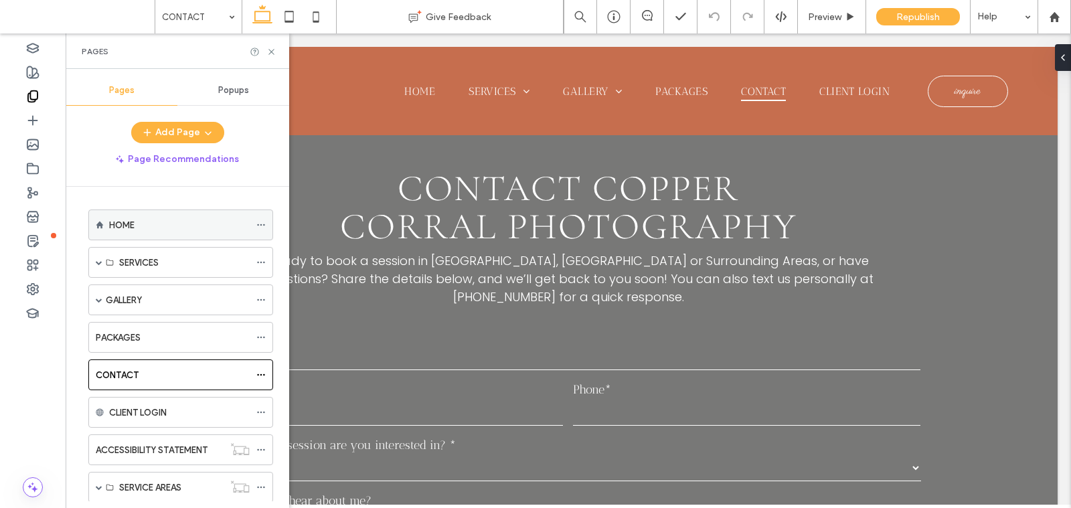
click at [165, 228] on div "HOME" at bounding box center [179, 225] width 141 height 14
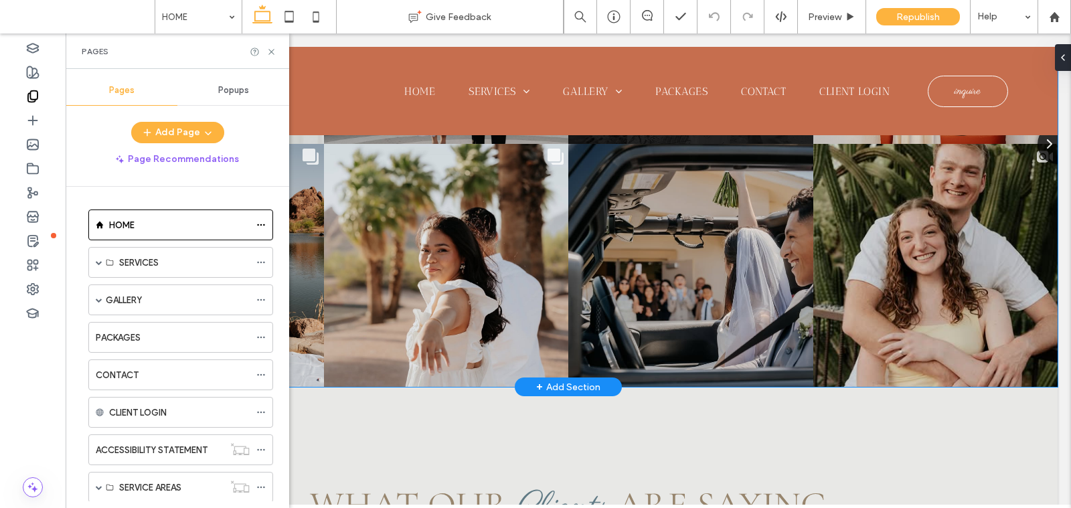
scroll to position [3692, 0]
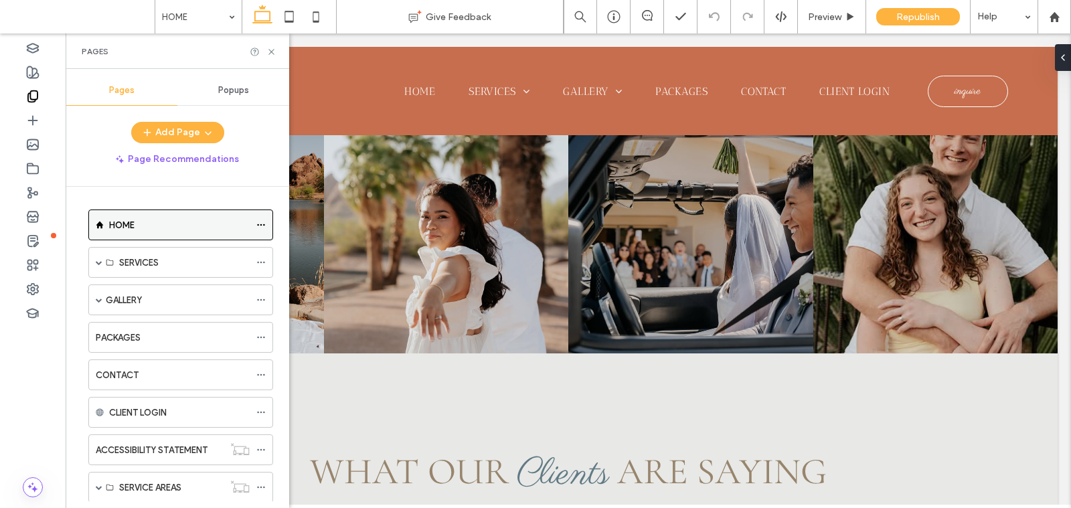
click at [247, 212] on div "HOME" at bounding box center [179, 224] width 141 height 29
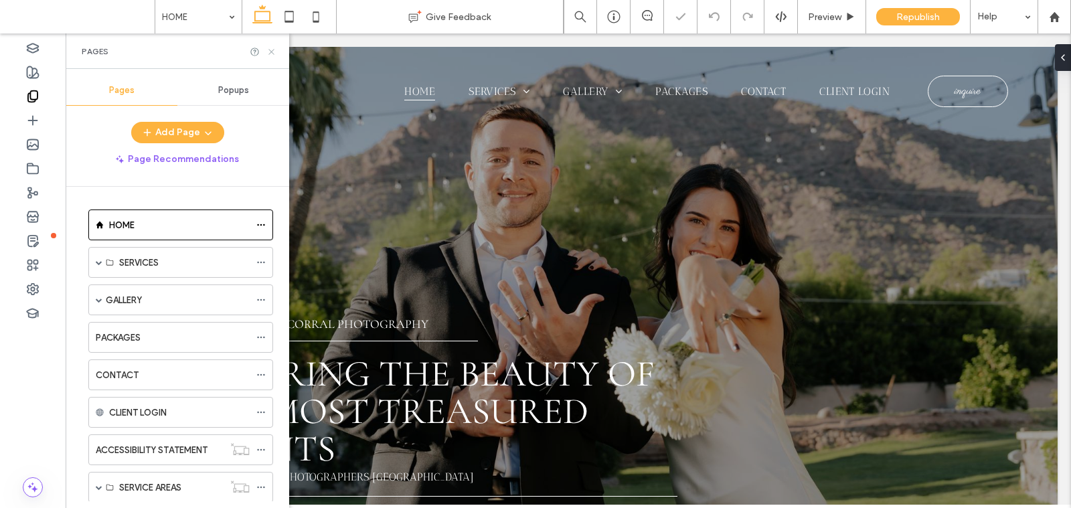
scroll to position [0, 0]
drag, startPoint x: 273, startPoint y: 50, endPoint x: 207, endPoint y: 16, distance: 74.0
click at [273, 50] on icon at bounding box center [272, 52] width 10 height 10
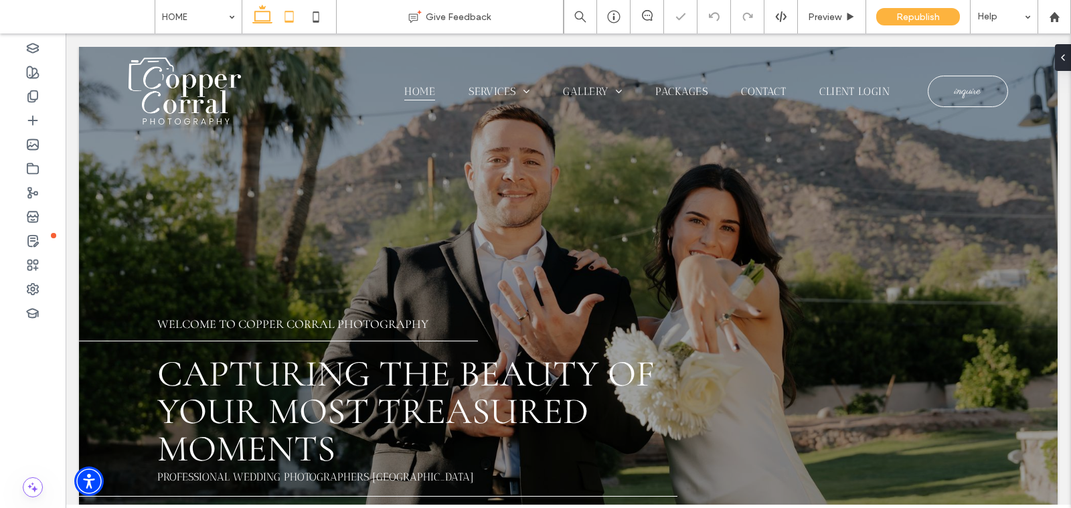
click at [288, 23] on icon at bounding box center [289, 16] width 27 height 27
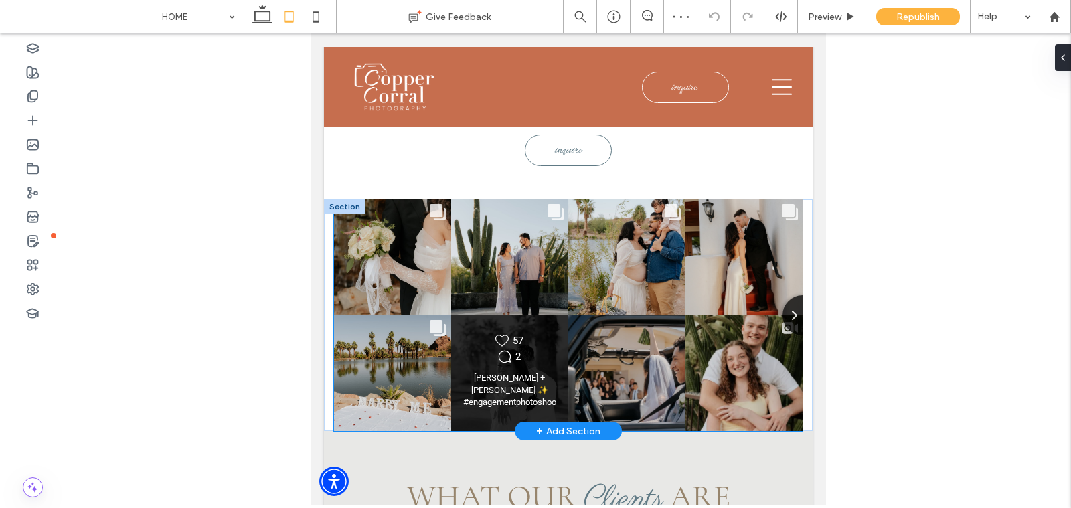
scroll to position [4524, 0]
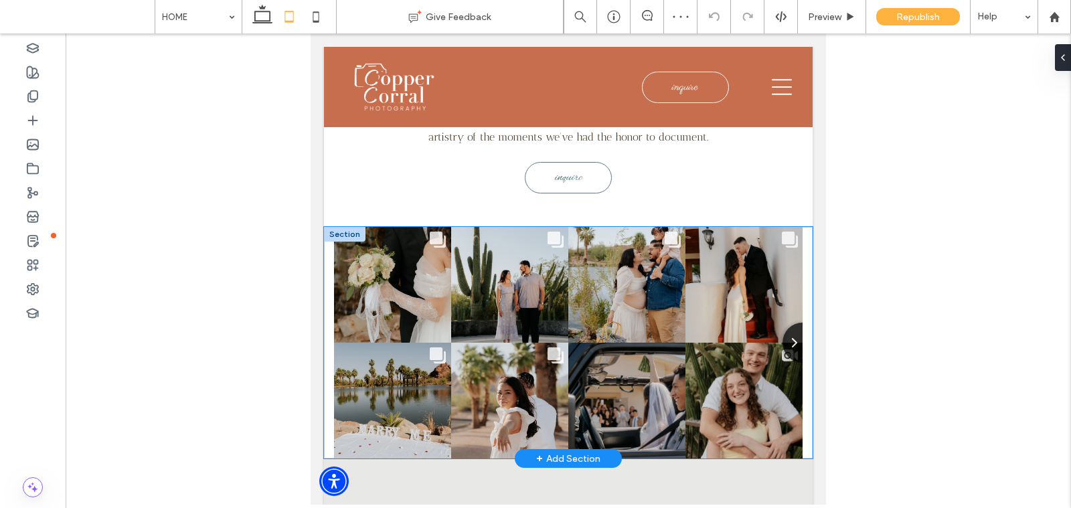
click at [326, 279] on div "Comments Count 3 The [PERSON_NAME] 🤍💍 Honored to form a part of this special mo…" at bounding box center [568, 343] width 489 height 232
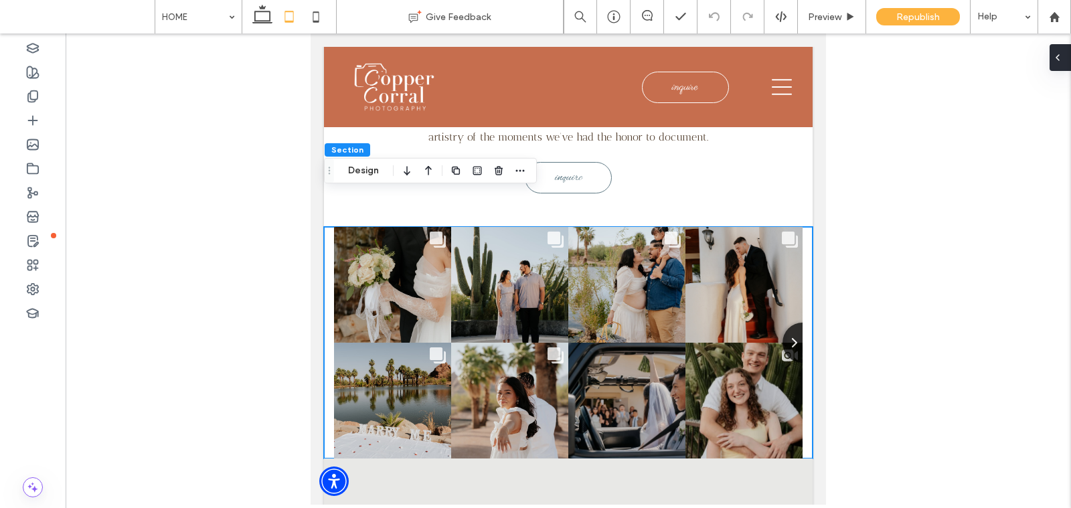
click at [1065, 60] on div at bounding box center [1060, 57] width 21 height 27
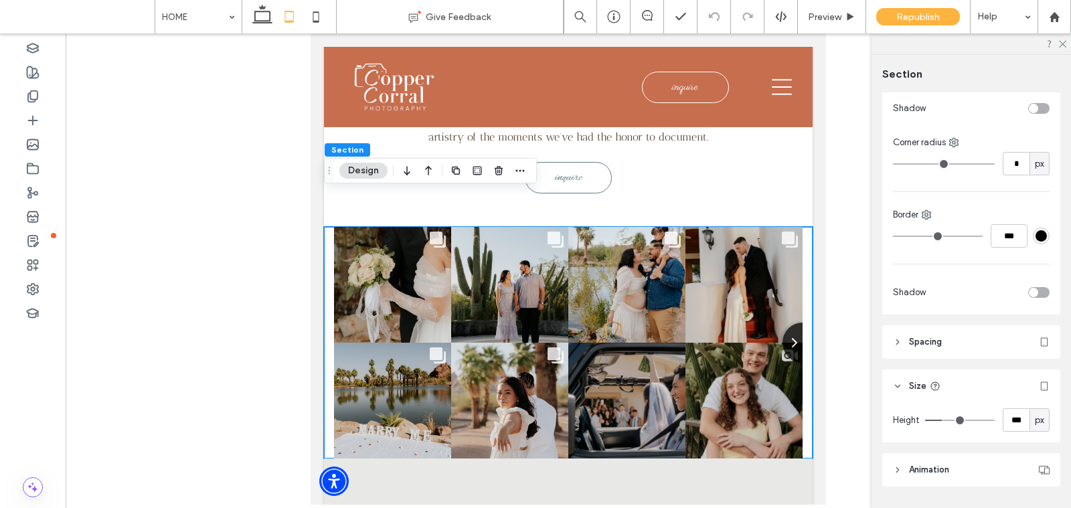
scroll to position [398, 0]
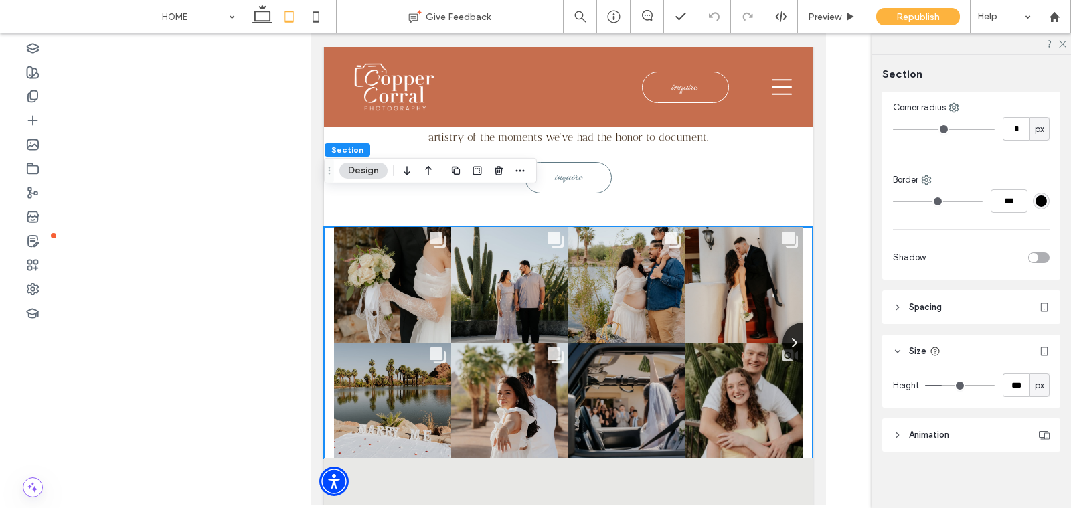
click at [937, 306] on span "Spacing" at bounding box center [925, 307] width 33 height 13
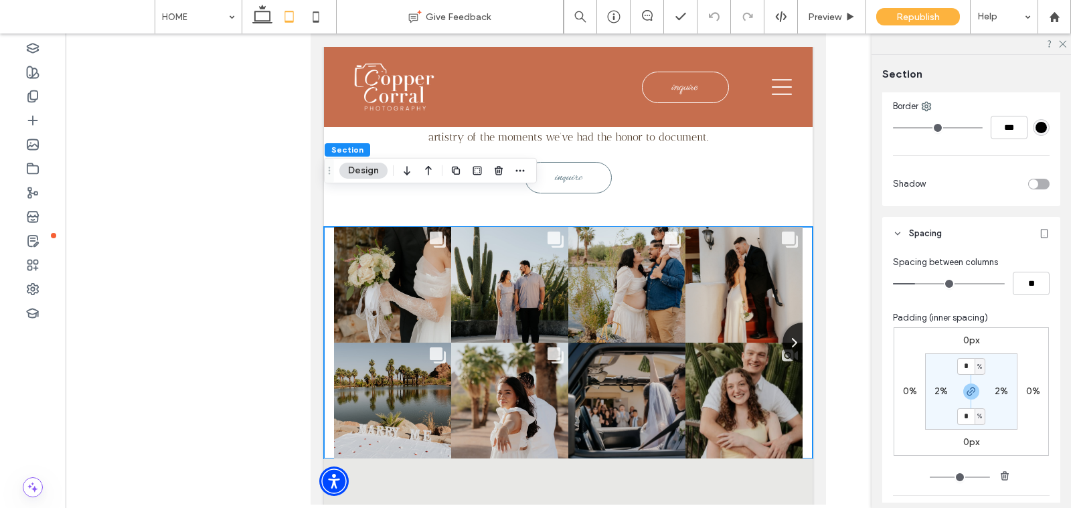
scroll to position [480, 0]
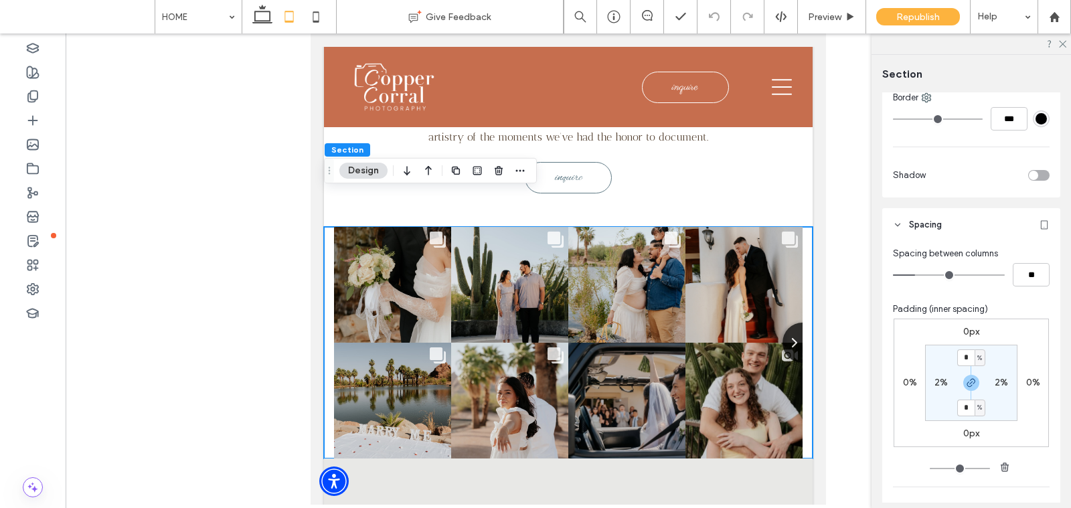
click at [937, 384] on label "2%" at bounding box center [941, 382] width 13 height 11
type input "*"
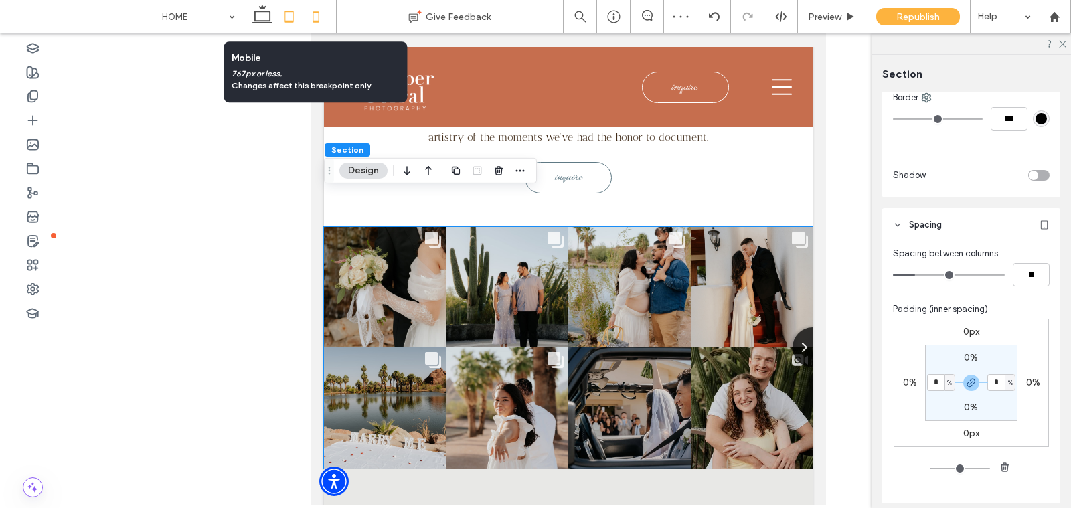
click at [319, 16] on icon at bounding box center [316, 16] width 27 height 27
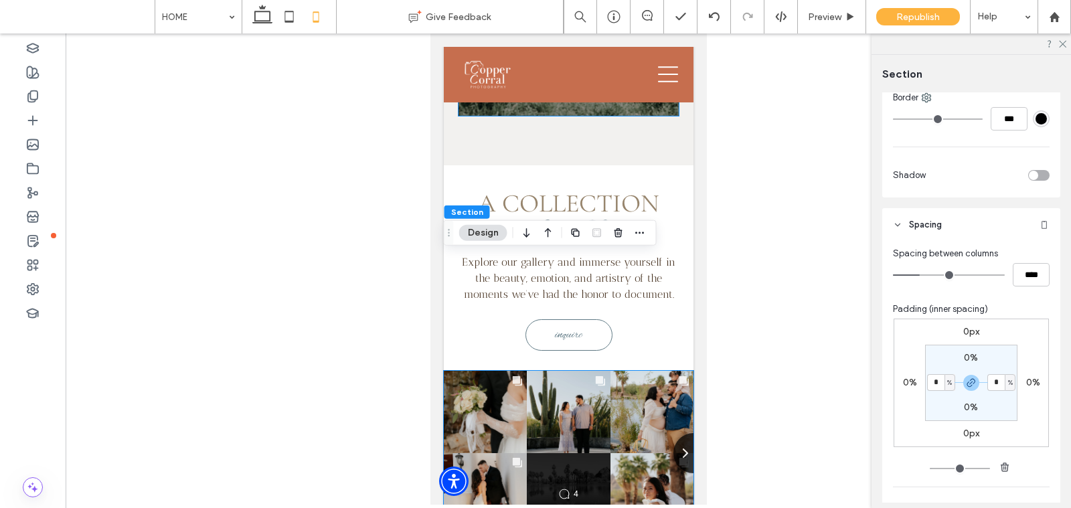
scroll to position [3852, 0]
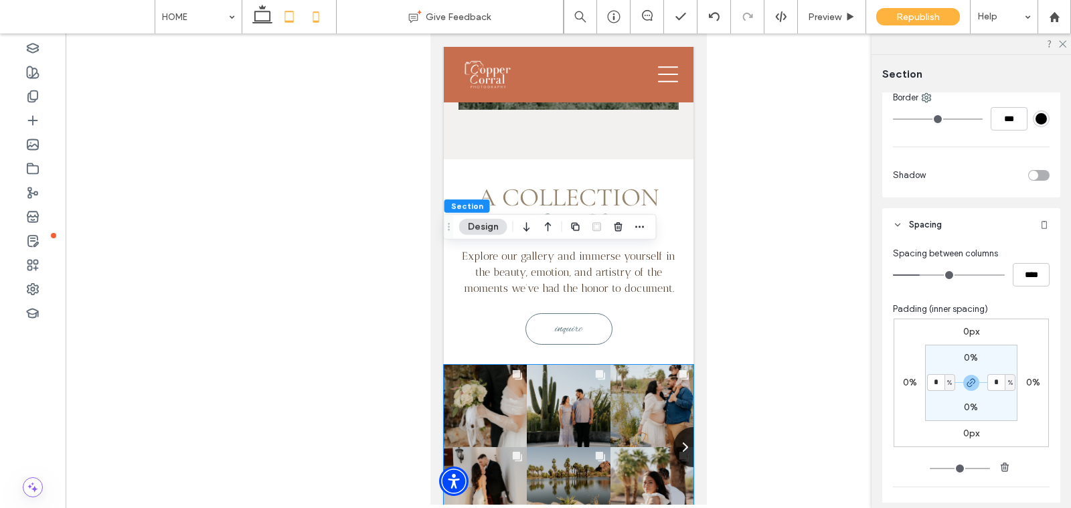
click at [295, 4] on icon at bounding box center [289, 16] width 27 height 27
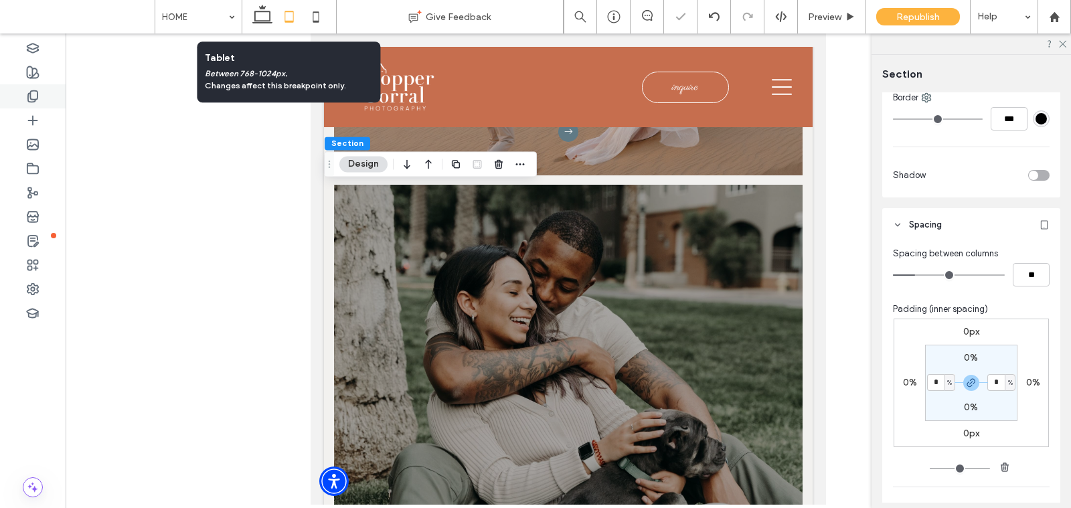
scroll to position [4530, 0]
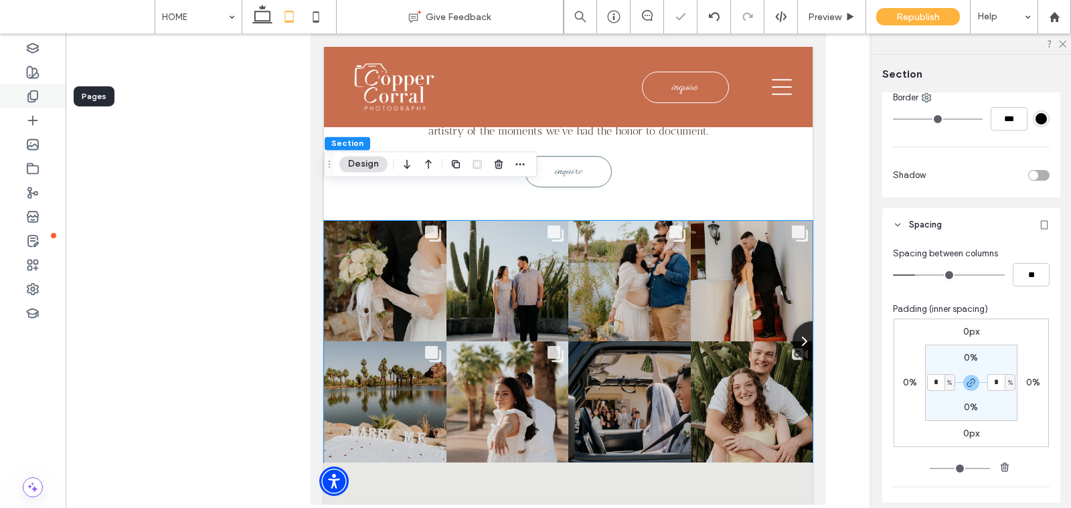
click at [24, 102] on div at bounding box center [33, 96] width 66 height 24
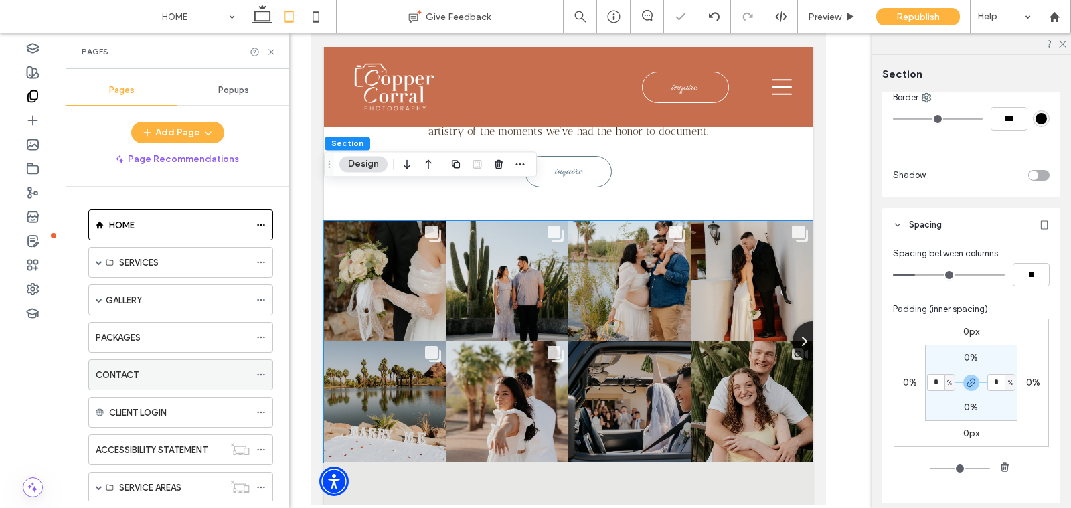
scroll to position [66, 0]
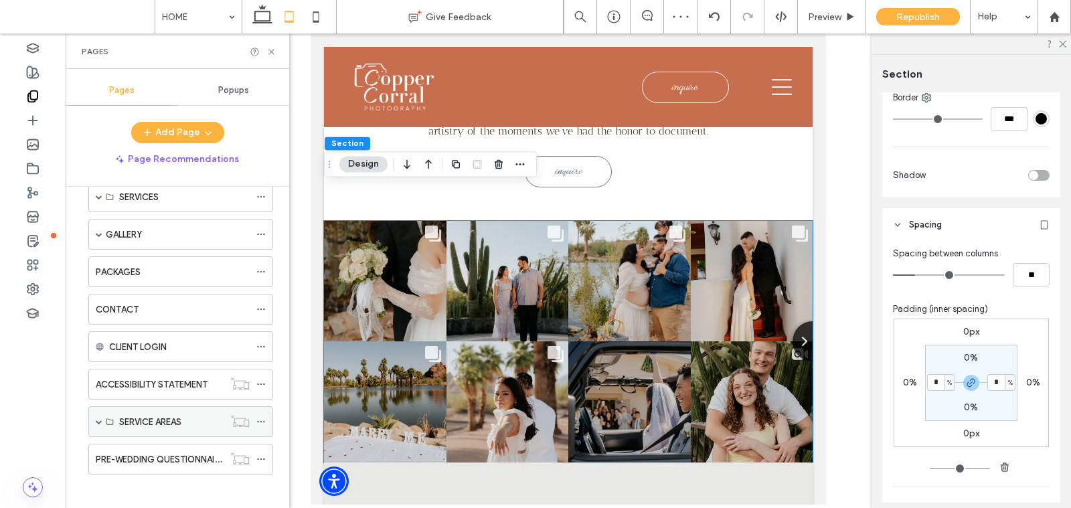
click at [98, 419] on span at bounding box center [99, 422] width 7 height 7
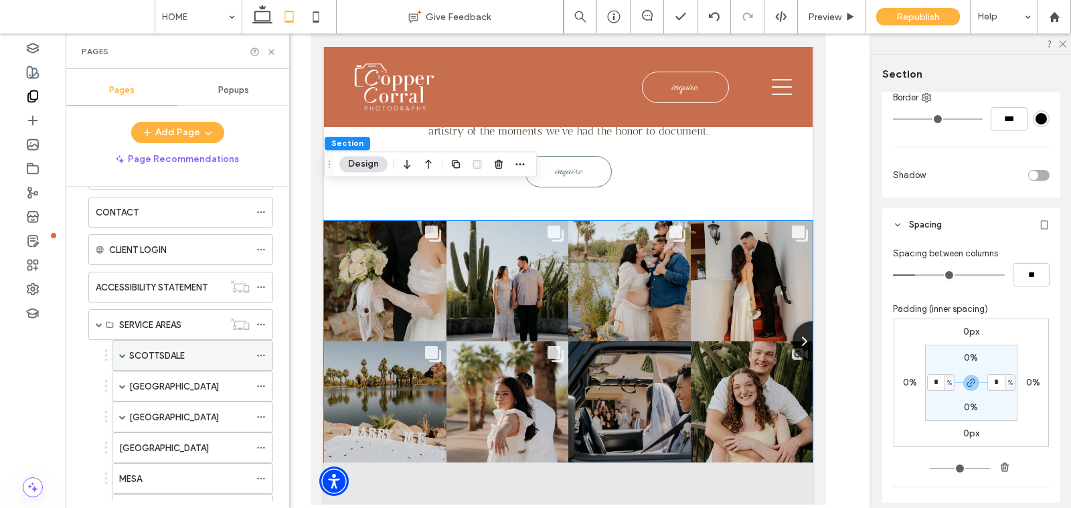
click at [145, 344] on label "SCOTTSDALE" at bounding box center [157, 355] width 56 height 23
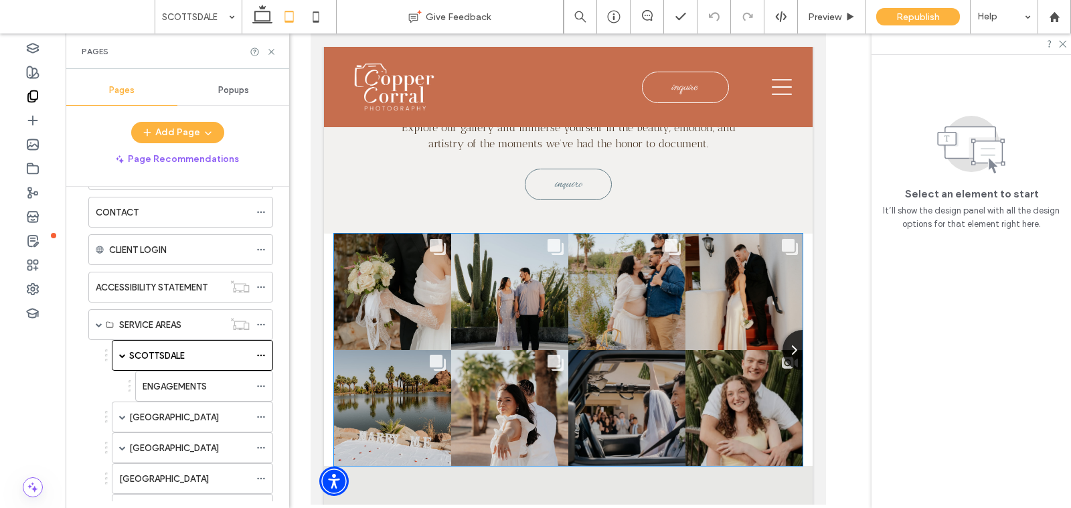
scroll to position [4509, 0]
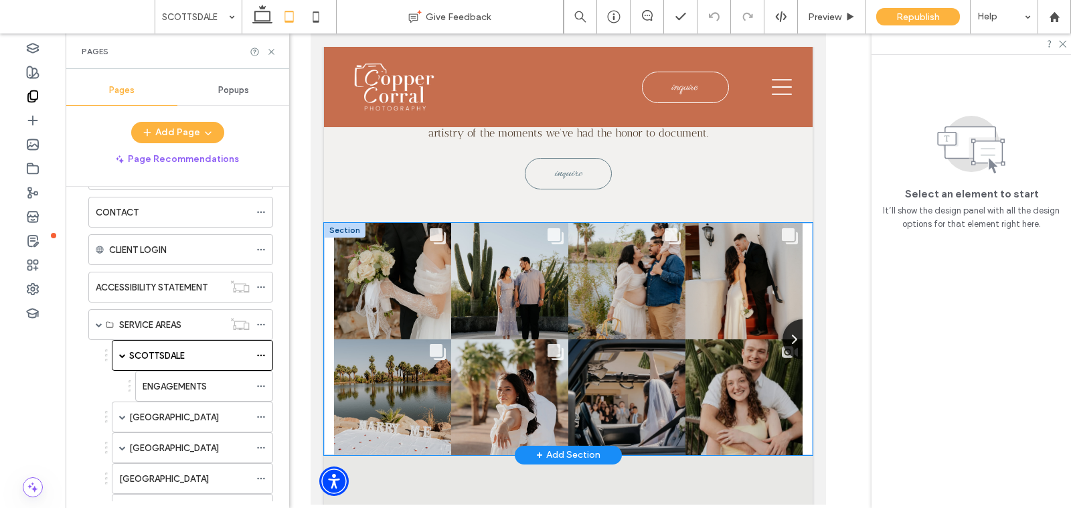
click at [330, 291] on div "Comments Count 3 The [PERSON_NAME] 🤍💍 Honored to form a part of this special mo…" at bounding box center [568, 339] width 489 height 232
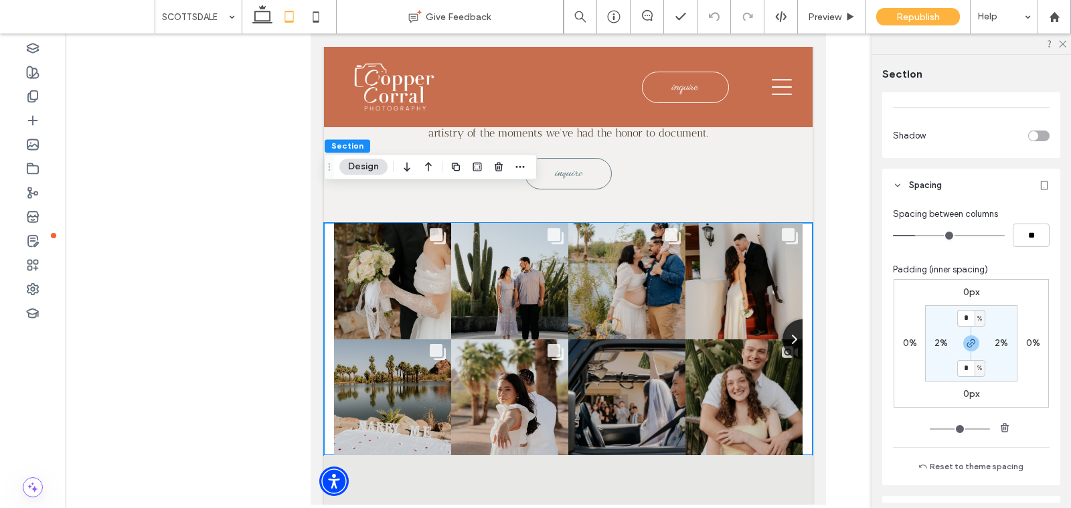
scroll to position [543, 0]
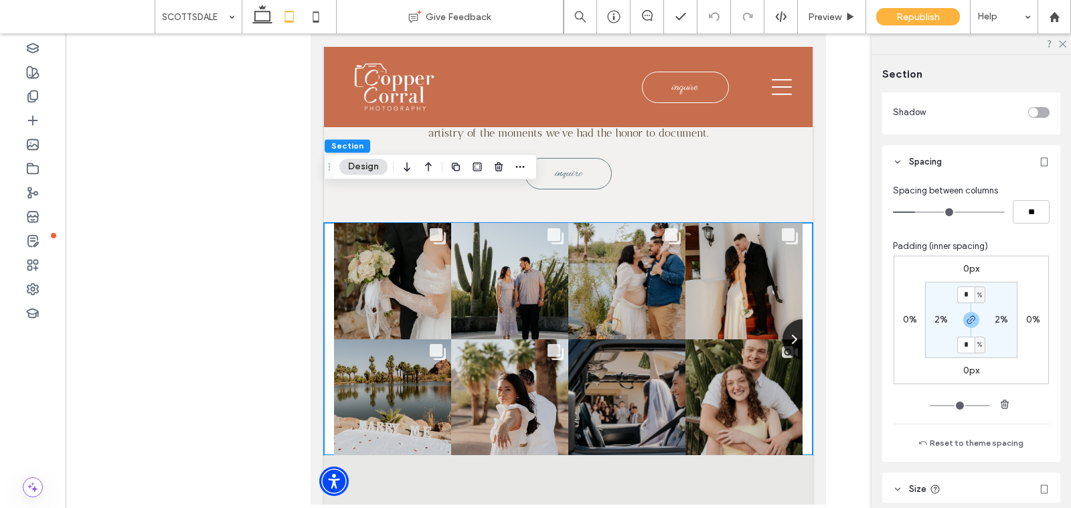
click at [942, 315] on label "2%" at bounding box center [941, 319] width 13 height 11
type input "*"
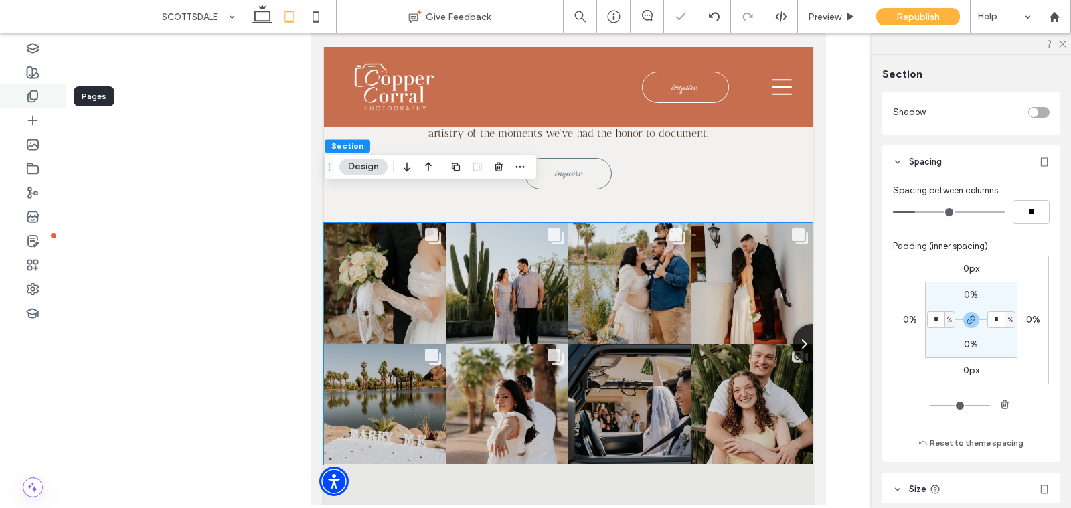
drag, startPoint x: 27, startPoint y: 103, endPoint x: 37, endPoint y: 105, distance: 10.9
click at [27, 103] on div at bounding box center [33, 96] width 66 height 24
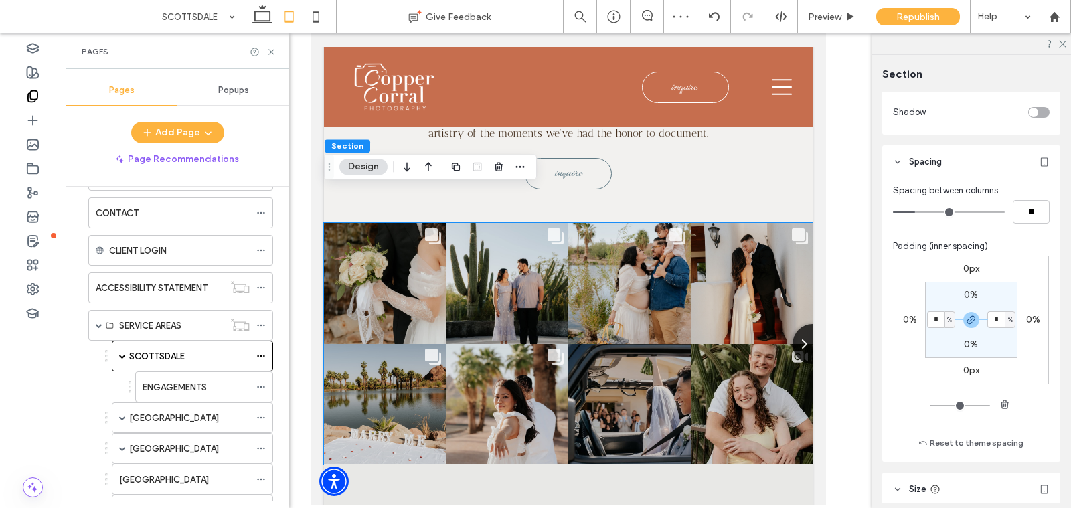
scroll to position [277, 0]
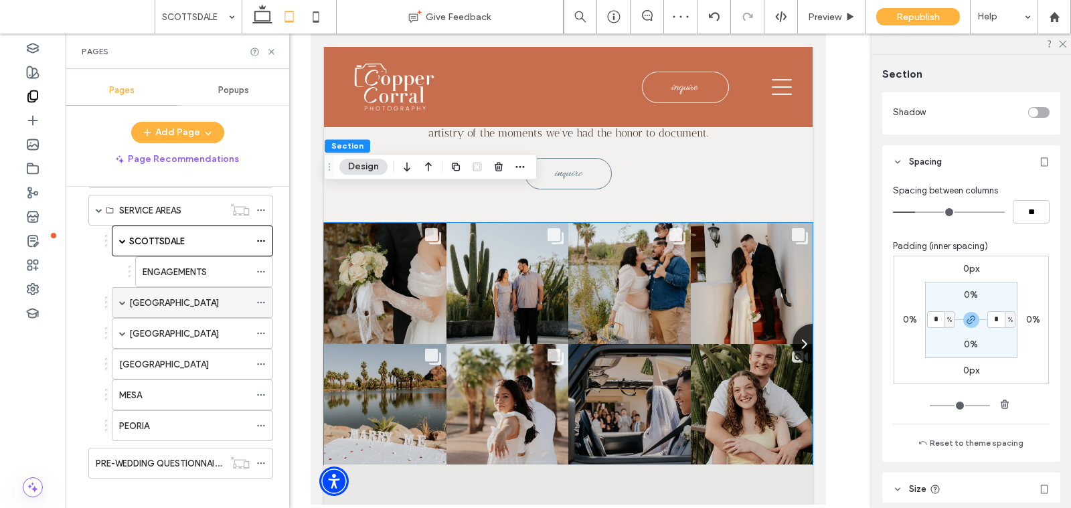
click at [139, 291] on label "[GEOGRAPHIC_DATA]" at bounding box center [174, 302] width 90 height 23
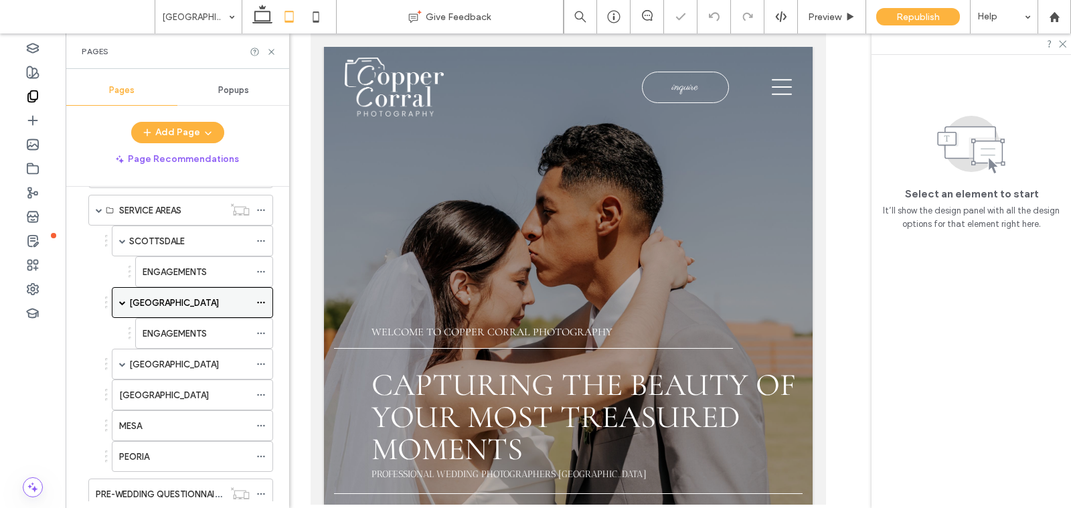
click at [121, 299] on span at bounding box center [122, 302] width 7 height 7
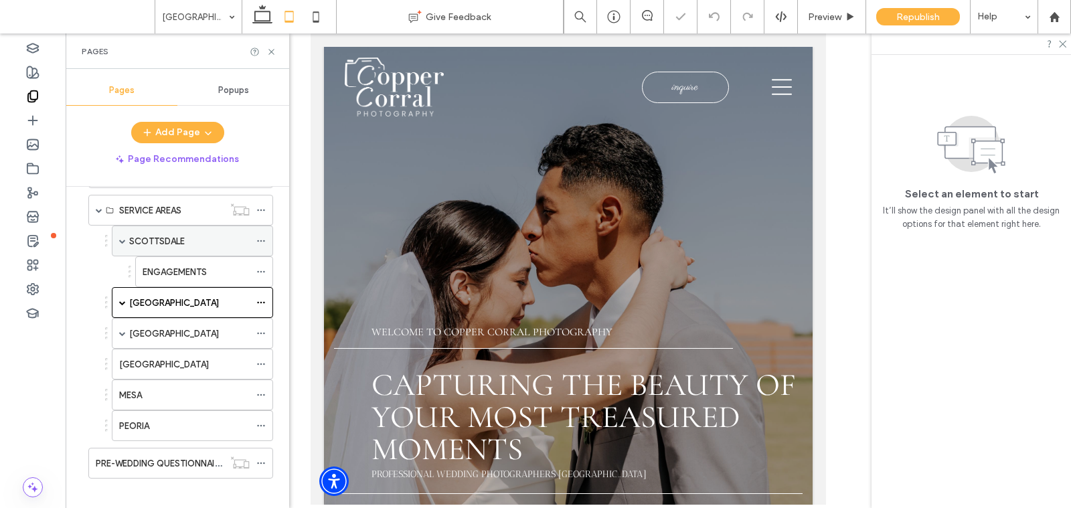
click at [122, 238] on span at bounding box center [122, 241] width 7 height 7
click at [272, 48] on icon at bounding box center [272, 52] width 10 height 10
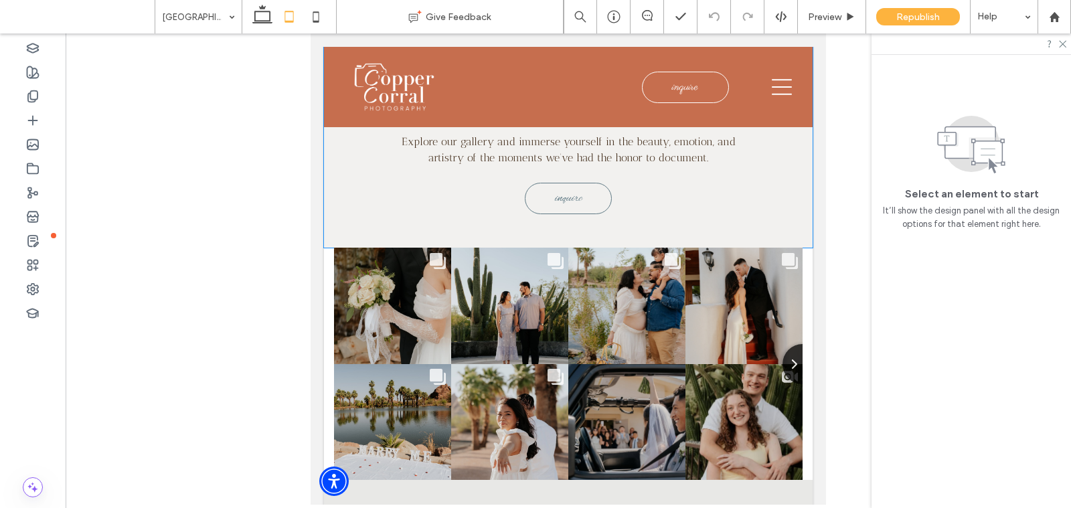
scroll to position [4495, 0]
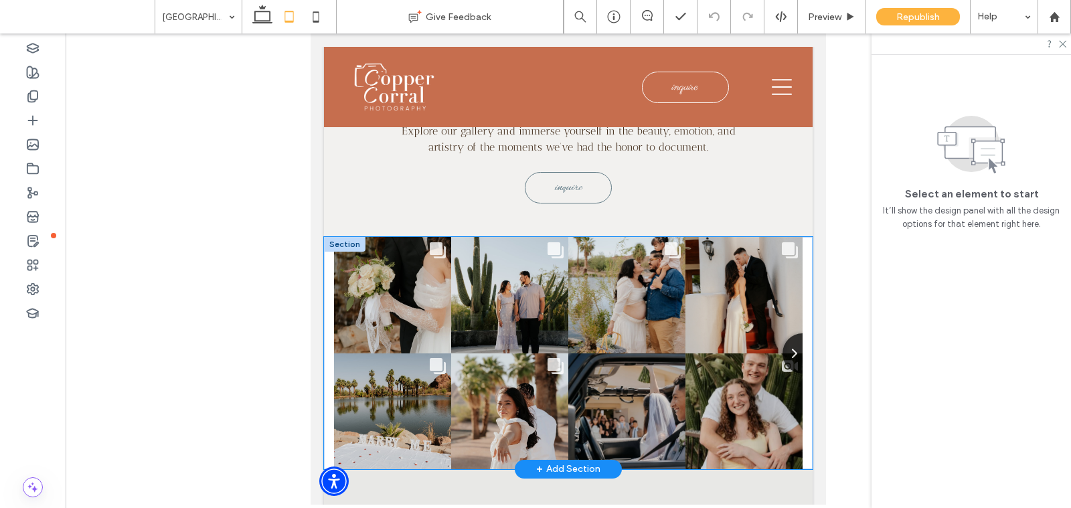
click at [330, 257] on div "Comments Count 3 The [PERSON_NAME] 🤍💍 Honored to form a part of this special mo…" at bounding box center [568, 353] width 489 height 232
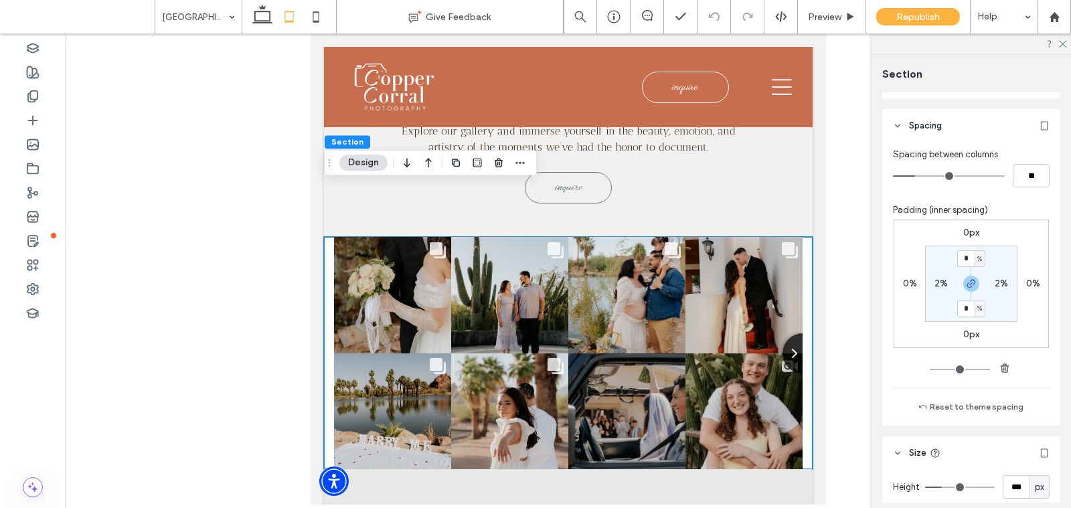
scroll to position [587, 0]
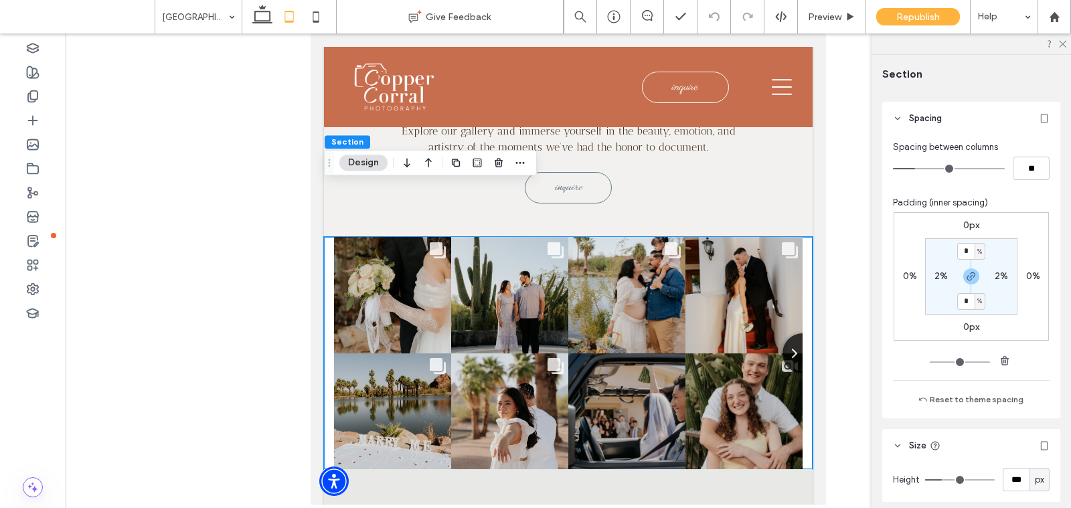
click at [937, 275] on label "2%" at bounding box center [941, 276] width 13 height 11
type input "*"
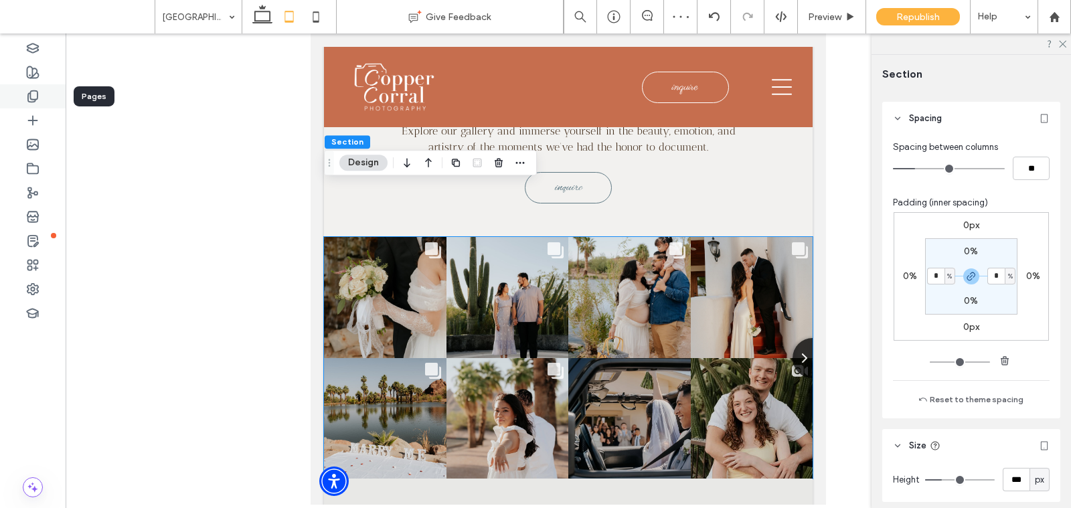
click at [42, 95] on div at bounding box center [33, 96] width 66 height 24
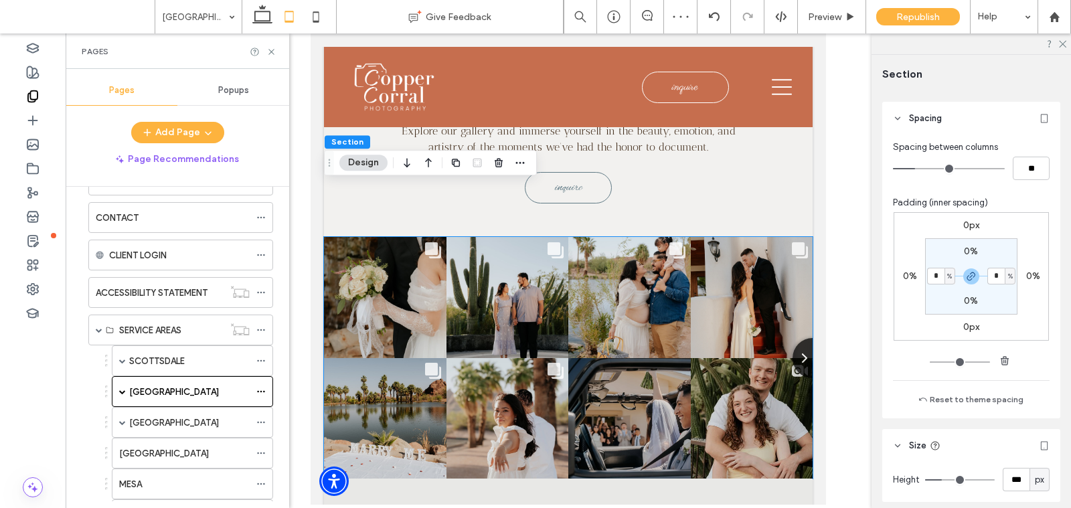
scroll to position [247, 0]
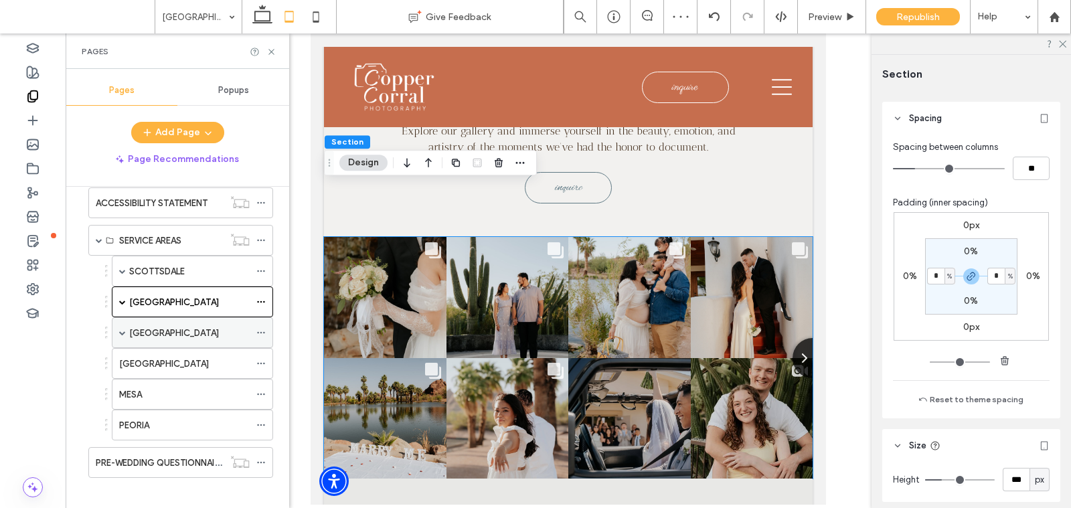
click at [149, 324] on label "[GEOGRAPHIC_DATA]" at bounding box center [174, 332] width 90 height 23
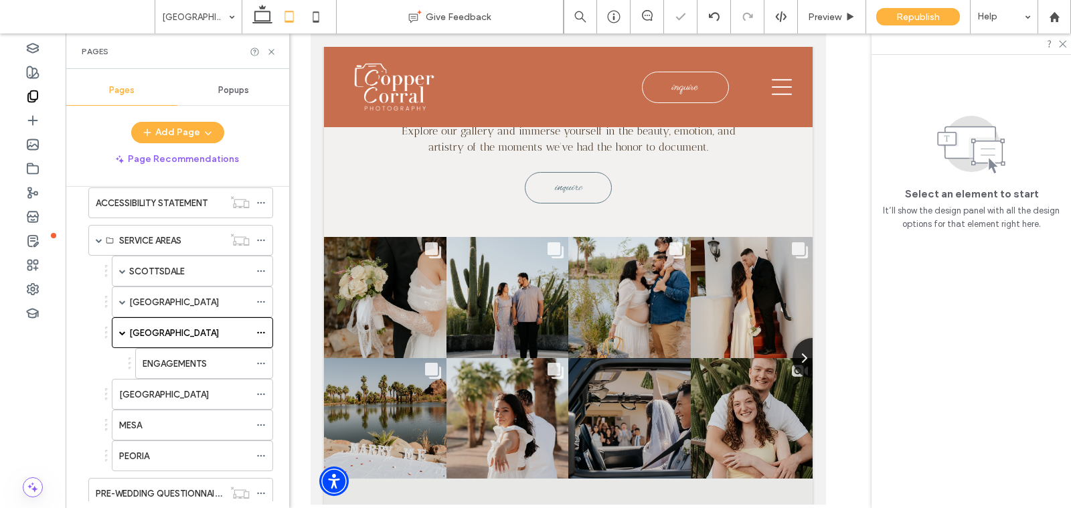
click at [122, 329] on span at bounding box center [122, 332] width 7 height 7
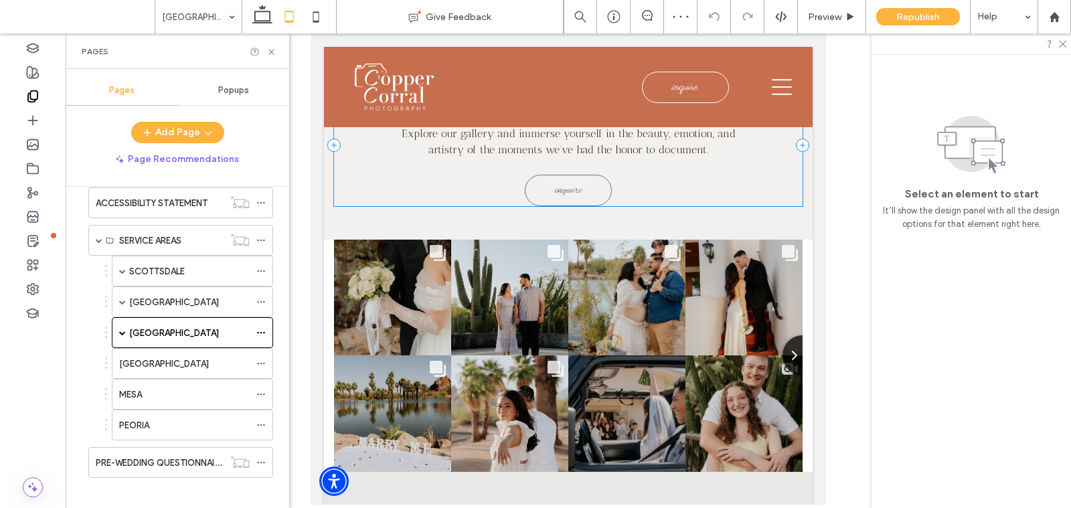
scroll to position [4476, 0]
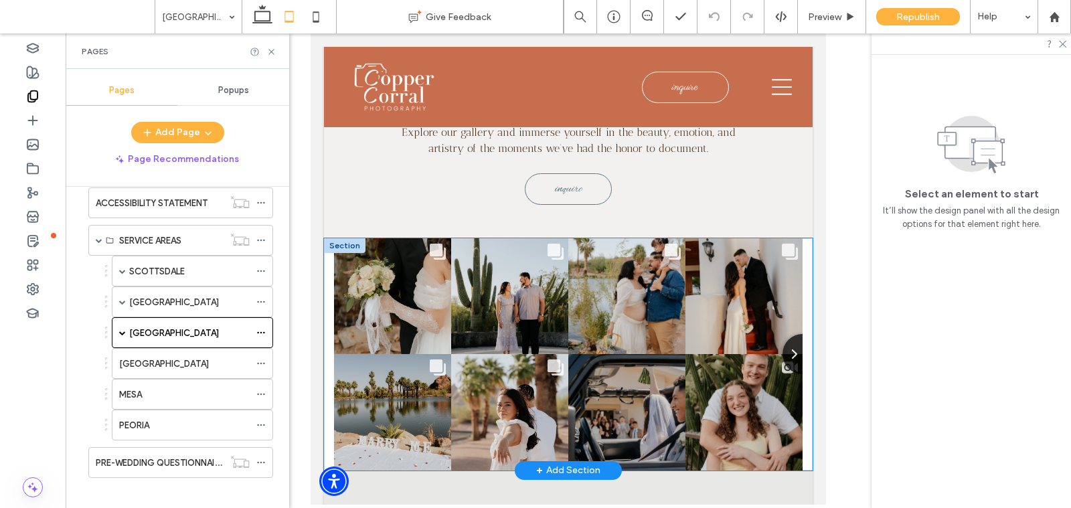
click at [329, 260] on div "Comments Count 3 The [PERSON_NAME] 🤍💍 Honored to form a part of this special mo…" at bounding box center [568, 354] width 489 height 232
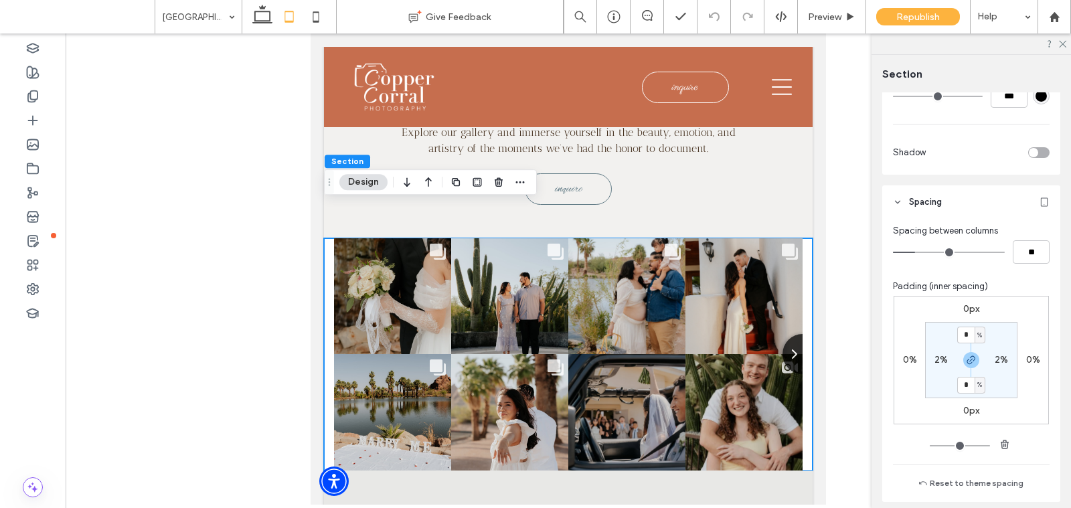
scroll to position [506, 0]
click at [946, 358] on label "2%" at bounding box center [941, 357] width 13 height 11
type input "*"
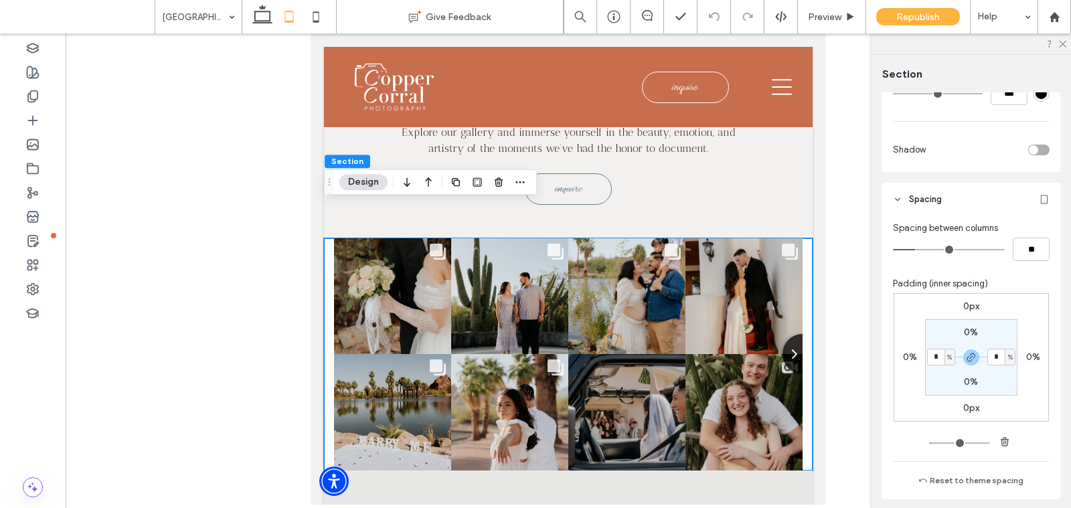
type input "*"
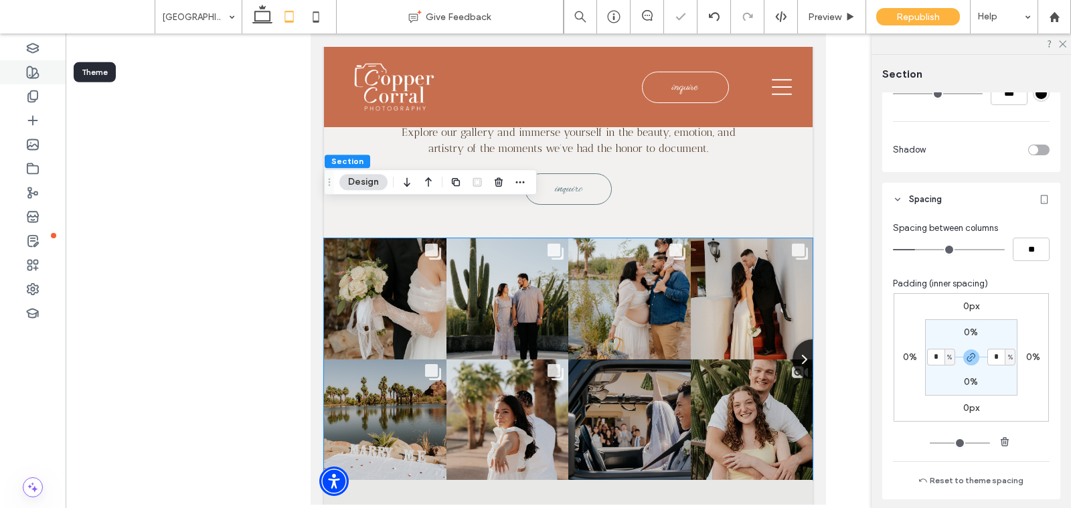
click at [33, 83] on div at bounding box center [33, 72] width 66 height 24
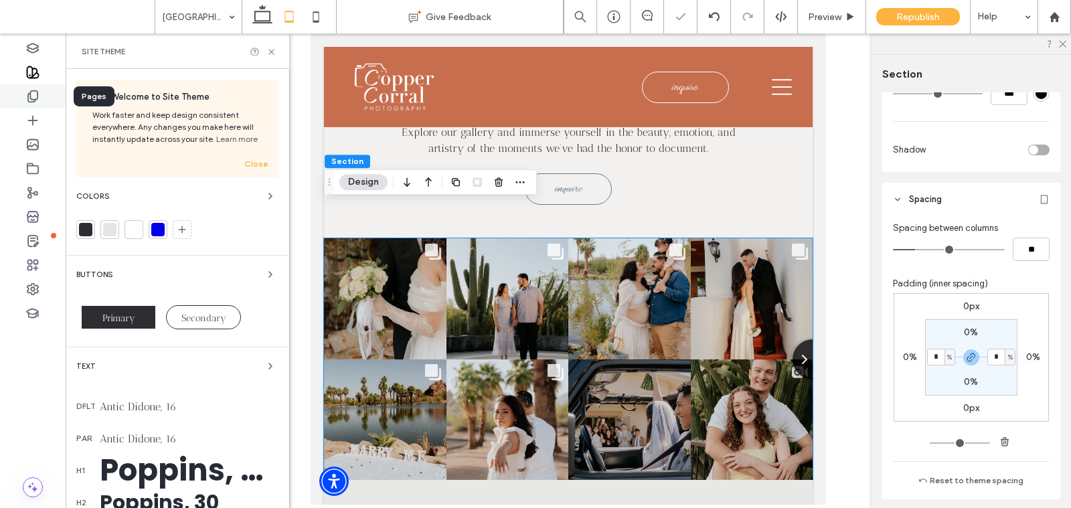
click at [38, 102] on icon at bounding box center [32, 96] width 13 height 13
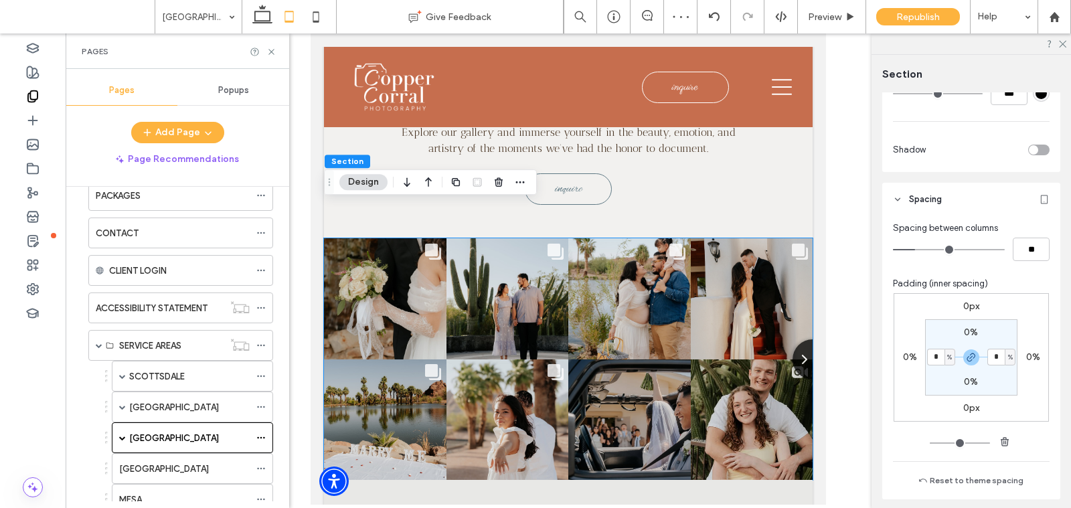
scroll to position [247, 0]
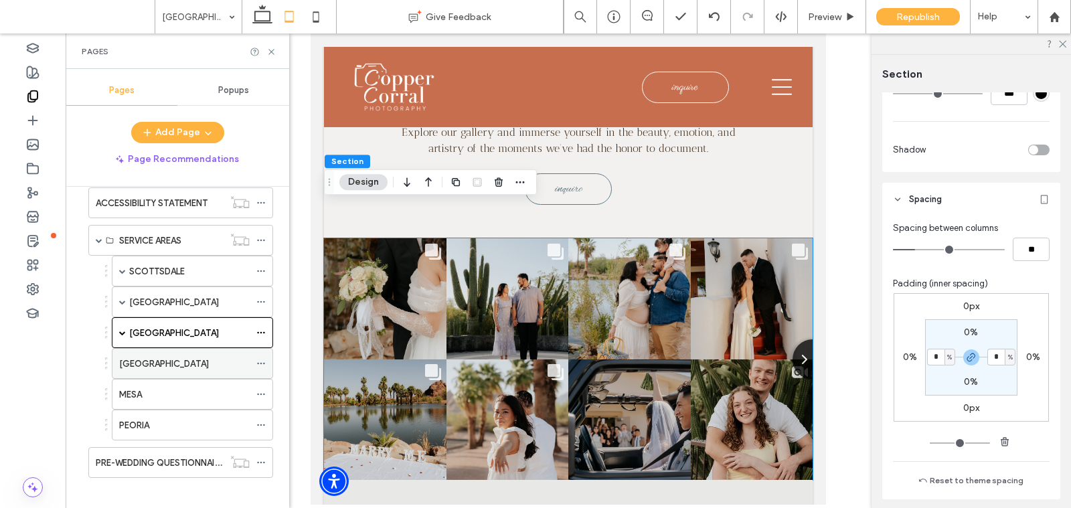
click at [153, 356] on label "[GEOGRAPHIC_DATA]" at bounding box center [164, 363] width 90 height 23
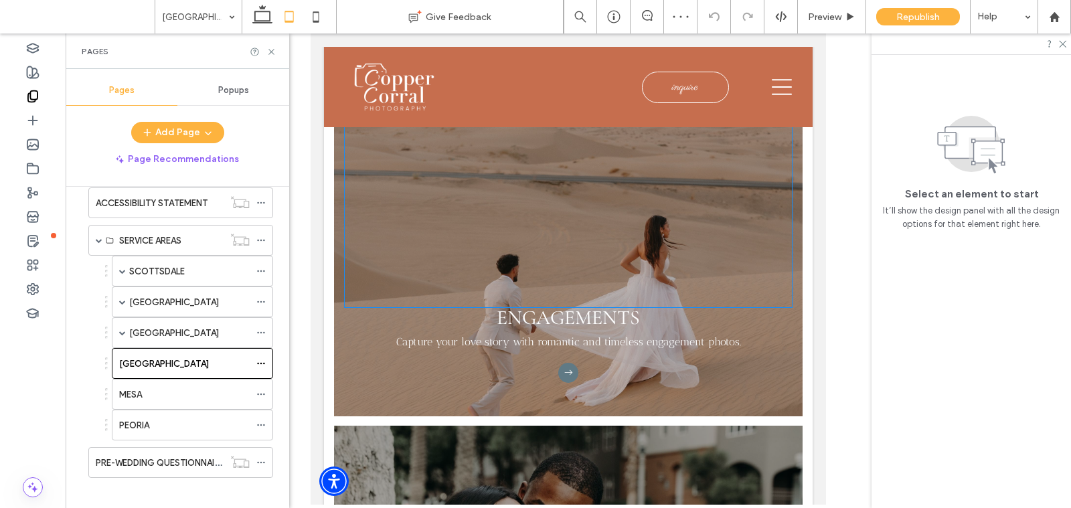
scroll to position [3597, 0]
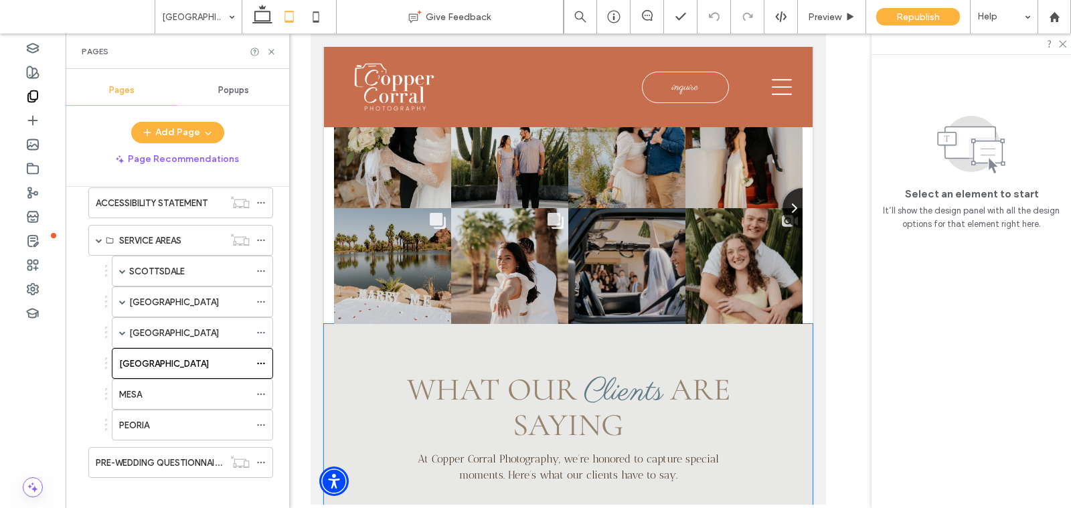
scroll to position [4624, 0]
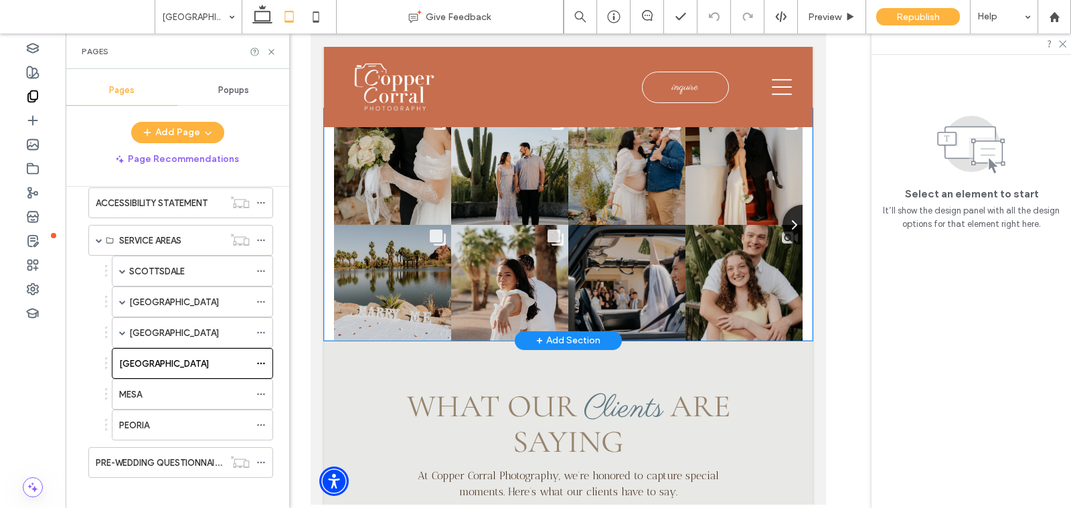
click at [327, 252] on div "Comments Count 3 The [PERSON_NAME] 🤍💍 Honored to form a part of this special mo…" at bounding box center [568, 224] width 489 height 232
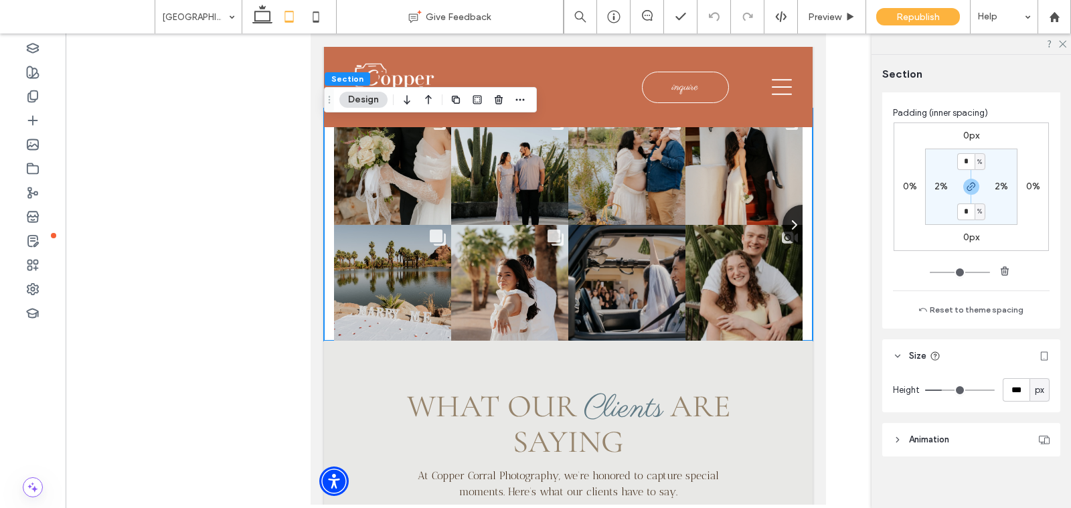
scroll to position [681, 0]
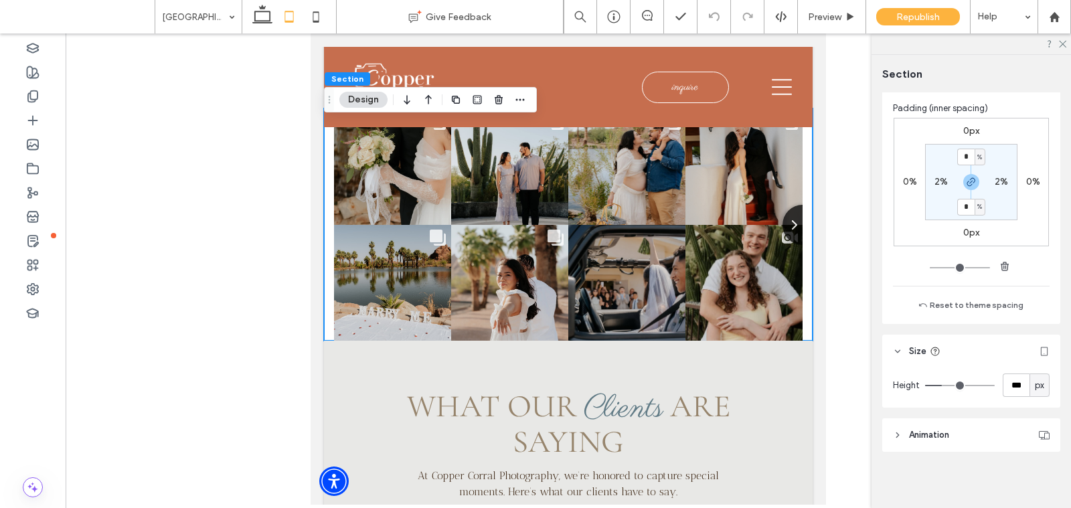
click at [939, 177] on label "2%" at bounding box center [941, 181] width 13 height 11
type input "*"
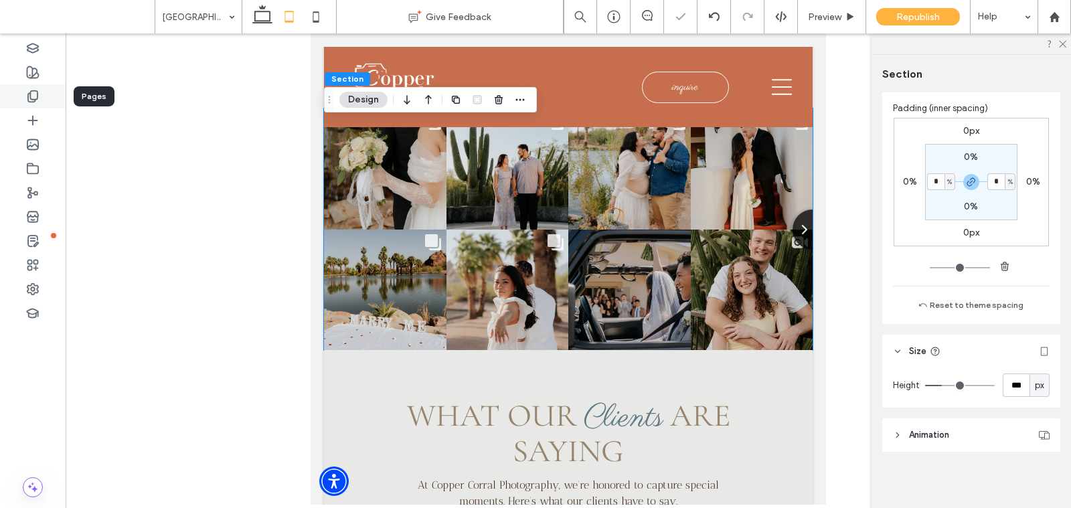
click at [28, 94] on use at bounding box center [32, 96] width 9 height 11
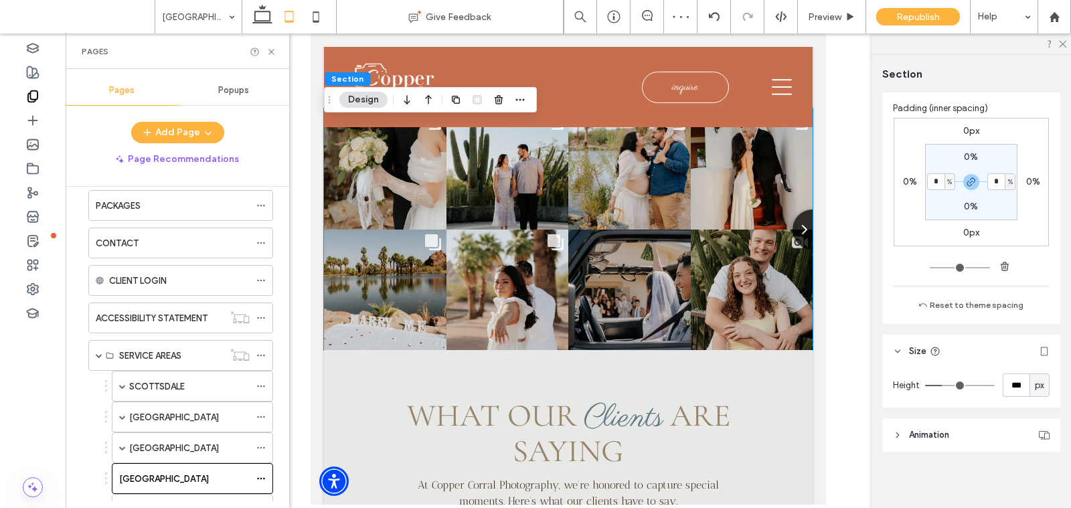
scroll to position [247, 0]
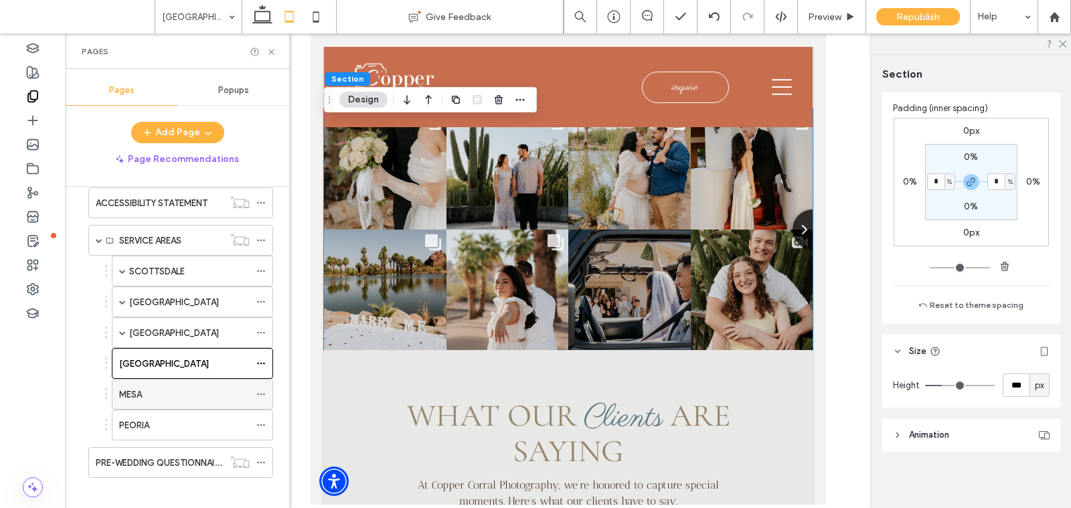
click at [141, 383] on label "MESA" at bounding box center [130, 394] width 23 height 23
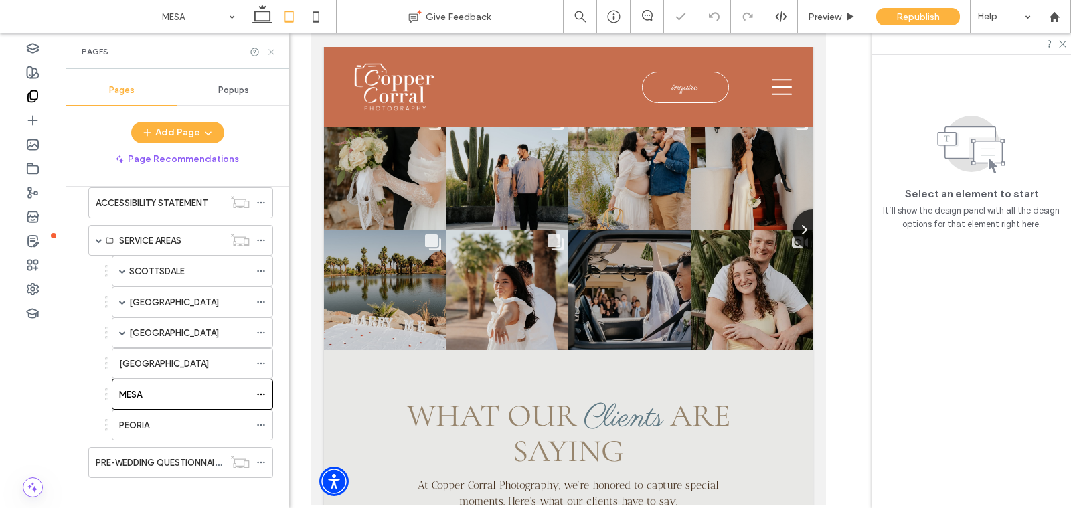
click at [272, 49] on icon at bounding box center [272, 52] width 10 height 10
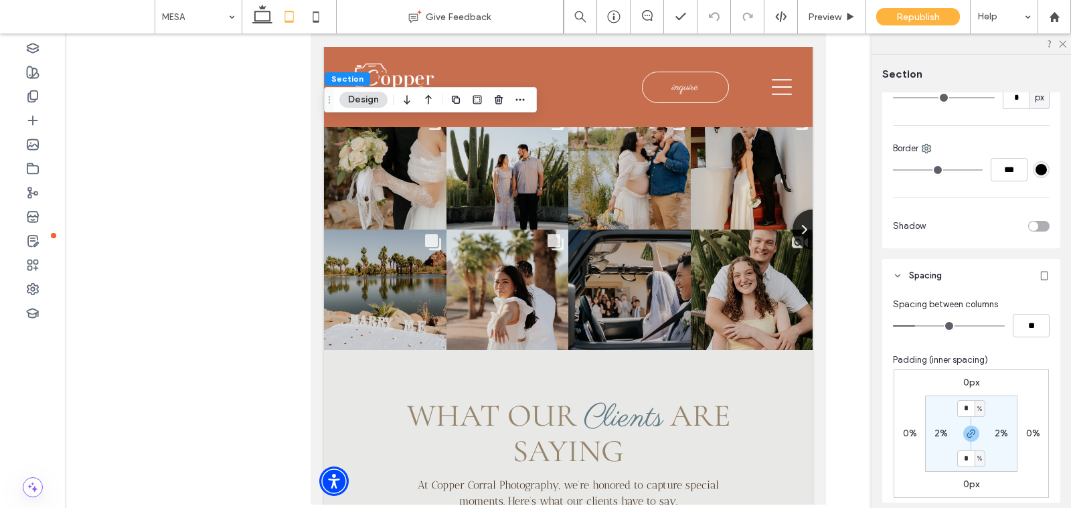
scroll to position [637, 0]
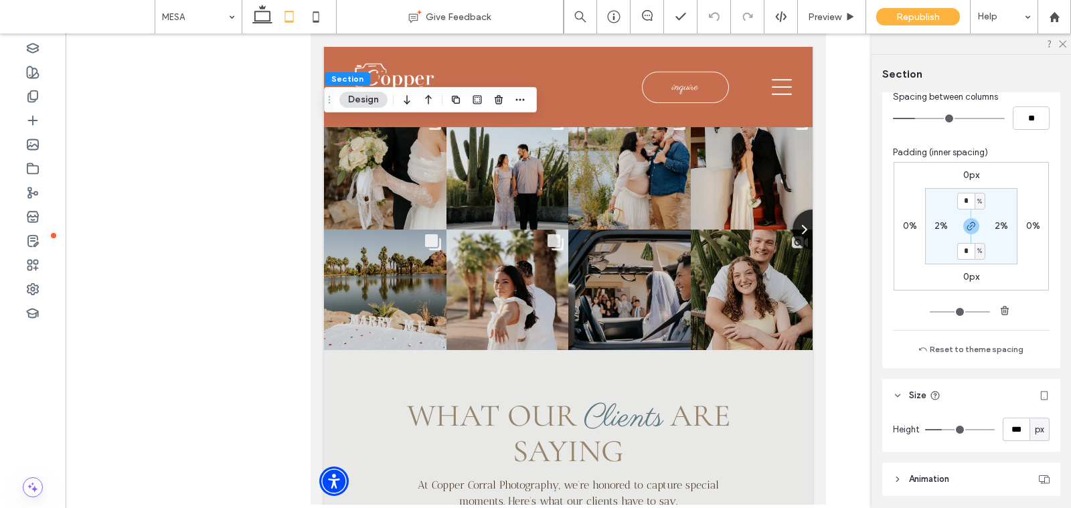
click at [935, 224] on label "2%" at bounding box center [941, 225] width 13 height 11
type input "*"
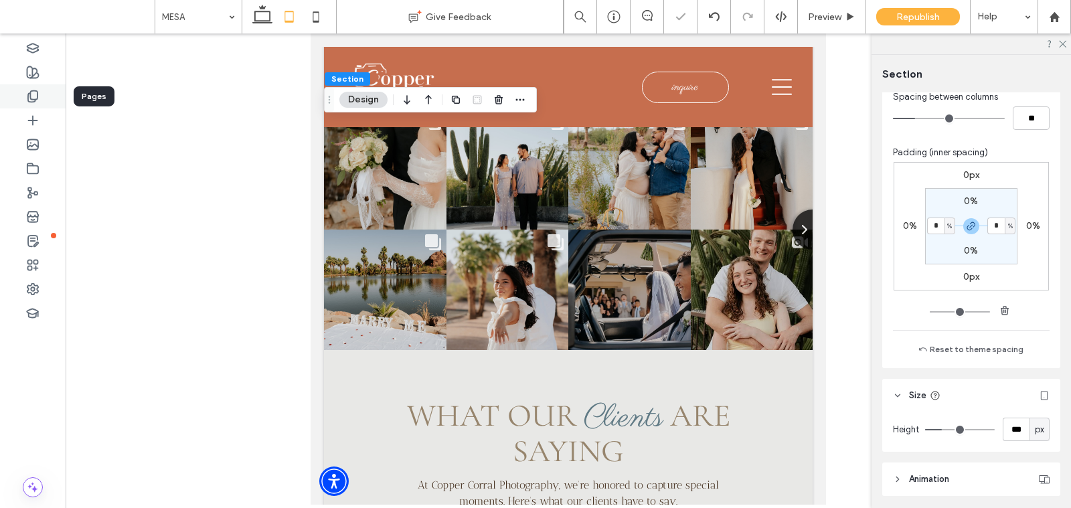
click at [44, 93] on div at bounding box center [33, 96] width 66 height 24
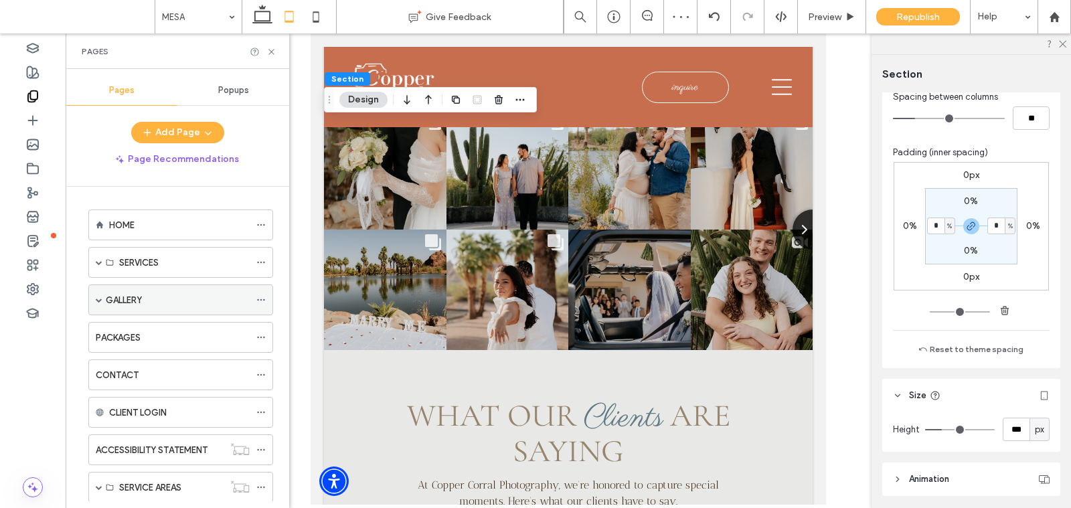
scroll to position [247, 0]
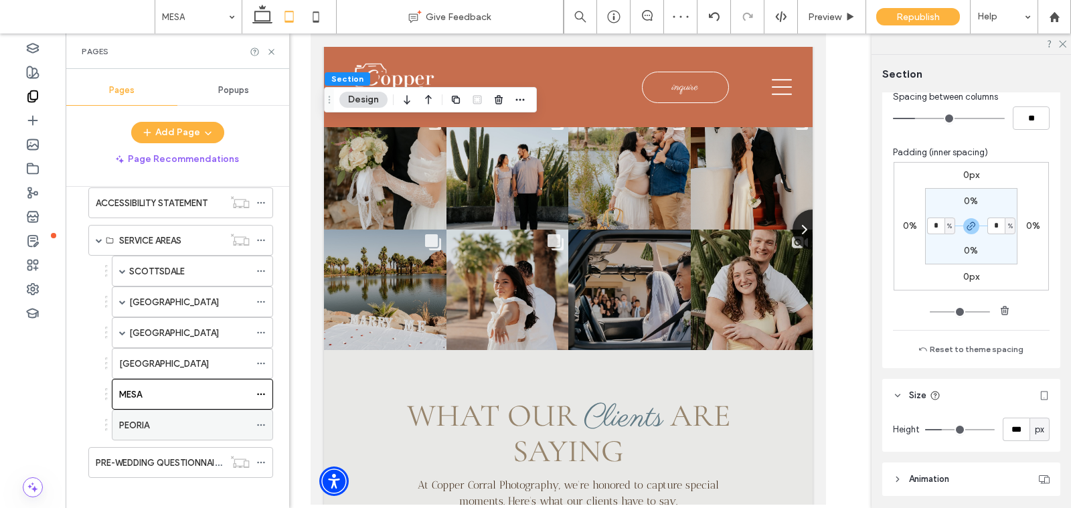
click at [171, 419] on div "PEORIA" at bounding box center [184, 426] width 131 height 14
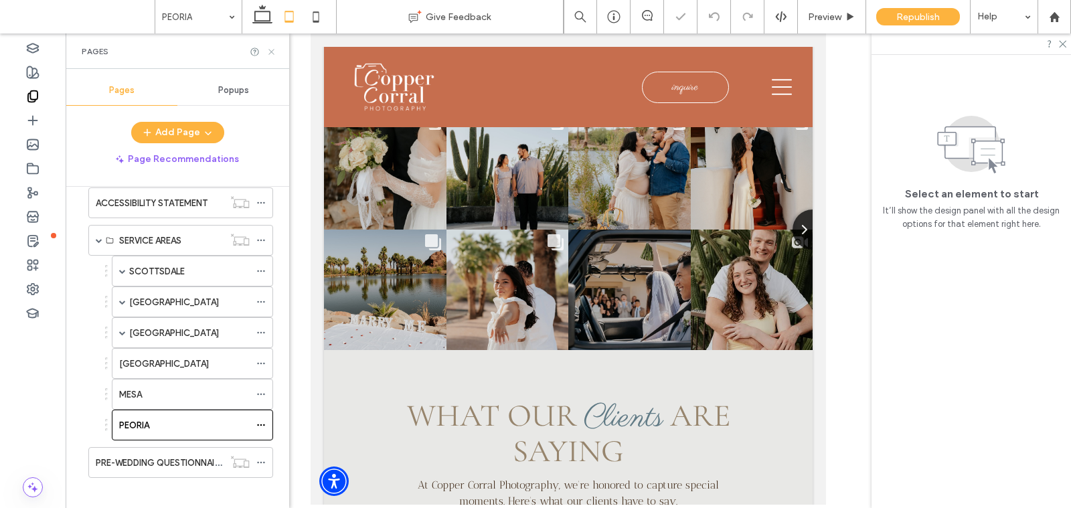
click at [271, 49] on icon at bounding box center [272, 52] width 10 height 10
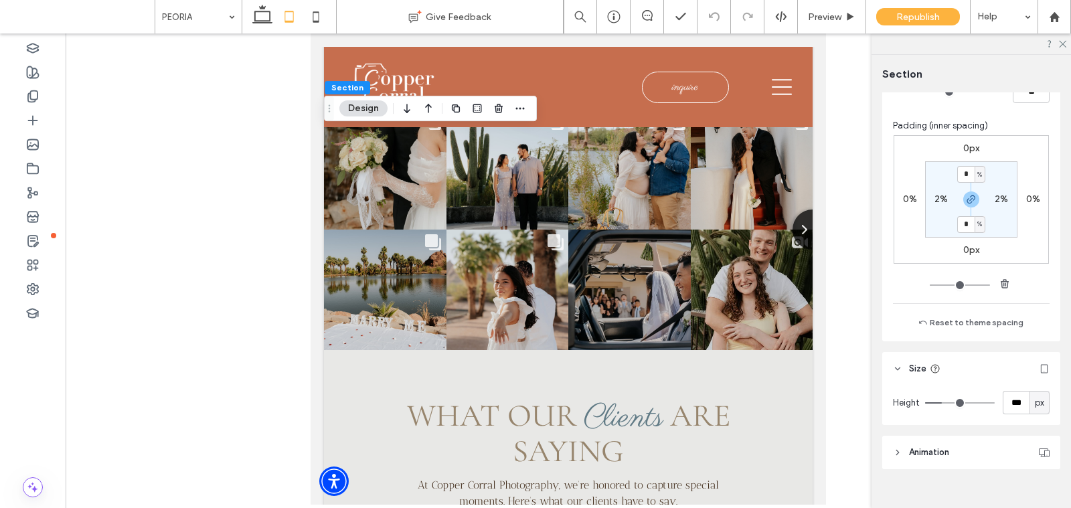
scroll to position [681, 0]
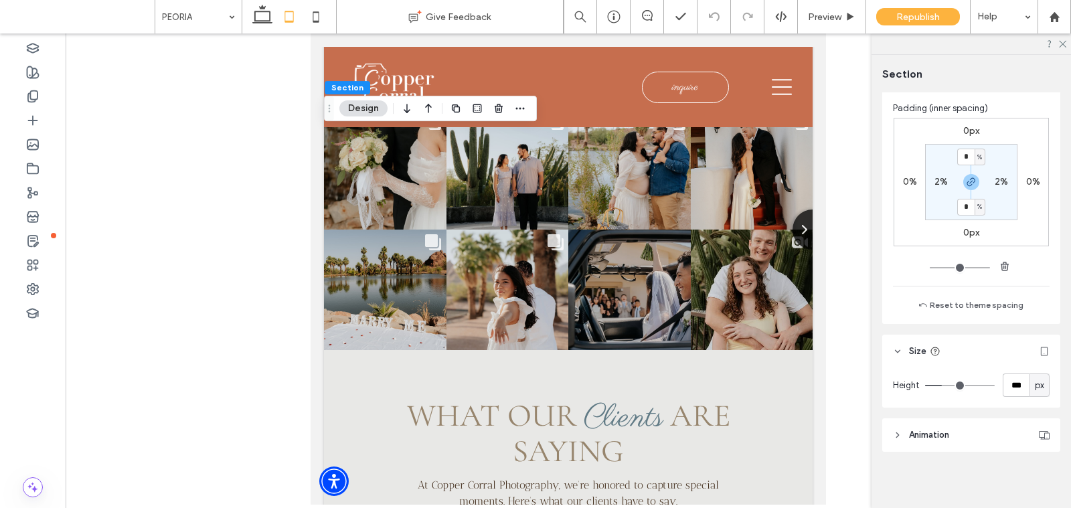
click at [937, 176] on label "2%" at bounding box center [941, 181] width 13 height 11
type input "*"
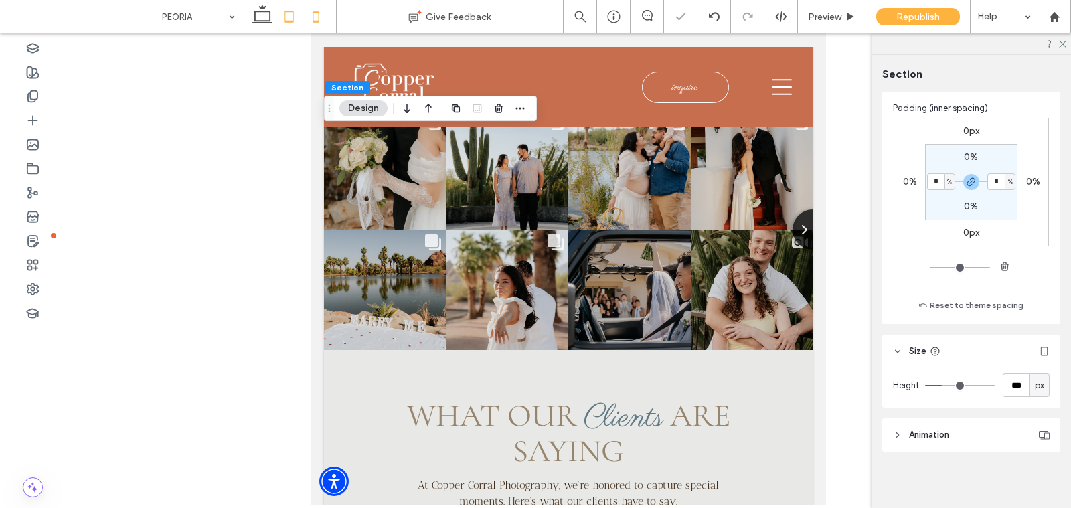
click at [321, 15] on icon at bounding box center [316, 16] width 27 height 27
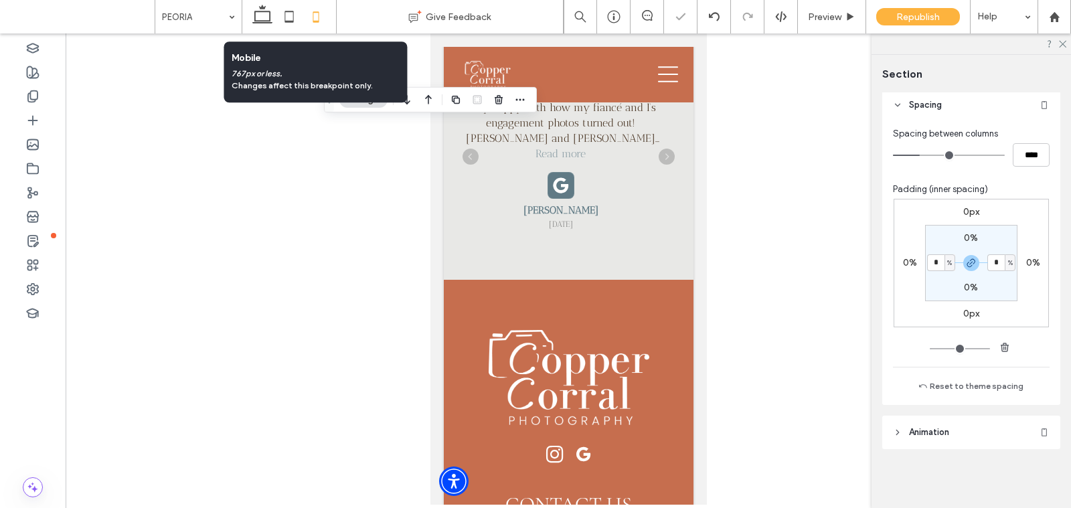
scroll to position [597, 0]
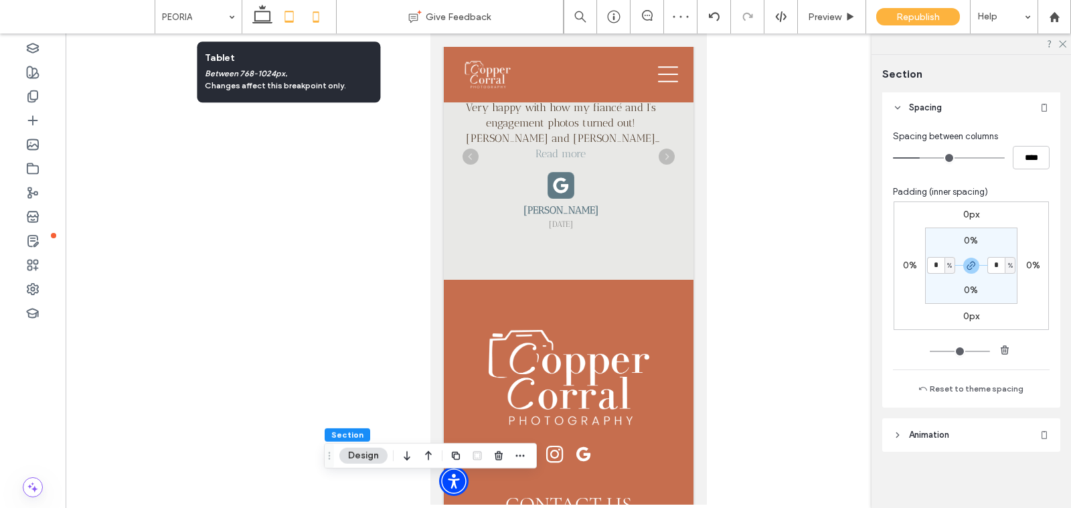
click at [289, 20] on icon at bounding box center [289, 16] width 27 height 27
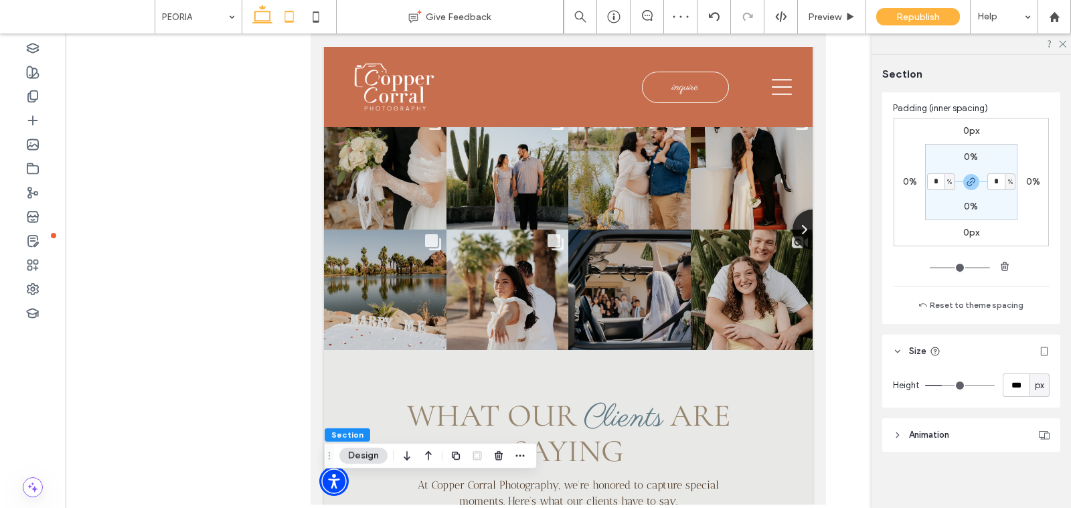
click at [269, 19] on use at bounding box center [262, 14] width 20 height 19
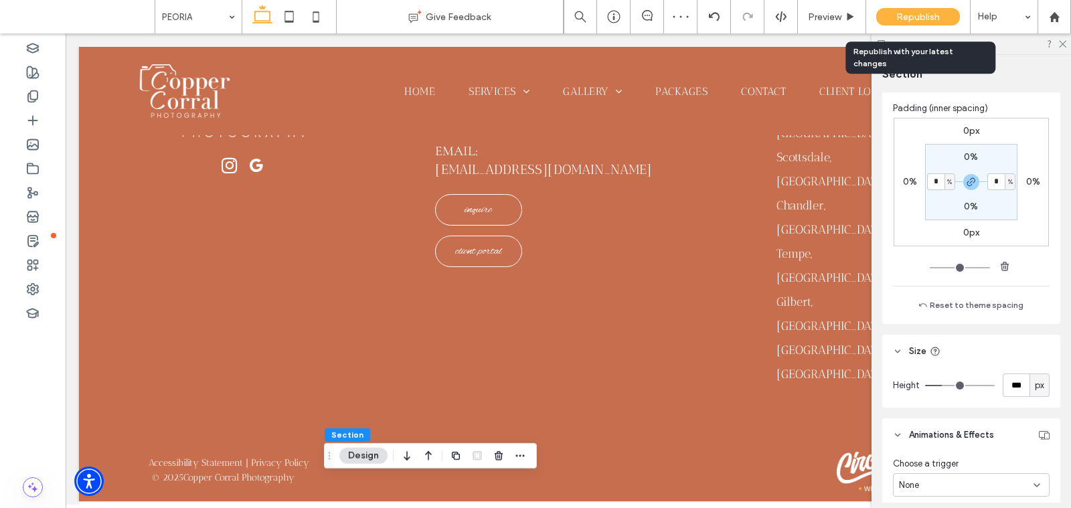
click at [907, 15] on span "Republish" at bounding box center [919, 16] width 44 height 11
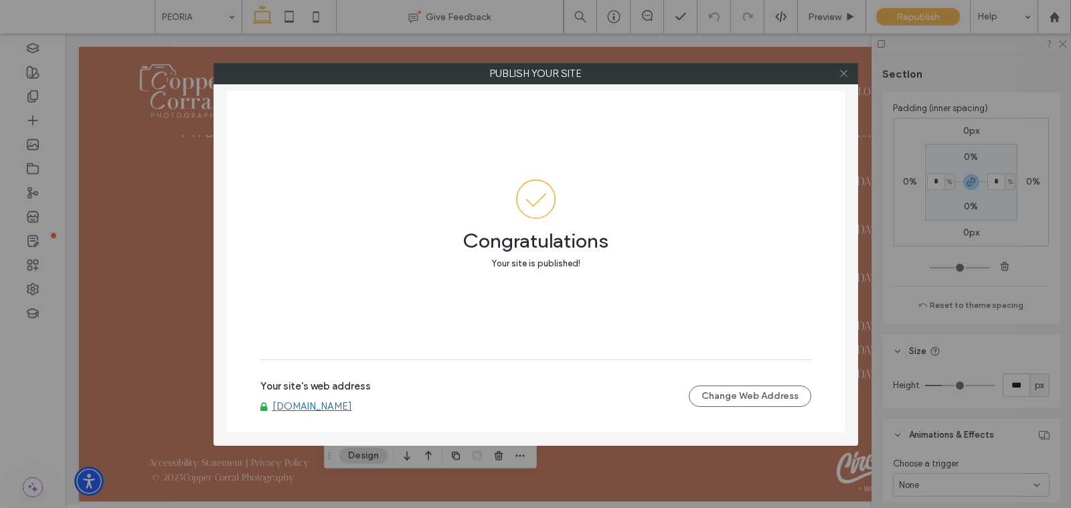
click at [844, 72] on use at bounding box center [843, 73] width 7 height 7
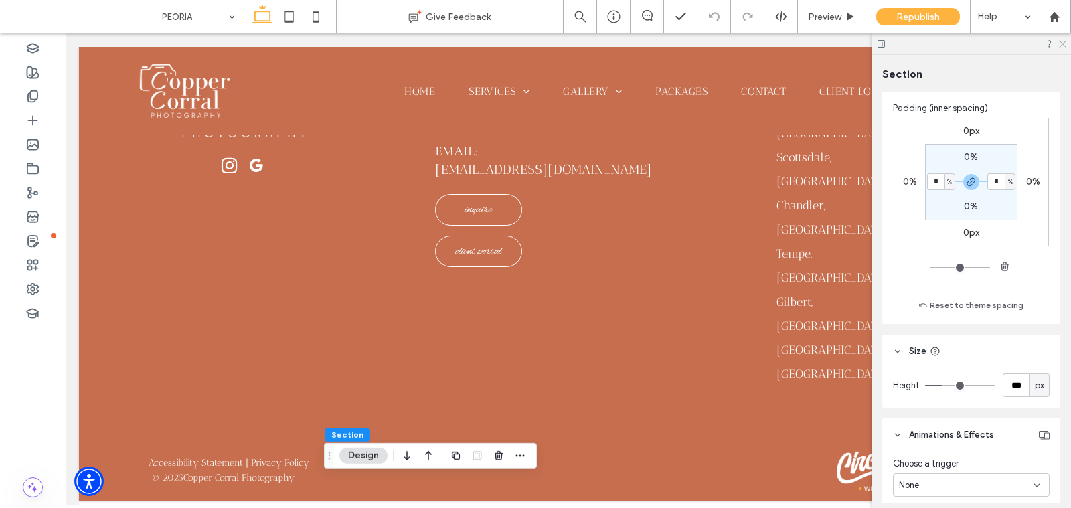
click at [1064, 40] on icon at bounding box center [1062, 43] width 9 height 9
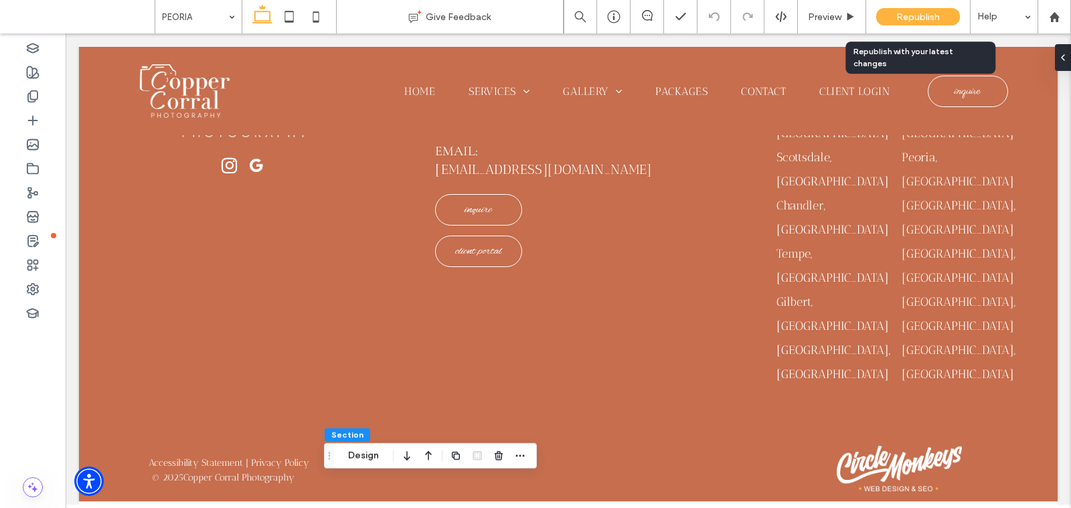
click at [912, 11] on span "Republish" at bounding box center [919, 16] width 44 height 11
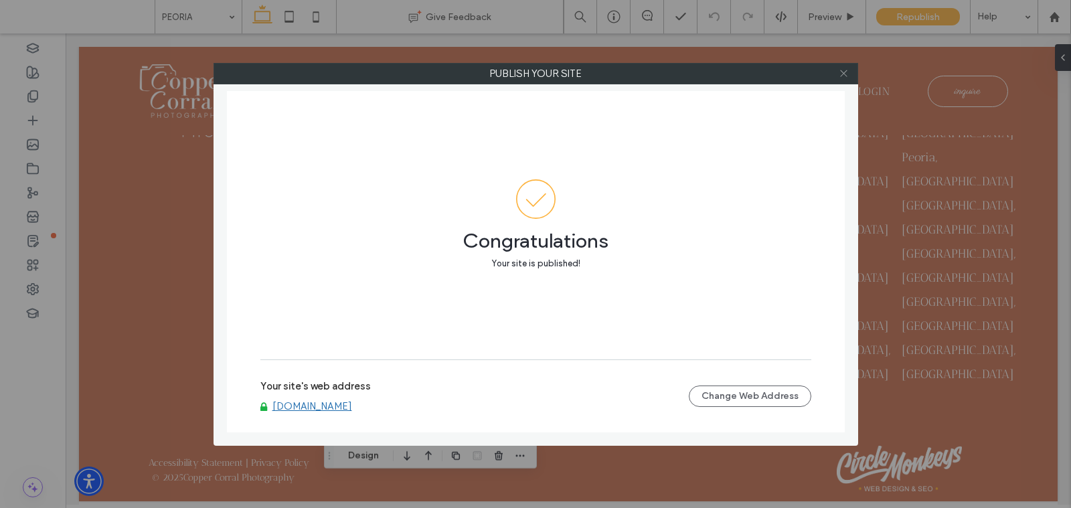
click at [842, 70] on use at bounding box center [843, 73] width 7 height 7
